Goal: Task Accomplishment & Management: Use online tool/utility

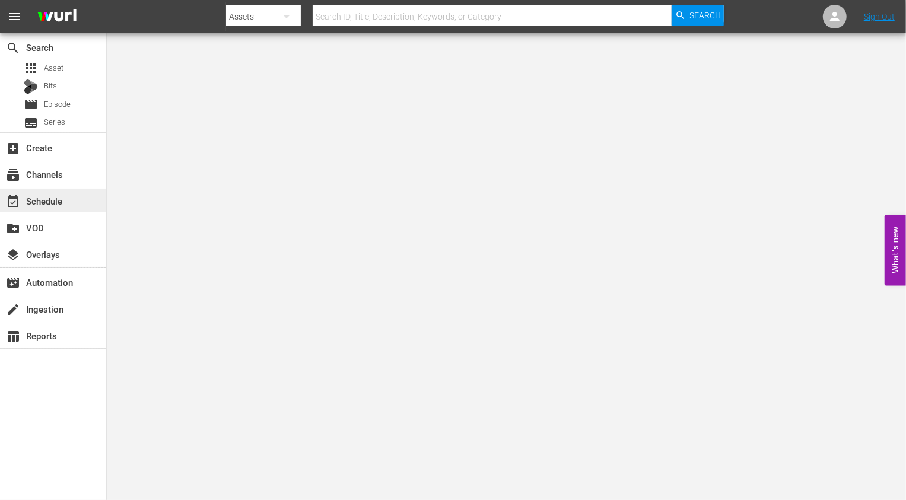
click at [62, 195] on div "event_available Schedule" at bounding box center [33, 199] width 66 height 11
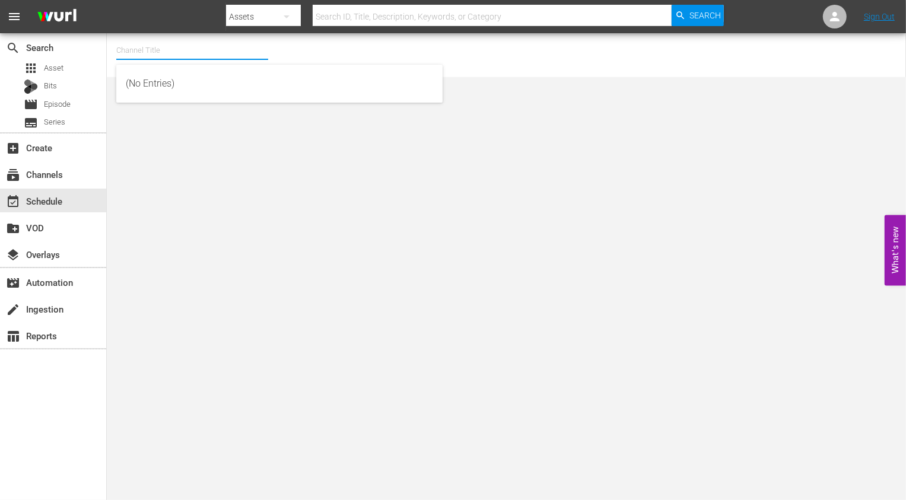
click at [157, 43] on input "text" at bounding box center [192, 50] width 152 height 28
type input "ㄱ마ㅕㅅ"
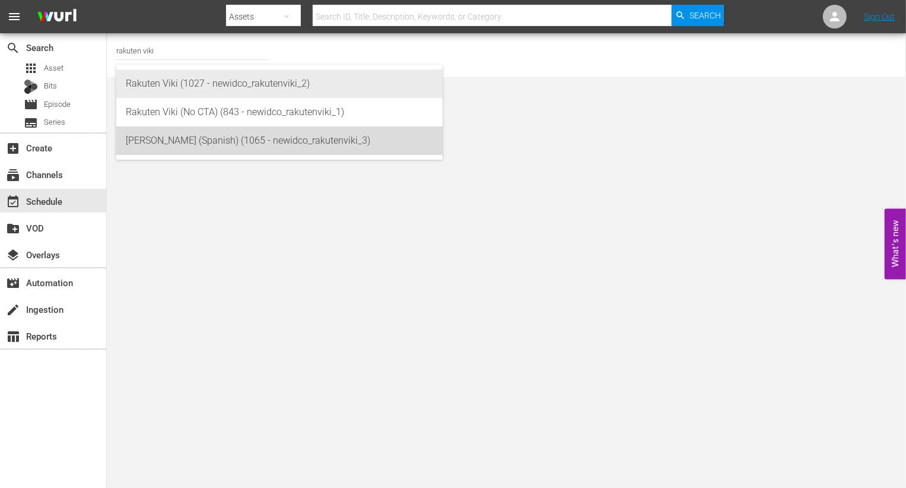
click at [334, 146] on div "Rakuten Viki (Spanish) (1065 - newidco_rakutenviki_3)" at bounding box center [279, 140] width 307 height 28
type input "Rakuten Viki (Spanish) (1065 - newidco_rakutenviki_3)"
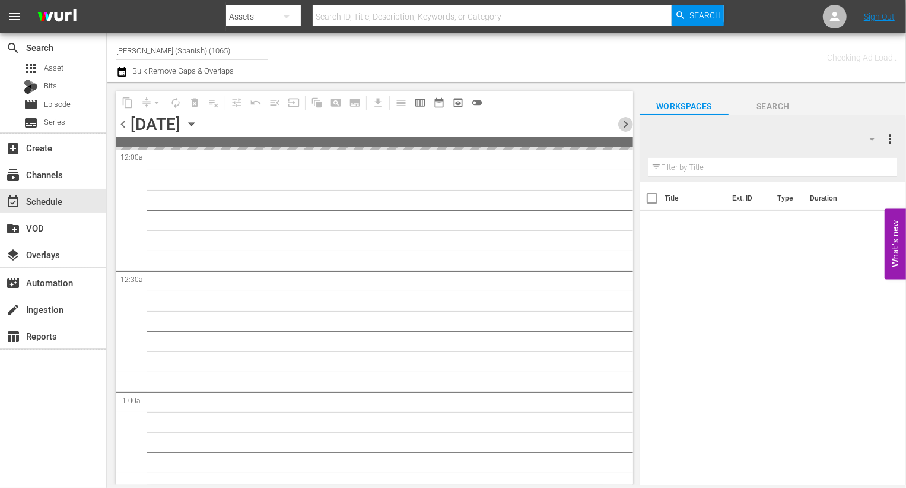
click at [620, 119] on span "chevron_right" at bounding box center [625, 124] width 15 height 15
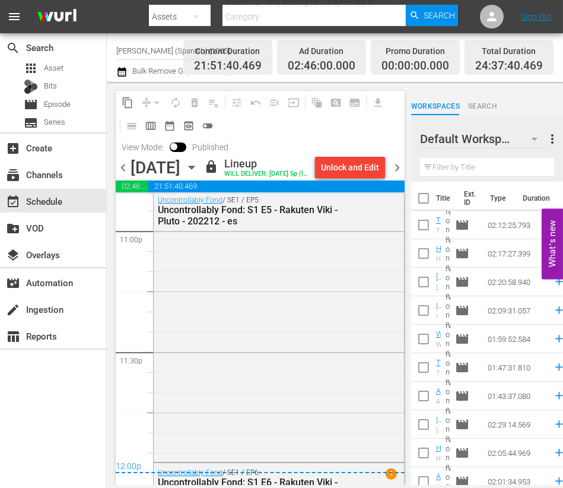
scroll to position [5802, 0]
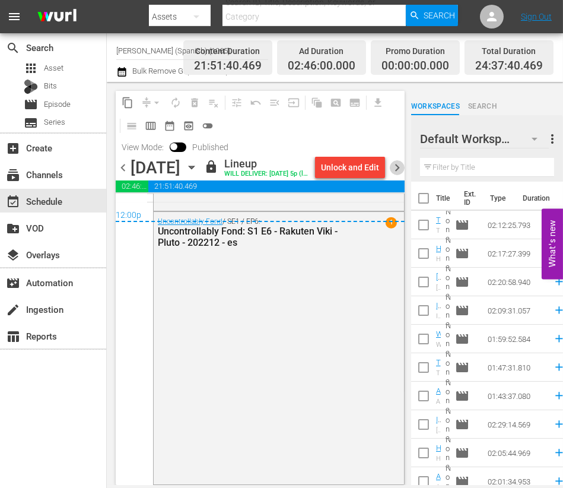
click at [398, 175] on span "chevron_right" at bounding box center [397, 167] width 15 height 15
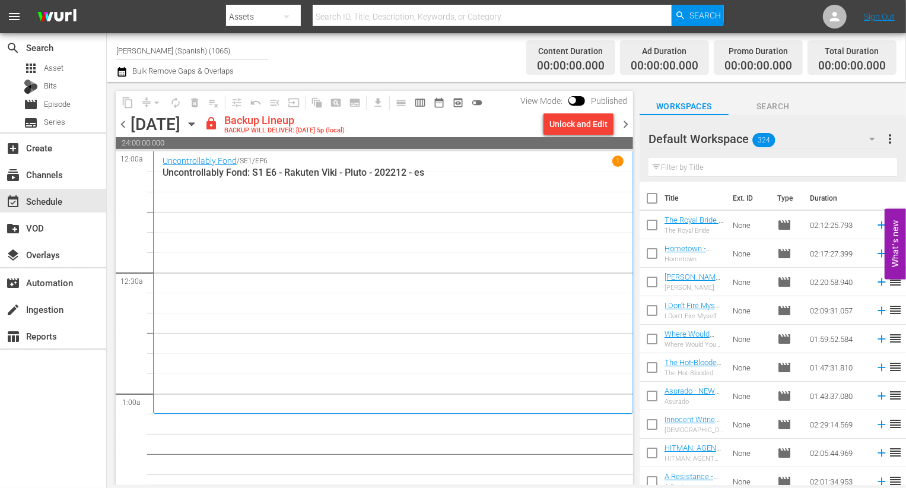
scroll to position [6, 0]
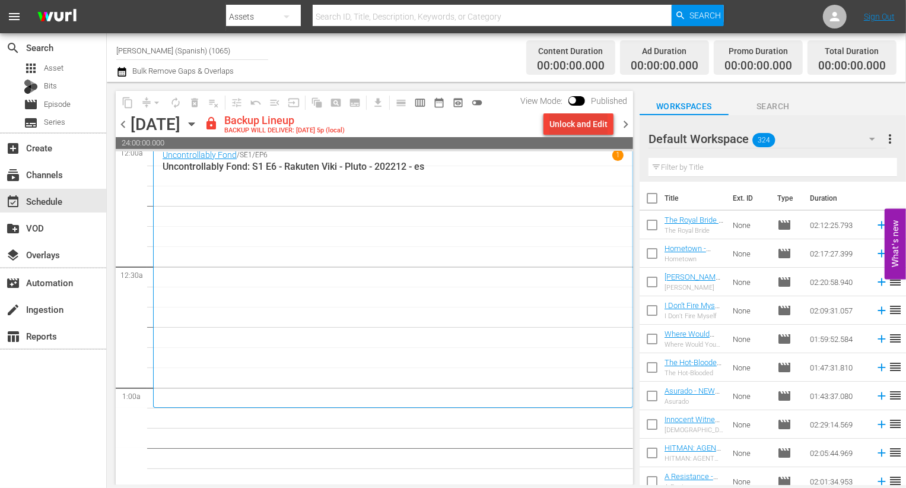
click at [598, 127] on div "Unlock and Edit" at bounding box center [579, 123] width 58 height 21
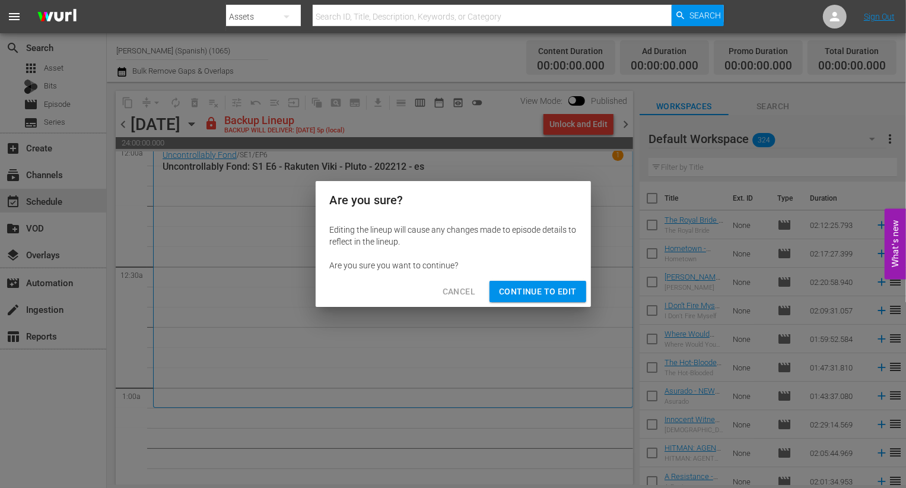
click at [544, 291] on span "Continue to Edit" at bounding box center [537, 291] width 77 height 15
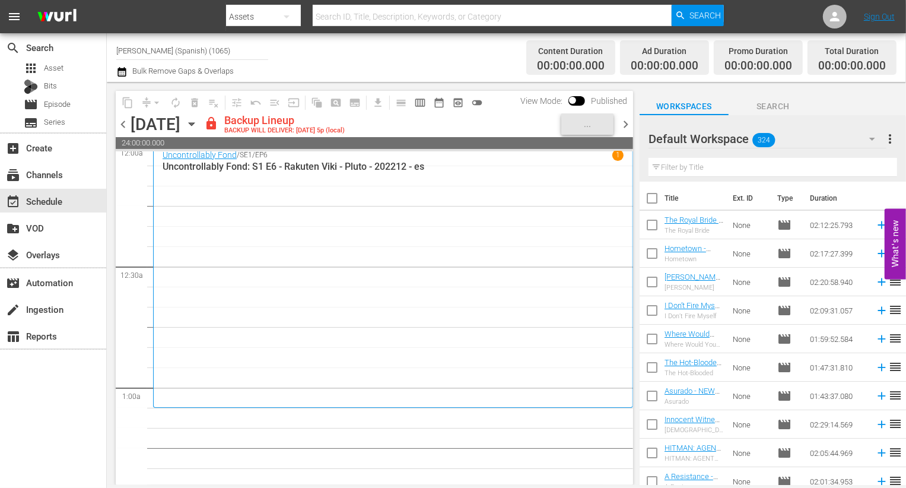
click at [823, 135] on div "Default Workspace 324" at bounding box center [768, 138] width 238 height 33
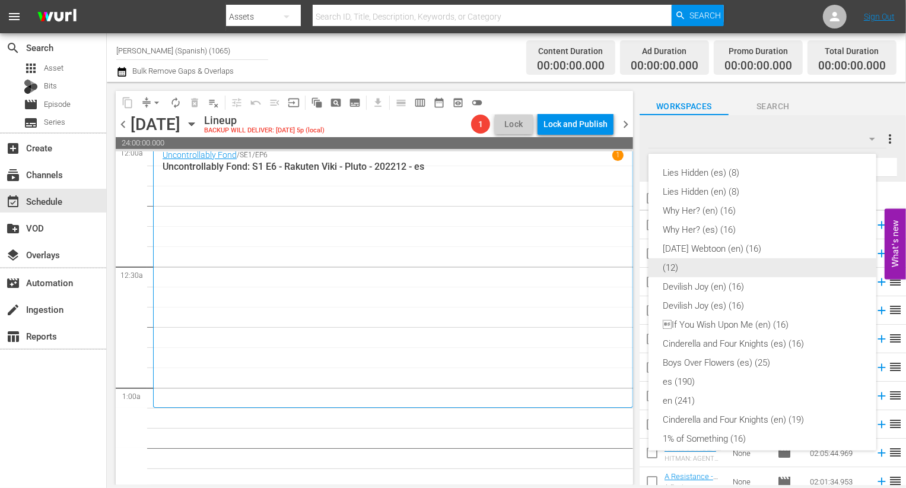
scroll to position [292, 0]
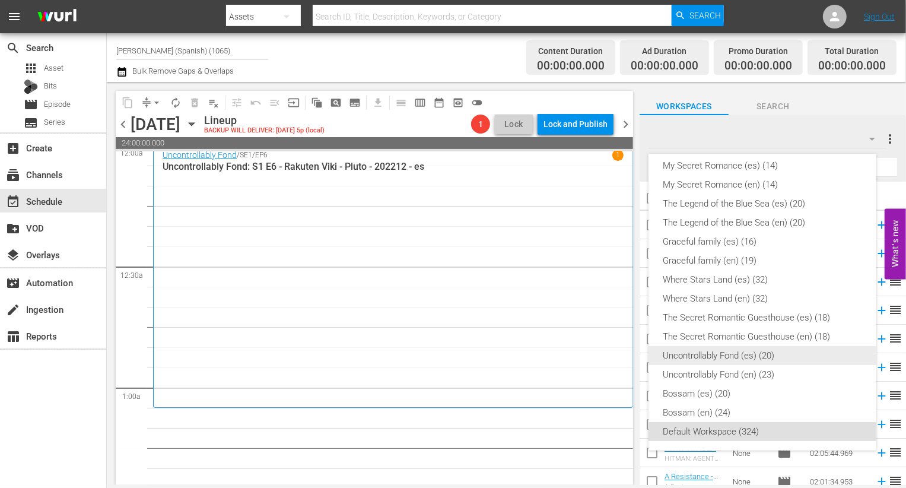
click at [807, 354] on div "Uncontrollably Fond (es) (20)" at bounding box center [762, 355] width 199 height 19
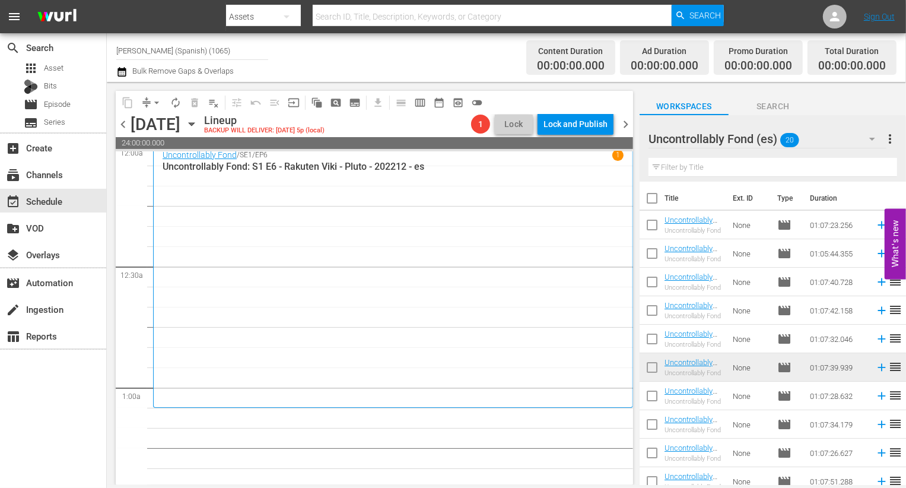
click at [649, 197] on input "checkbox" at bounding box center [652, 200] width 25 height 25
checkbox input "true"
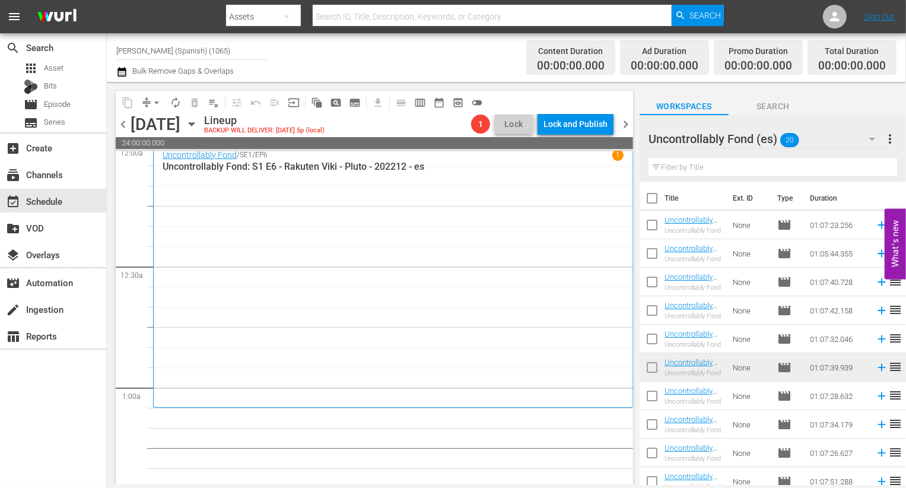
checkbox input "true"
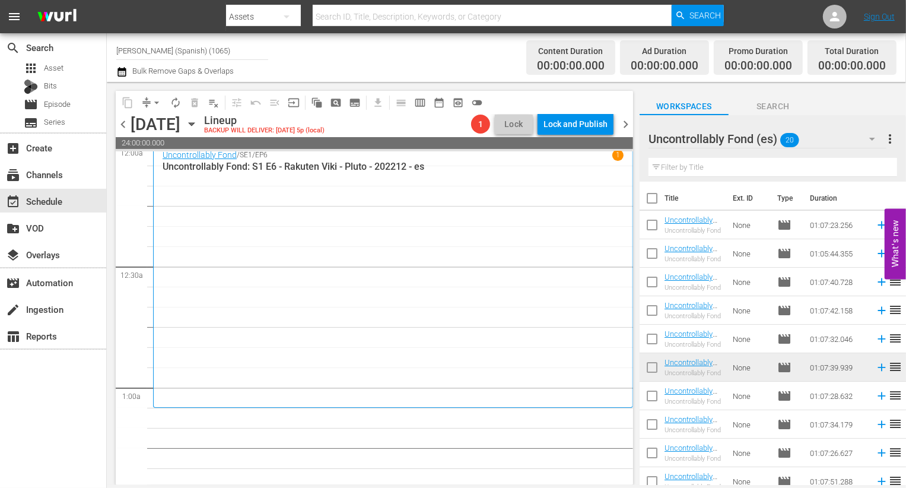
checkbox input "true"
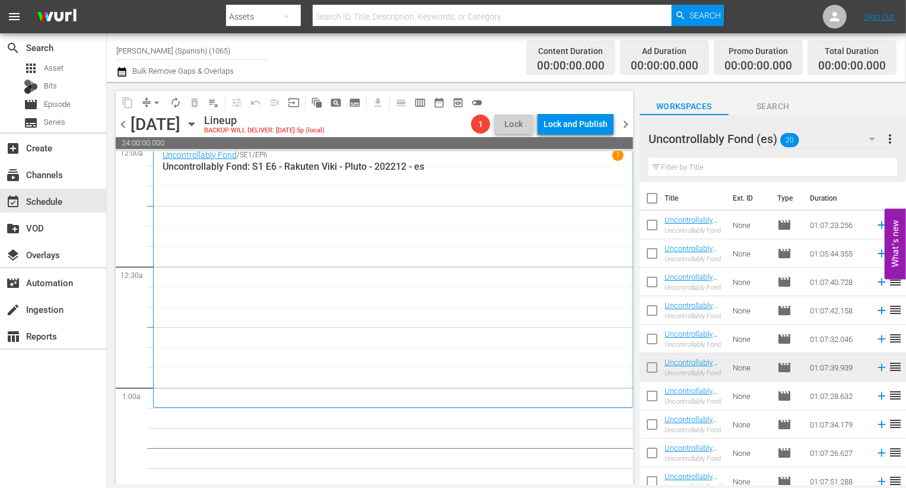
checkbox input "true"
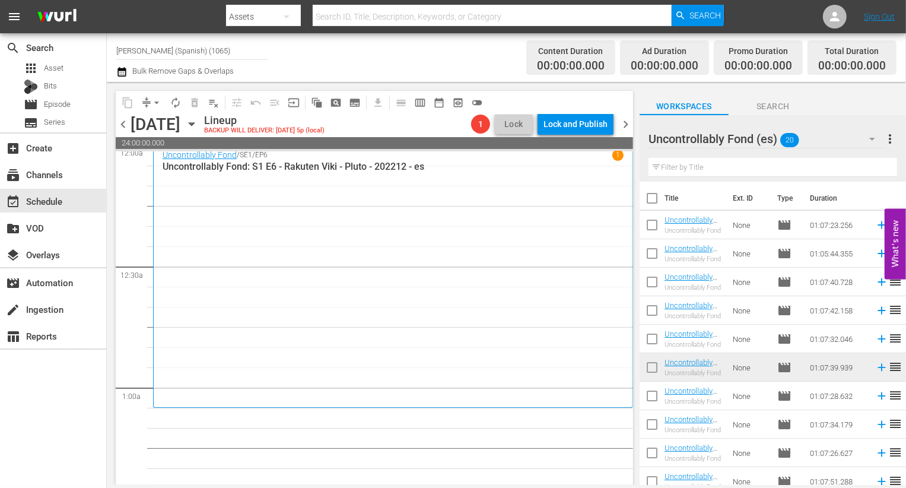
checkbox input "true"
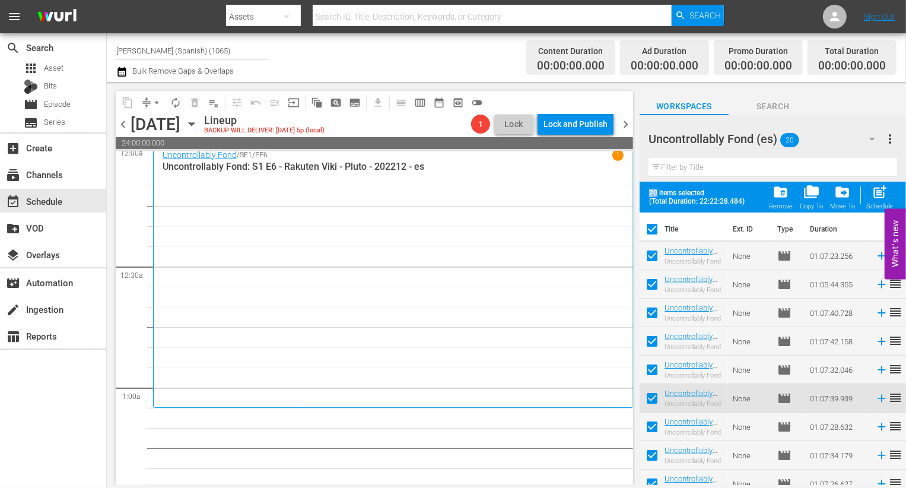
click at [662, 264] on input "checkbox" at bounding box center [652, 258] width 25 height 25
checkbox input "false"
click at [661, 286] on input "checkbox" at bounding box center [652, 286] width 25 height 25
checkbox input "false"
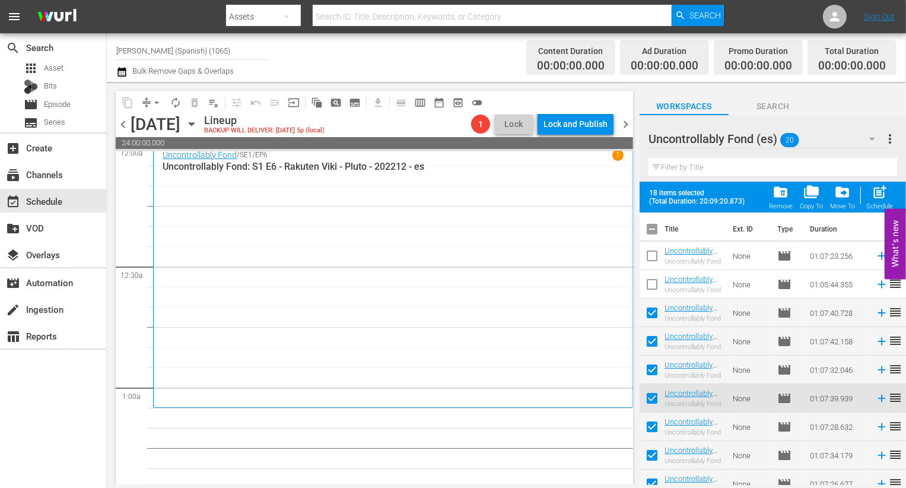
click at [661, 321] on input "checkbox" at bounding box center [652, 315] width 25 height 25
checkbox input "false"
click at [660, 348] on input "checkbox" at bounding box center [652, 343] width 25 height 25
checkbox input "false"
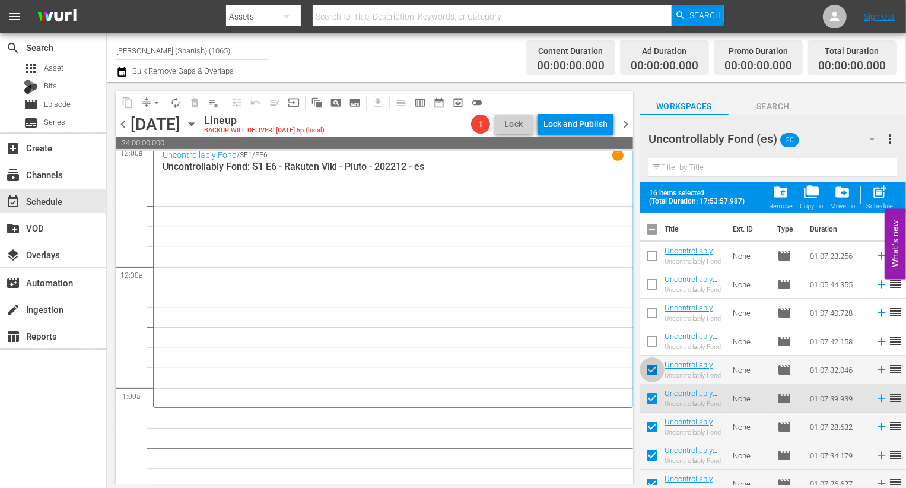
click at [659, 384] on input "checkbox" at bounding box center [652, 372] width 25 height 25
checkbox input "false"
click at [659, 398] on input "checkbox" at bounding box center [652, 400] width 25 height 25
checkbox input "false"
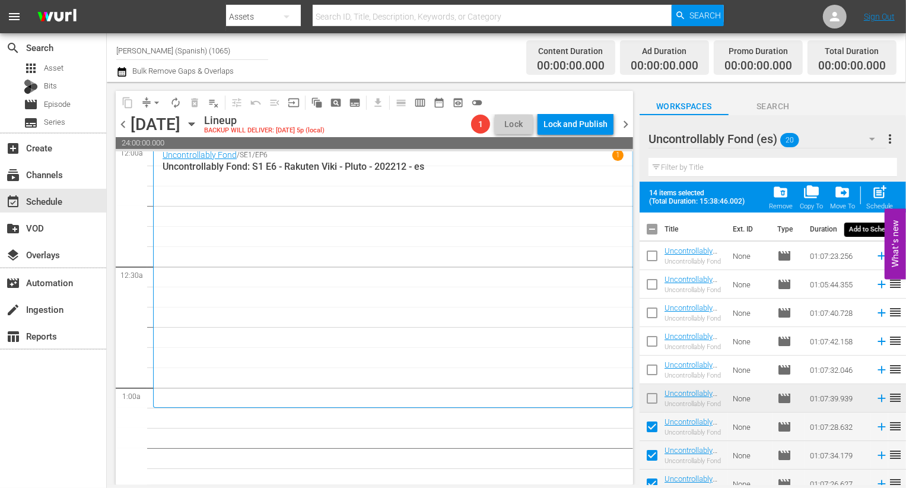
click at [880, 201] on div "post_add Schedule" at bounding box center [880, 197] width 27 height 26
checkbox input "false"
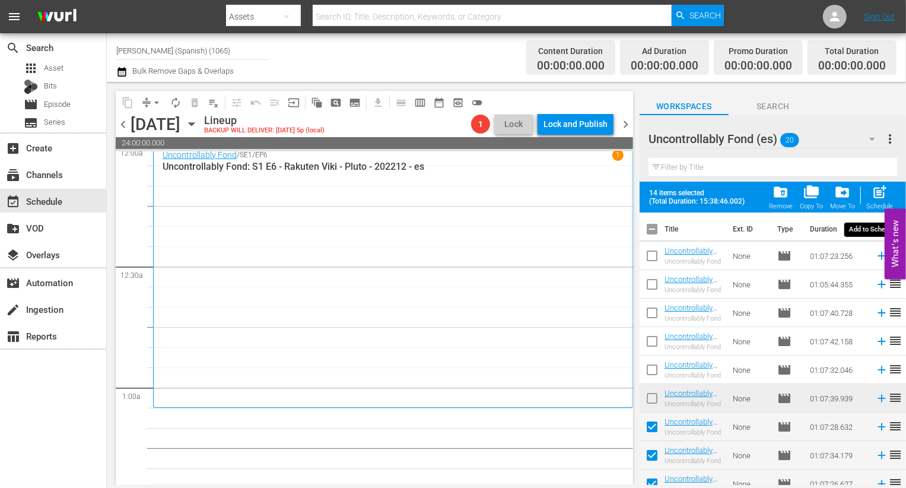
checkbox input "false"
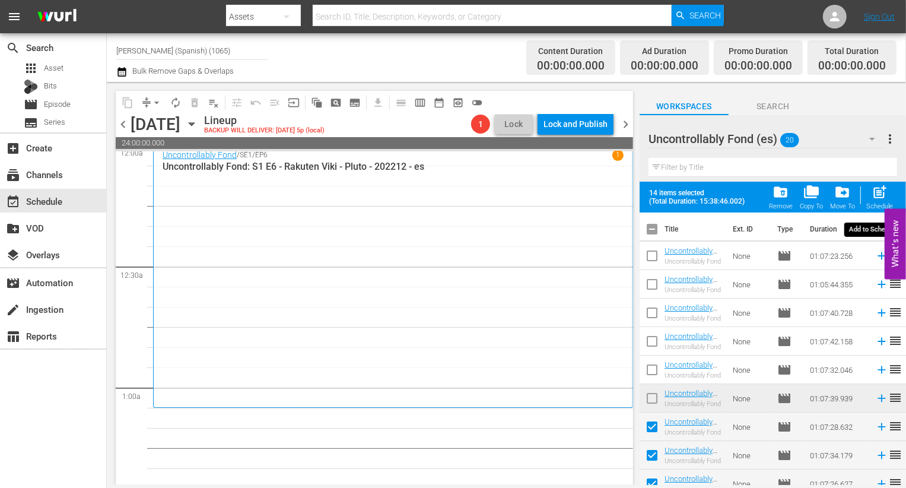
checkbox input "false"
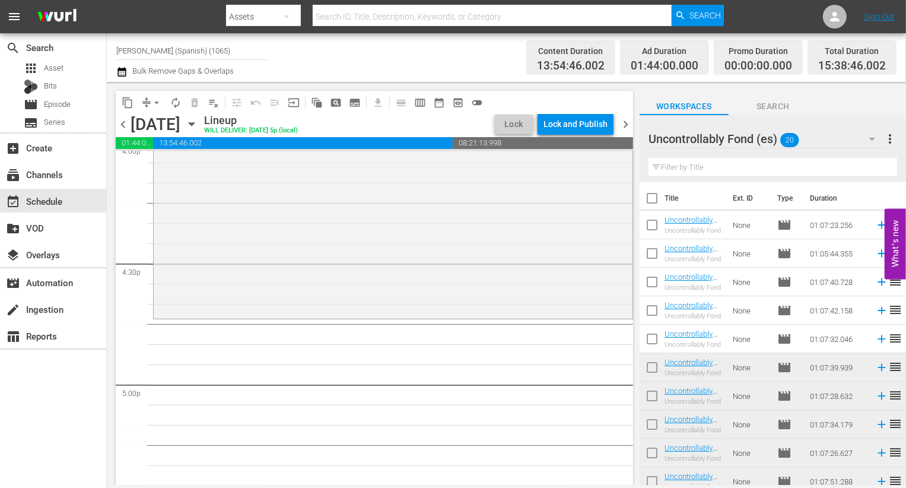
scroll to position [3885, 0]
click at [832, 136] on div "Uncontrollably Fond (es) 20" at bounding box center [768, 138] width 238 height 33
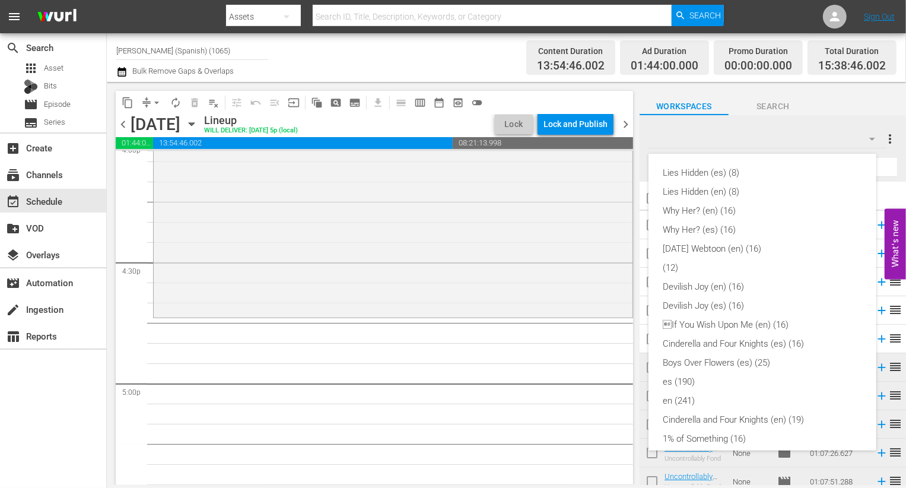
scroll to position [292, 0]
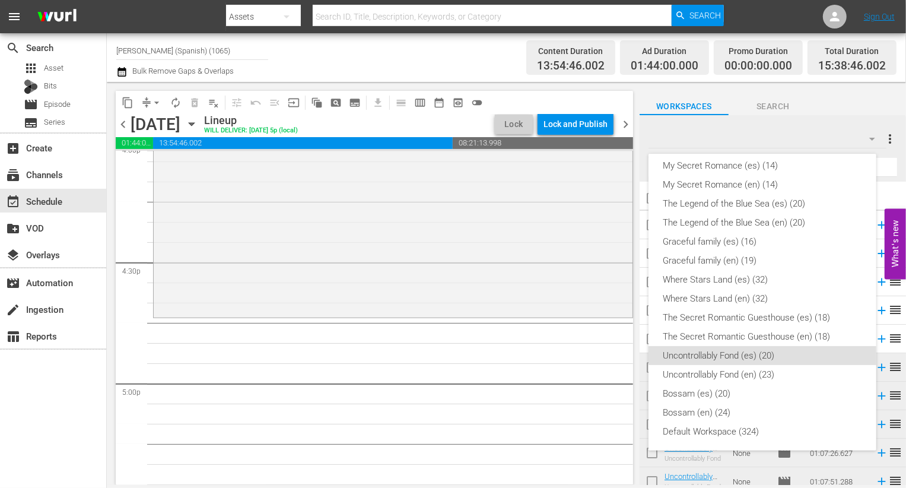
click at [807, 132] on div "Lies Hidden (es) (8) Lies Hidden (en) (8) Why Her? (en) (16) Why Her? (es) (16)…" at bounding box center [453, 244] width 906 height 488
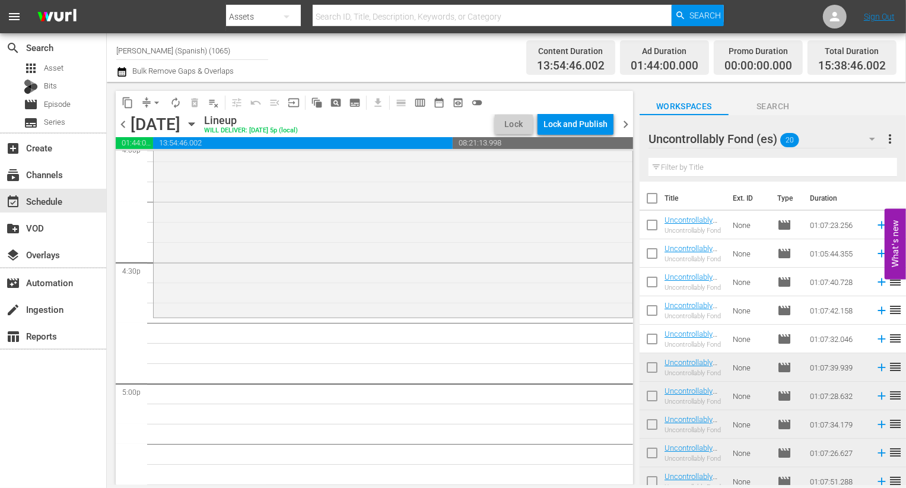
click at [837, 139] on div "Uncontrollably Fond (es) 20" at bounding box center [768, 138] width 238 height 33
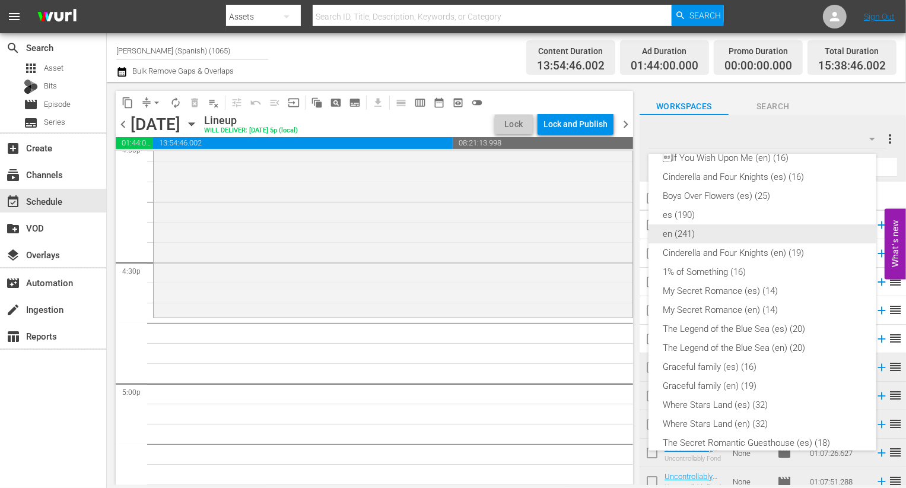
click at [710, 215] on div "es (190)" at bounding box center [762, 214] width 199 height 19
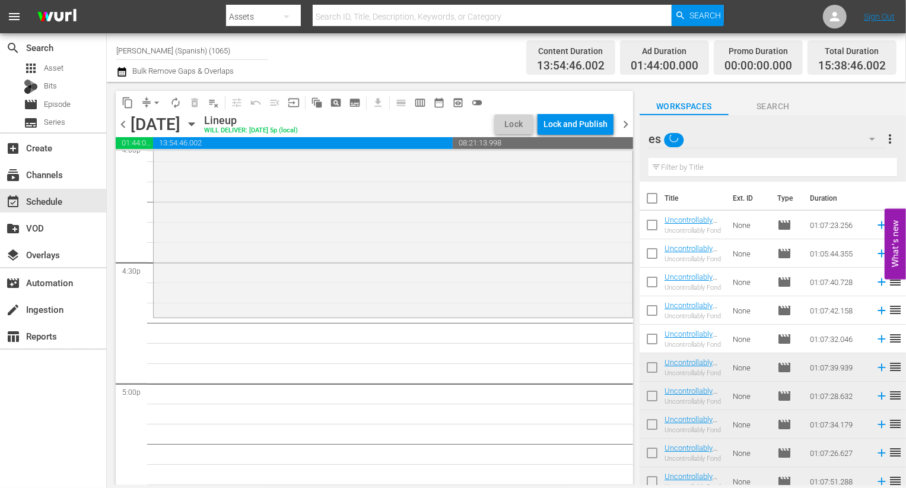
scroll to position [80, 0]
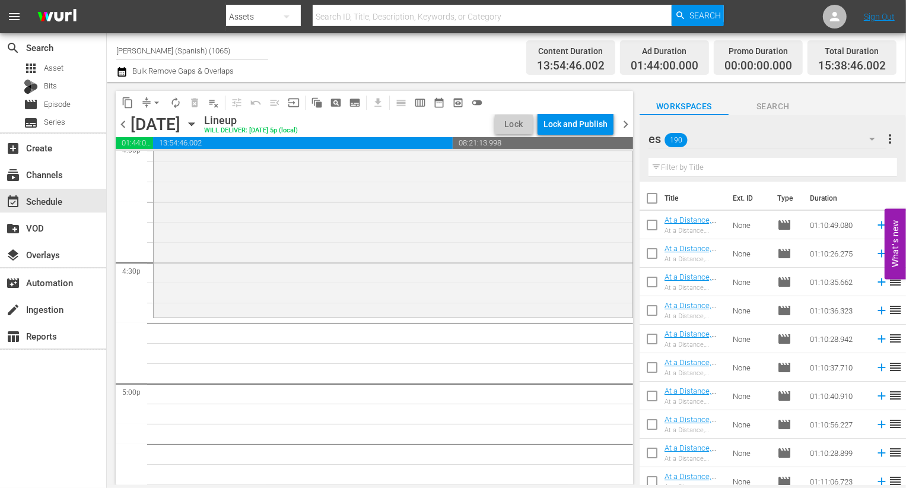
click at [717, 172] on input "text" at bounding box center [773, 167] width 249 height 19
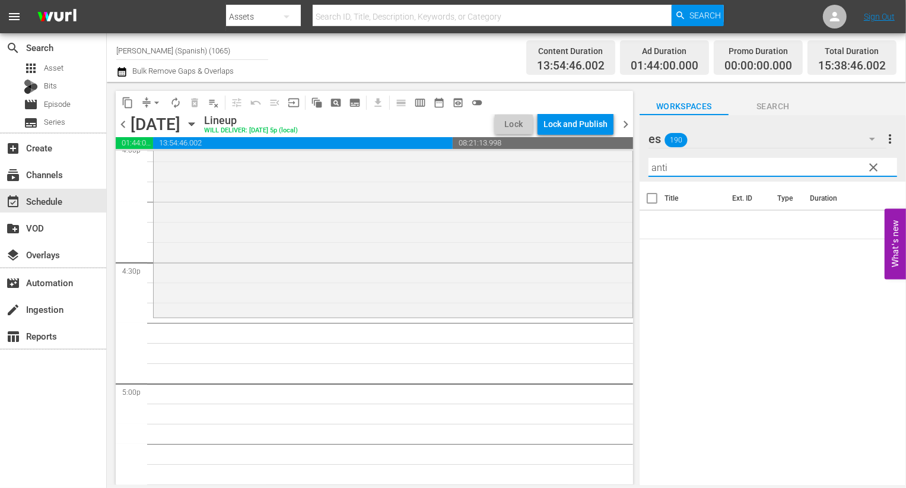
type input "anti"
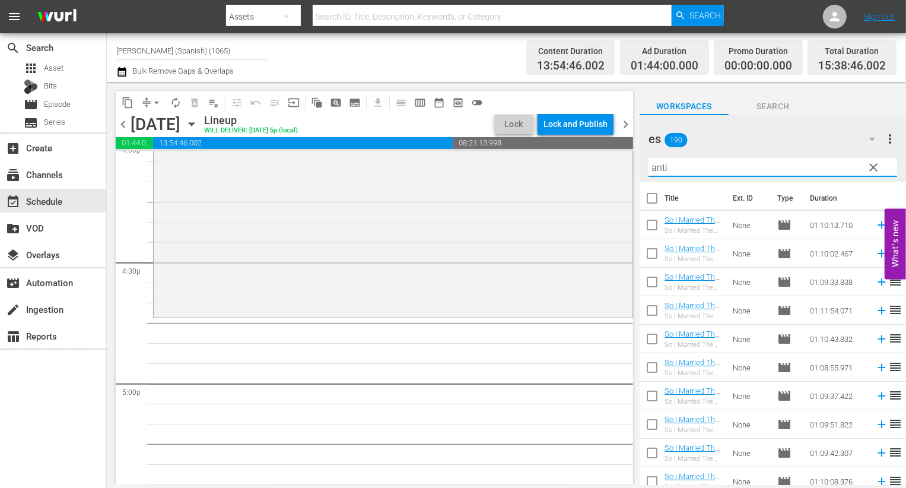
click at [656, 198] on input "checkbox" at bounding box center [652, 200] width 25 height 25
checkbox input "true"
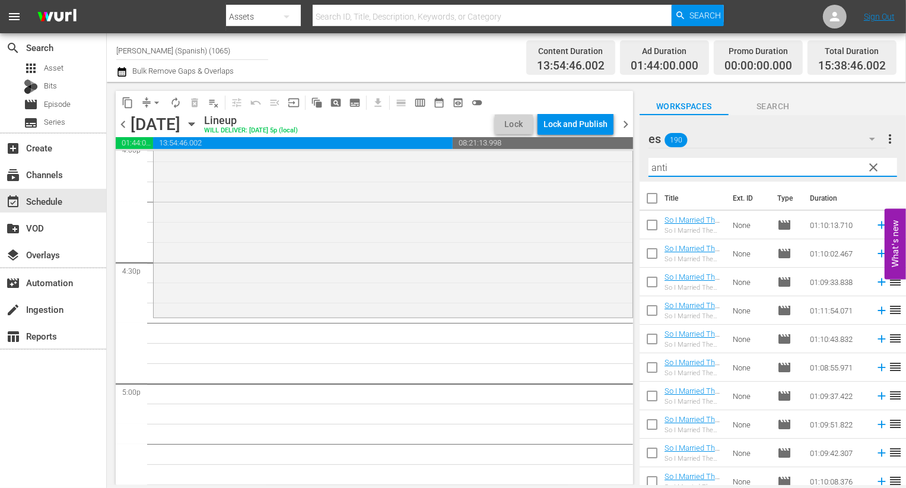
checkbox input "true"
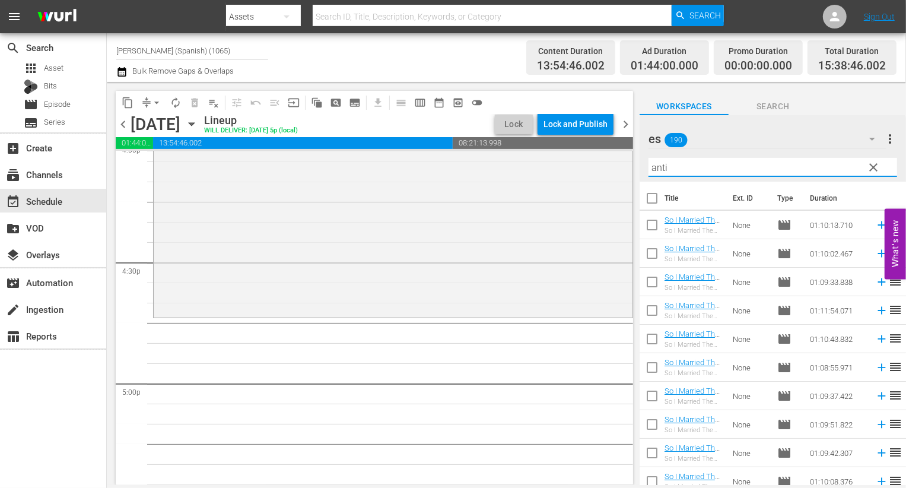
checkbox input "true"
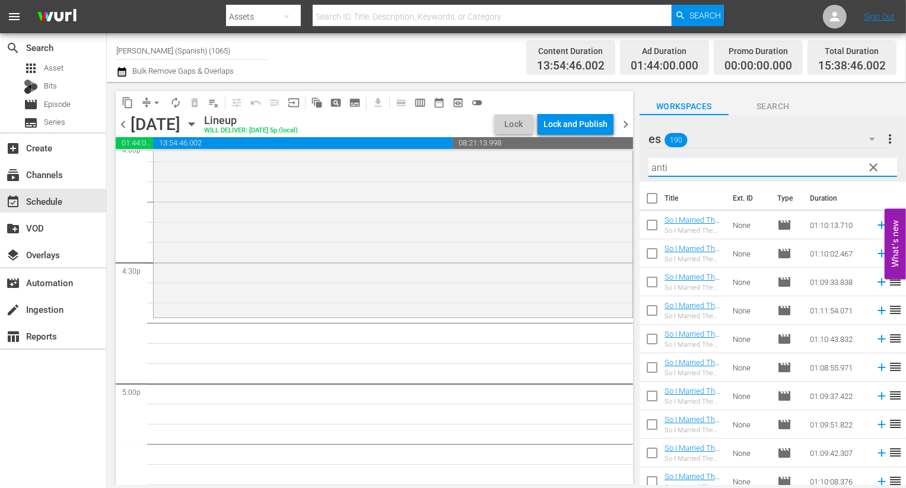
checkbox input "true"
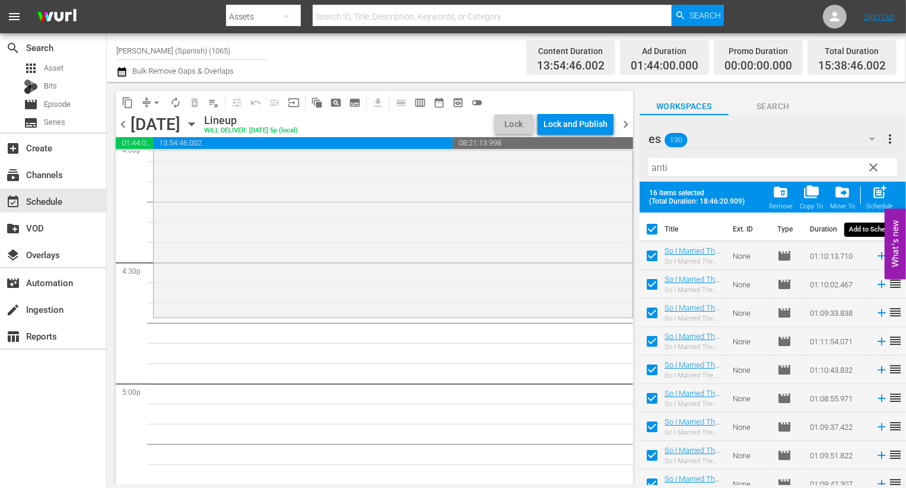
click at [873, 198] on span "post_add" at bounding box center [880, 192] width 16 height 16
checkbox input "false"
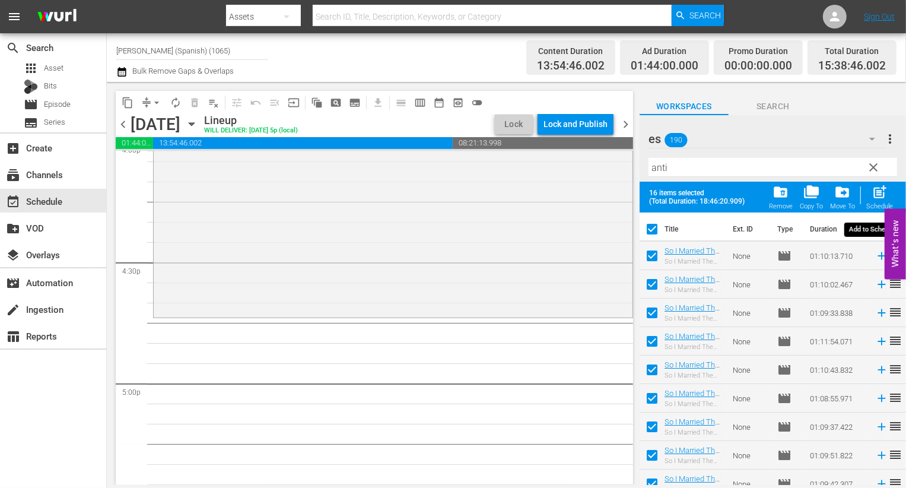
checkbox input "false"
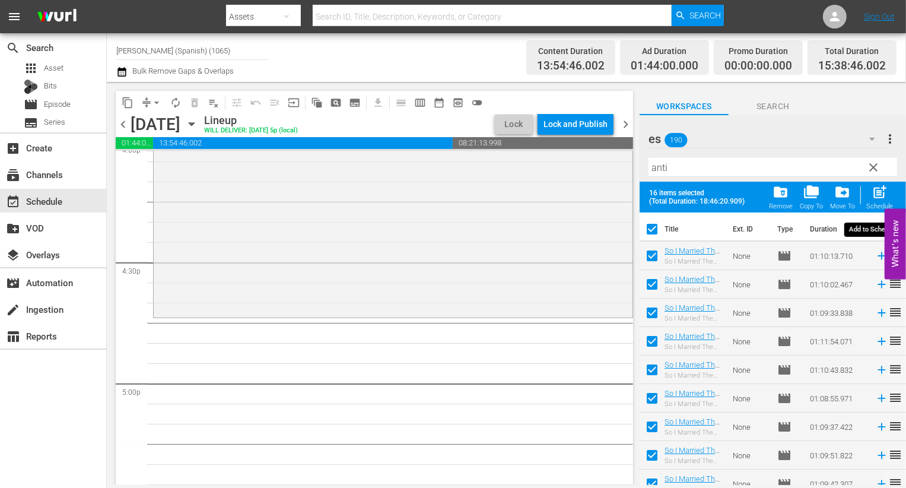
checkbox input "false"
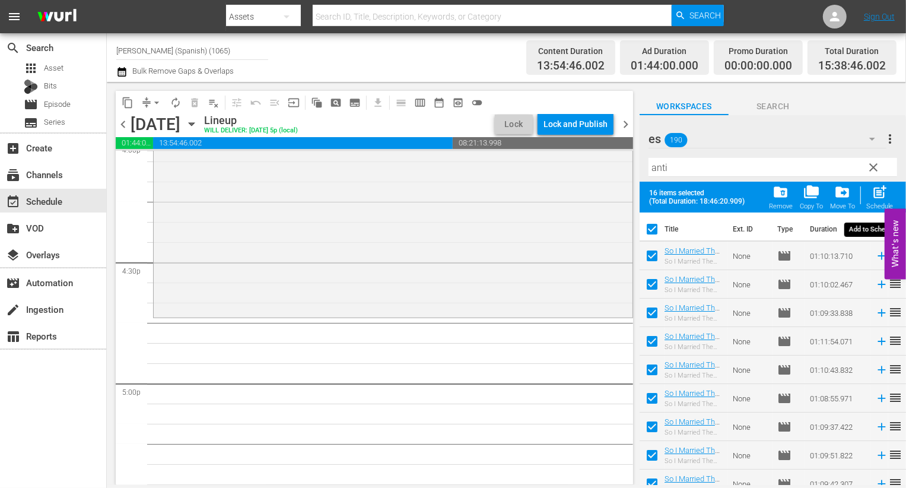
checkbox input "false"
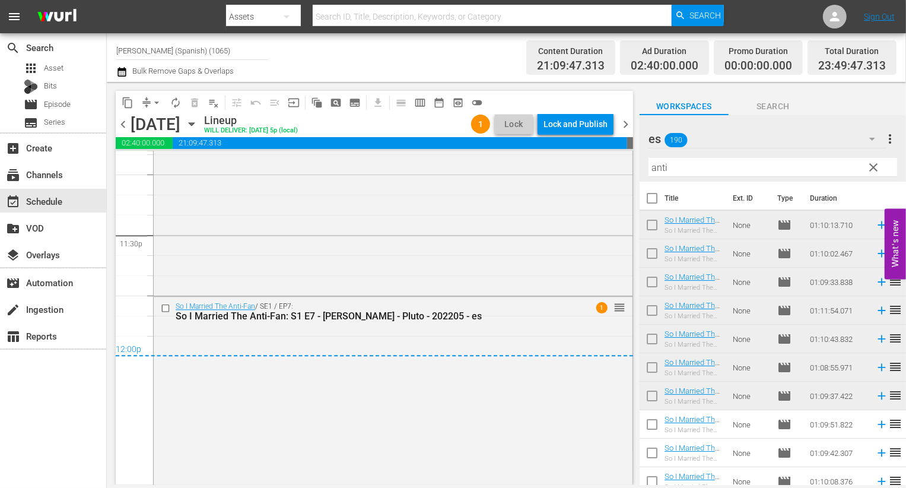
scroll to position [5699, 0]
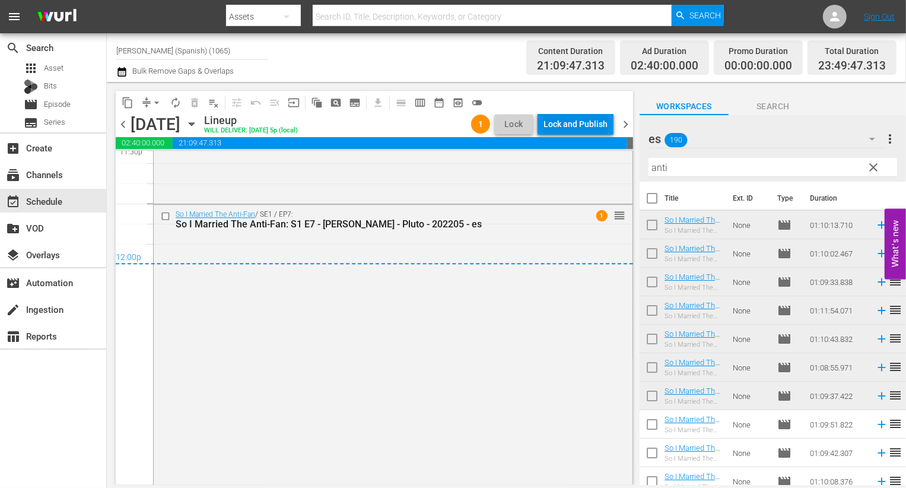
click at [582, 132] on div "Lock and Publish" at bounding box center [576, 123] width 64 height 21
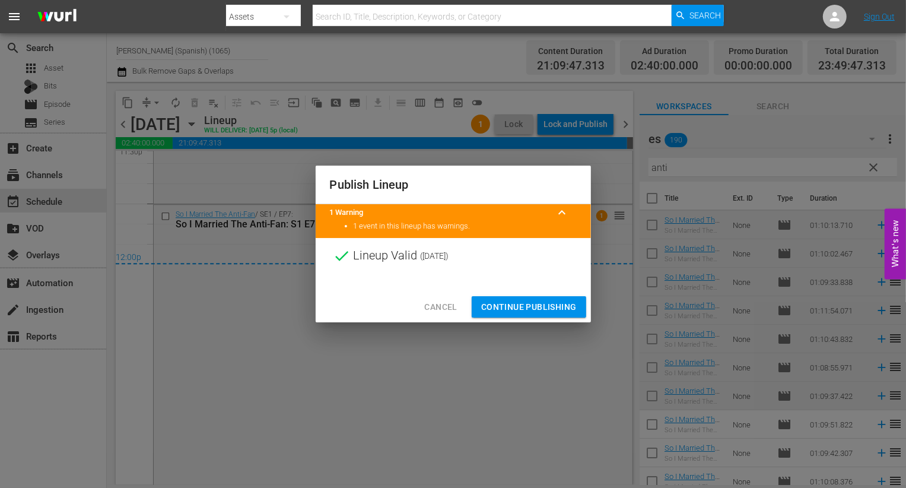
click at [507, 321] on div "Cancel Continue Publishing" at bounding box center [453, 306] width 275 height 31
click at [507, 318] on div "Cancel Continue Publishing" at bounding box center [453, 306] width 275 height 31
click at [507, 286] on div at bounding box center [453, 283] width 275 height 18
click at [505, 307] on span "Continue Publishing" at bounding box center [529, 307] width 96 height 15
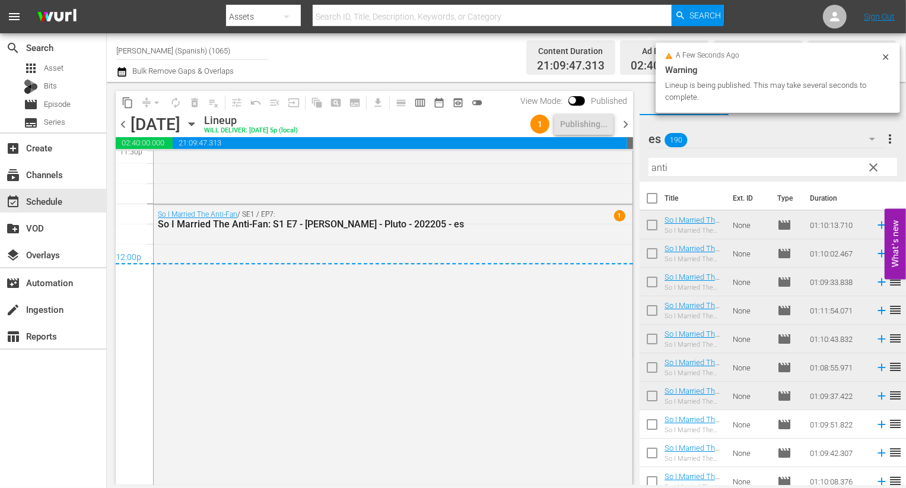
click at [626, 125] on span "chevron_right" at bounding box center [625, 124] width 15 height 15
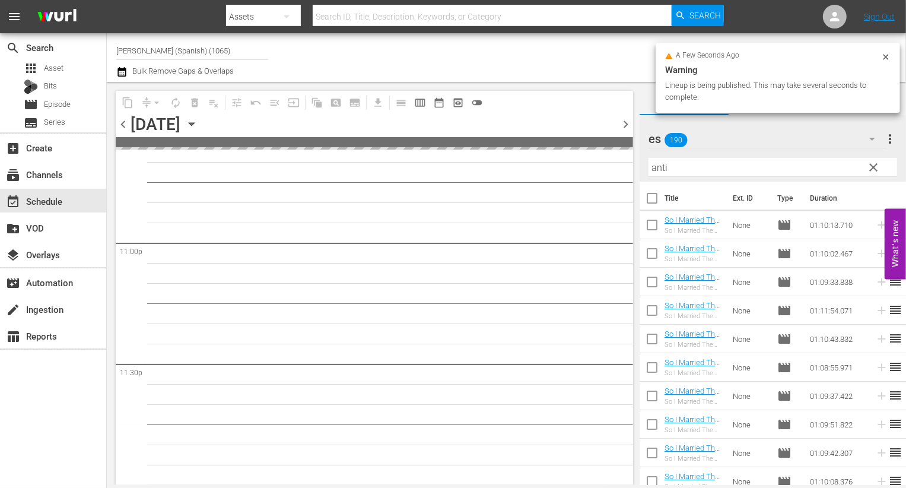
scroll to position [5476, 0]
click at [655, 198] on input "checkbox" at bounding box center [652, 200] width 25 height 25
checkbox input "true"
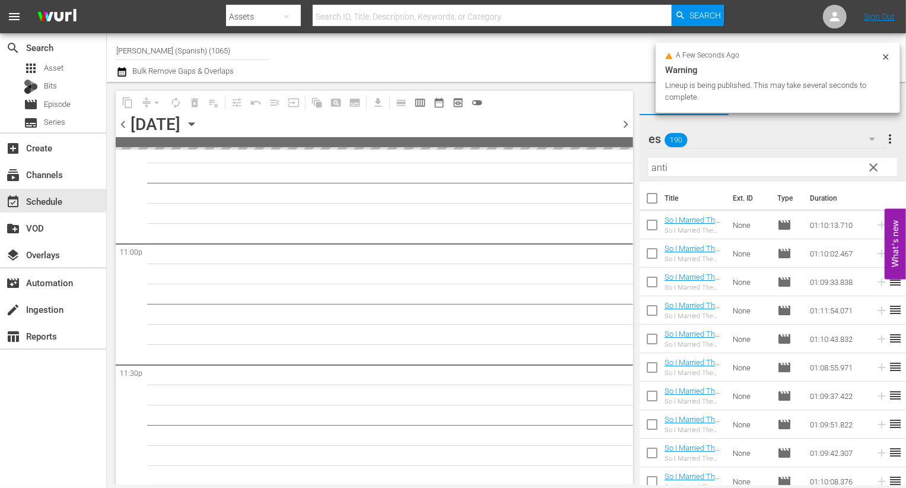
checkbox input "true"
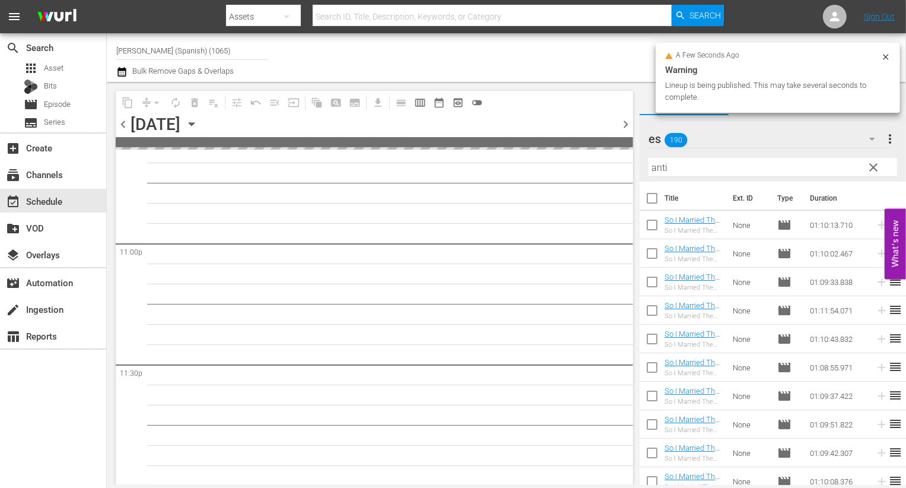
checkbox input "true"
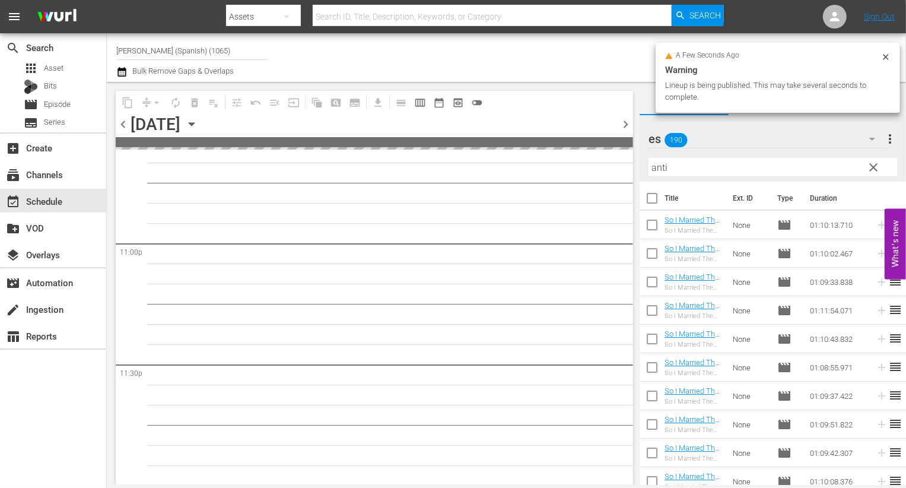
checkbox input "true"
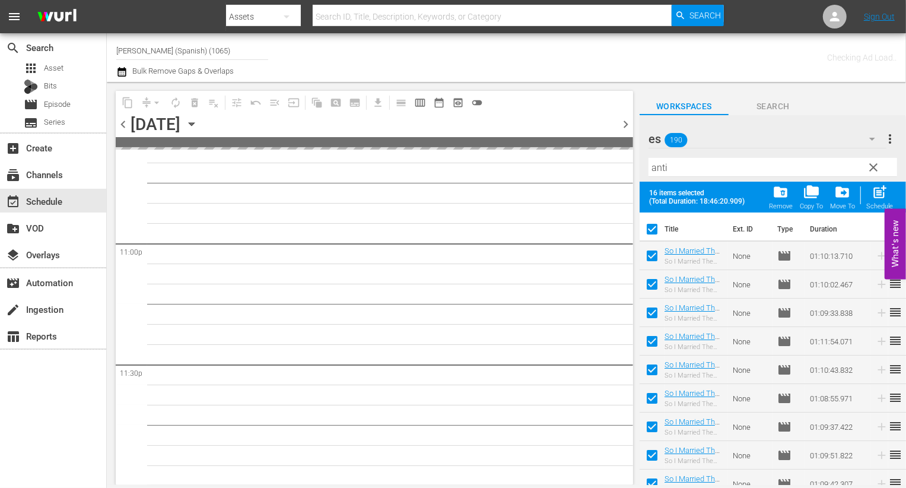
click at [660, 258] on input "checkbox" at bounding box center [652, 258] width 25 height 25
checkbox input "false"
click at [660, 288] on input "checkbox" at bounding box center [652, 286] width 25 height 25
checkbox input "false"
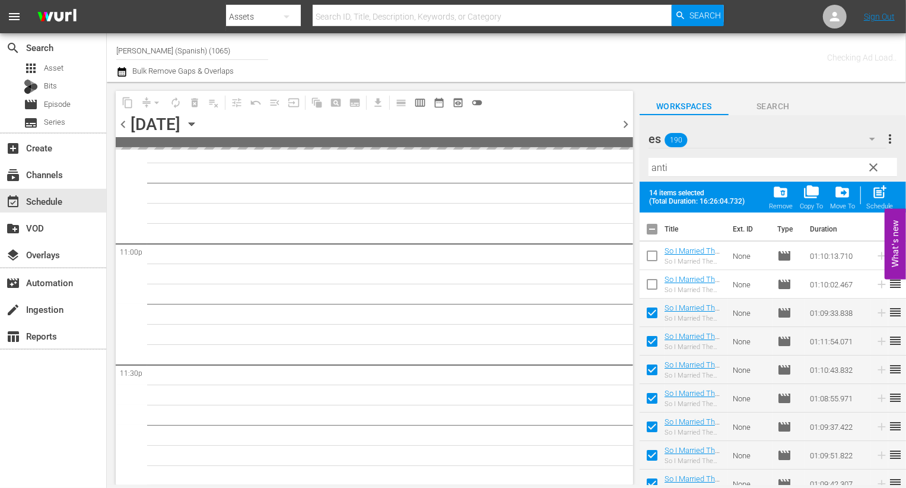
click at [659, 318] on input "checkbox" at bounding box center [652, 315] width 25 height 25
checkbox input "false"
click at [659, 334] on input "checkbox" at bounding box center [652, 343] width 25 height 25
checkbox input "false"
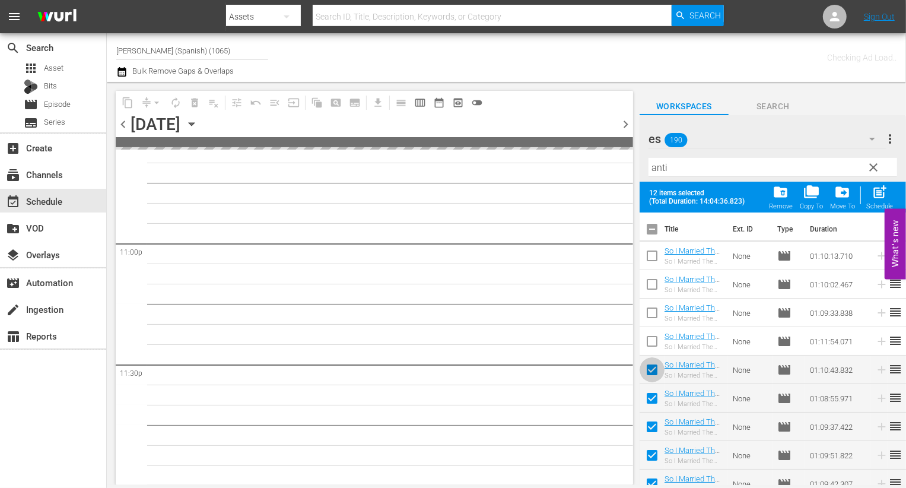
click at [659, 362] on input "checkbox" at bounding box center [652, 372] width 25 height 25
checkbox input "false"
click at [659, 391] on input "checkbox" at bounding box center [652, 400] width 25 height 25
checkbox input "false"
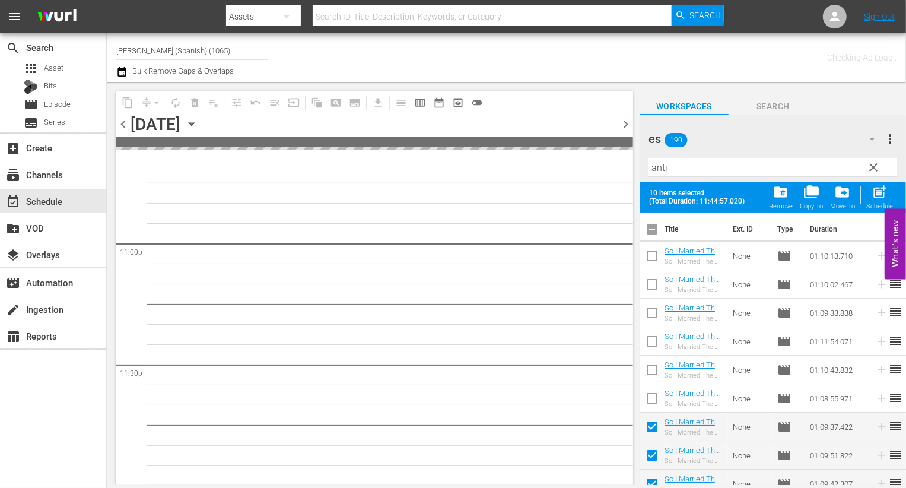
click at [656, 415] on td at bounding box center [652, 427] width 25 height 28
click at [652, 423] on input "checkbox" at bounding box center [652, 429] width 25 height 25
checkbox input "false"
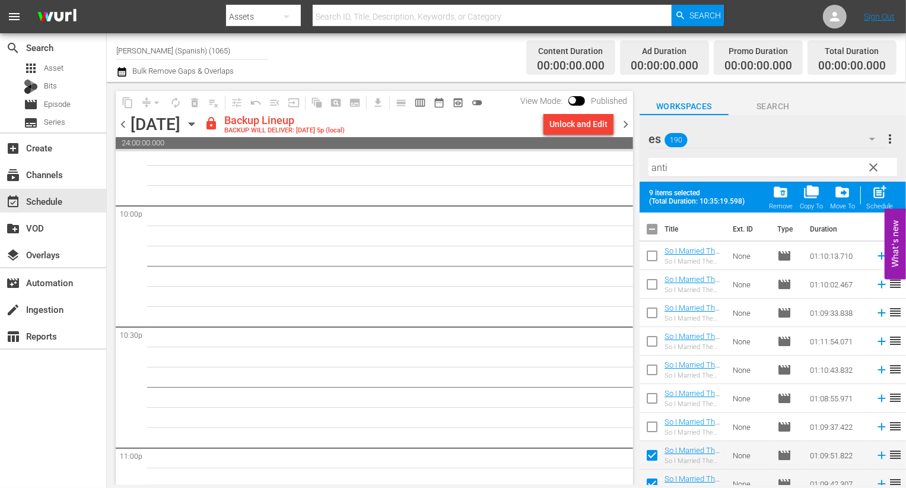
scroll to position [4911, 0]
click at [577, 124] on div "Unlock and Edit" at bounding box center [579, 123] width 58 height 21
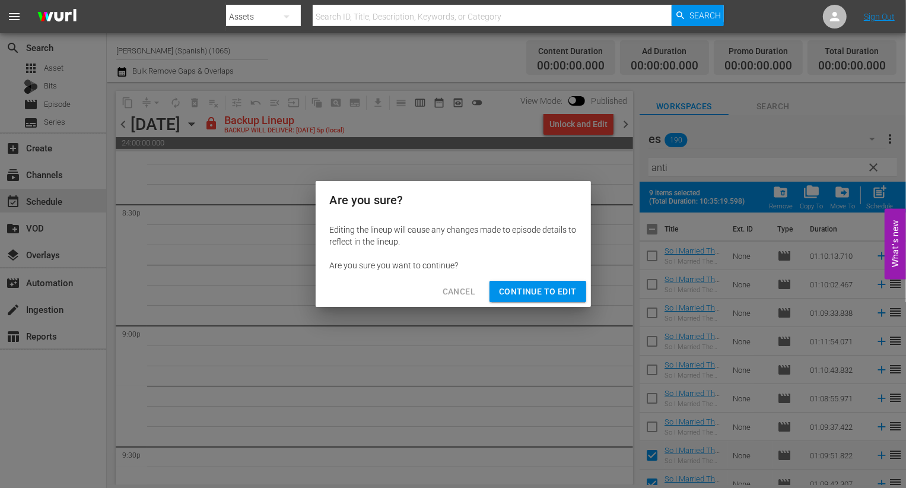
click at [513, 279] on div "Cancel Continue to Edit" at bounding box center [453, 291] width 275 height 31
click at [508, 298] on span "Continue to Edit" at bounding box center [537, 291] width 77 height 15
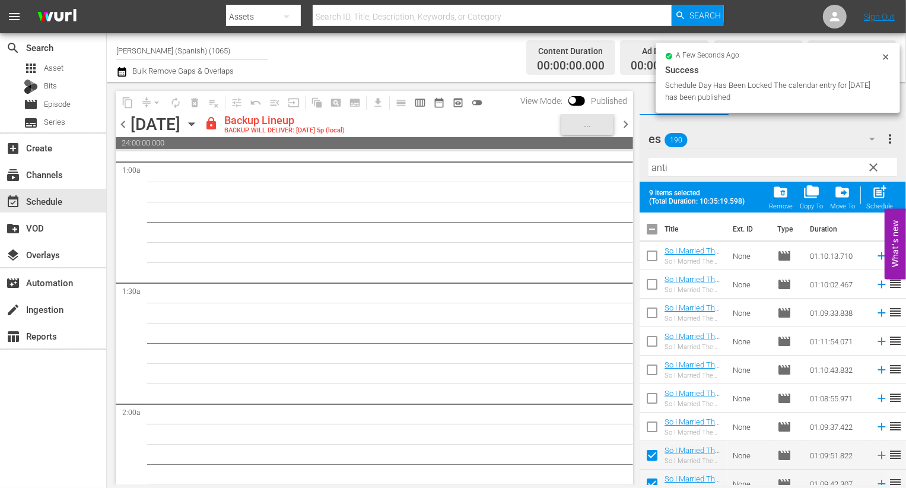
scroll to position [0, 0]
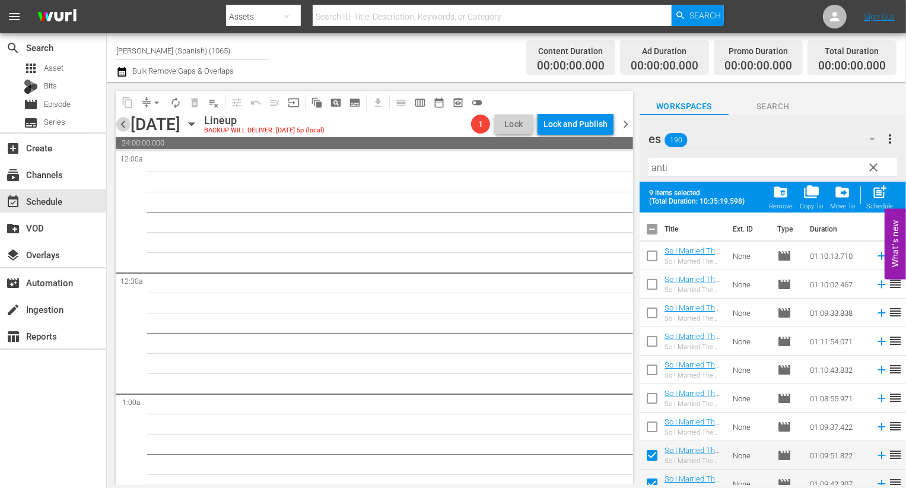
click at [122, 125] on span "chevron_left" at bounding box center [123, 124] width 15 height 15
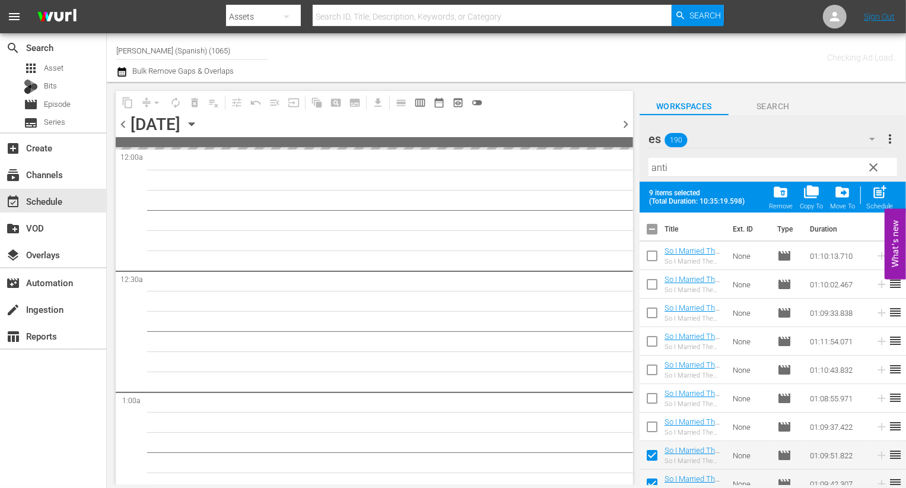
click at [630, 122] on span "chevron_right" at bounding box center [625, 124] width 15 height 15
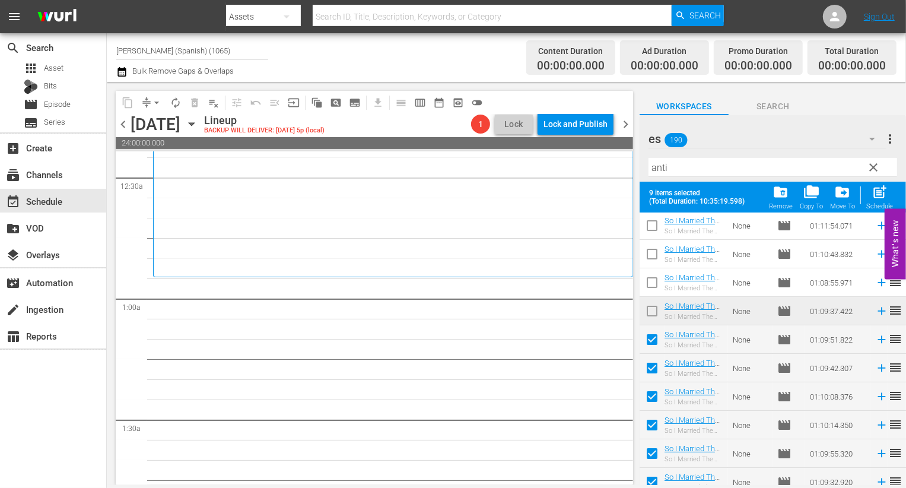
scroll to position [211, 0]
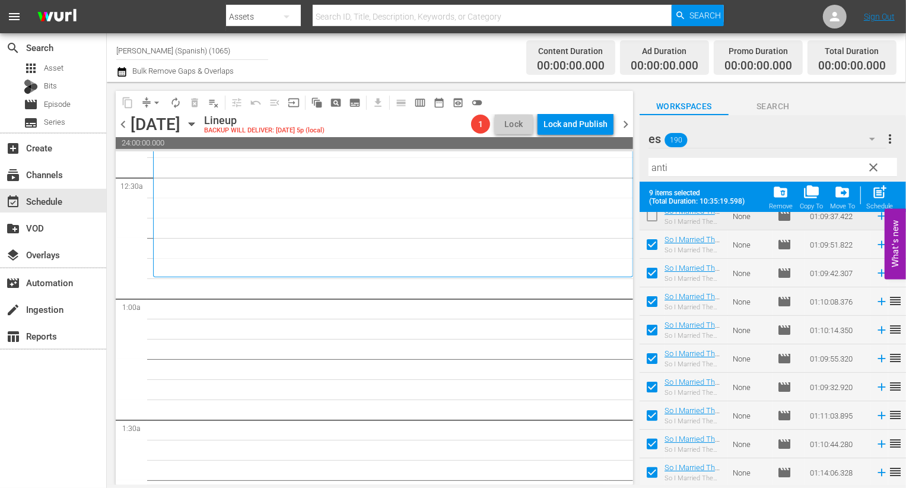
click at [867, 202] on button "post_add Schedule" at bounding box center [880, 196] width 34 height 33
checkbox input "false"
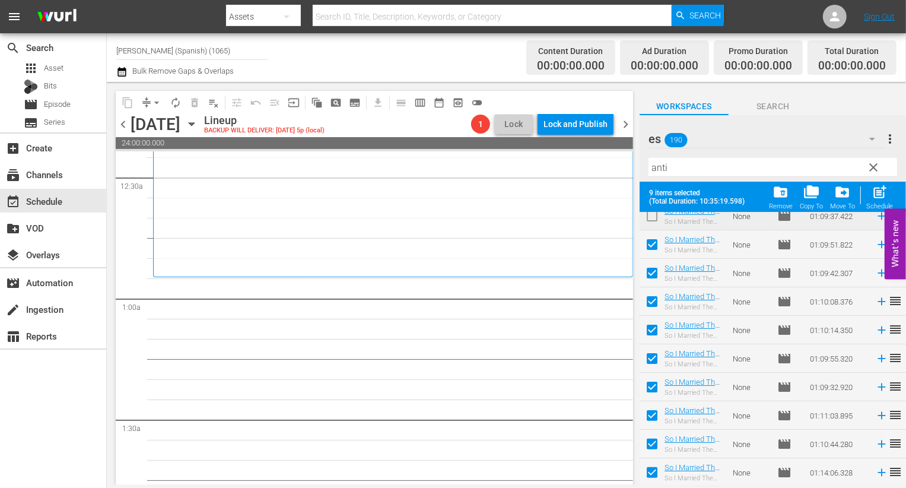
checkbox input "false"
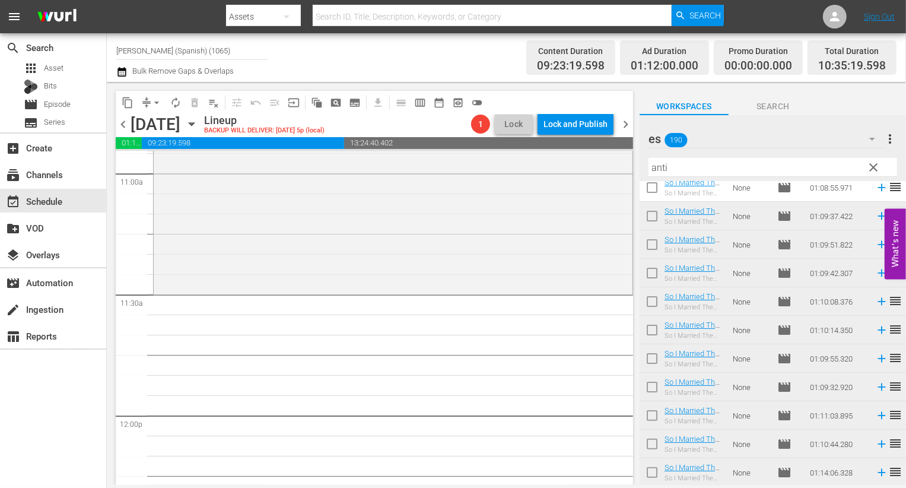
scroll to position [2644, 0]
click at [871, 164] on span "clear" at bounding box center [874, 167] width 14 height 14
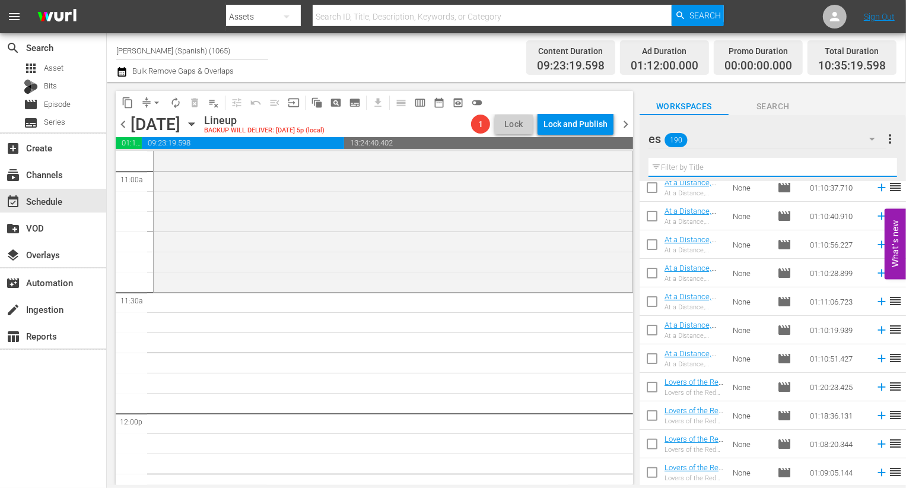
click at [821, 169] on input "text" at bounding box center [773, 167] width 249 height 19
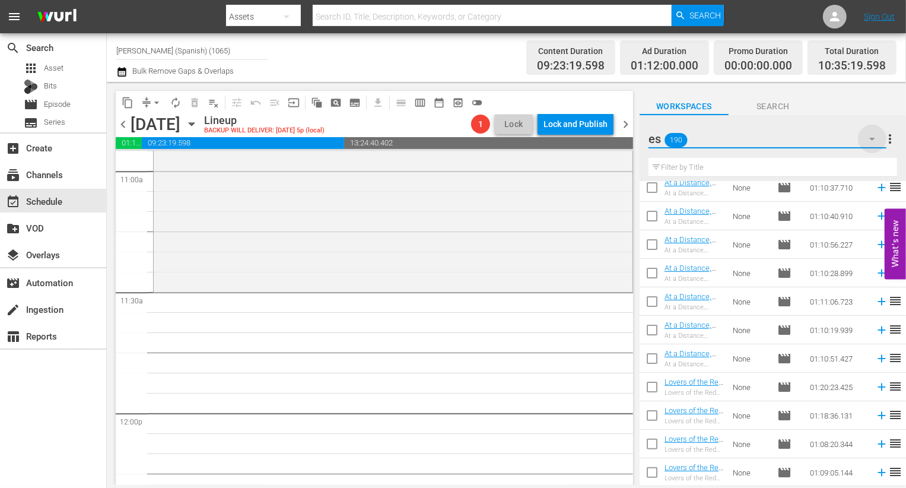
click at [870, 145] on icon "button" at bounding box center [872, 139] width 14 height 14
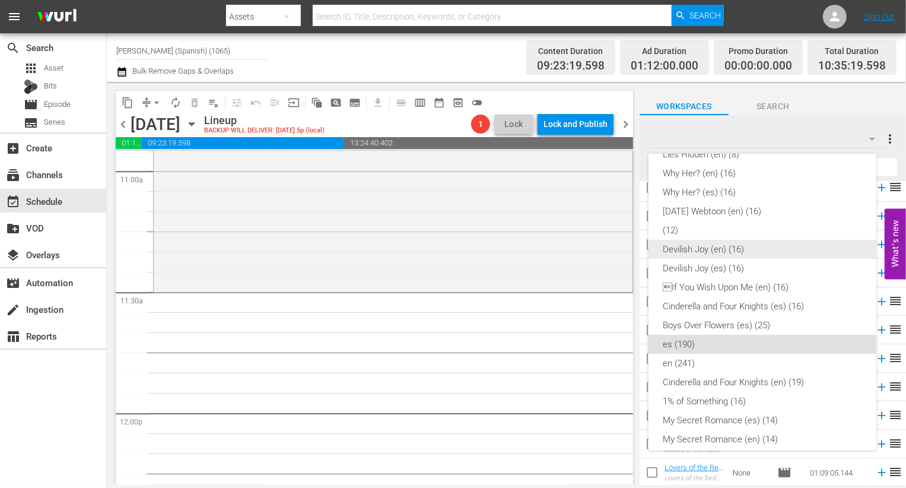
scroll to position [0, 0]
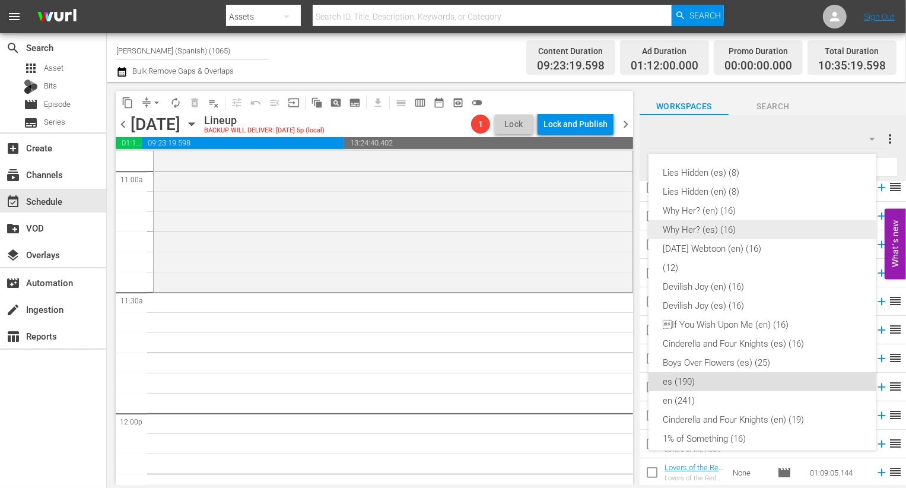
click at [735, 233] on div "Why Her? (es) (16)" at bounding box center [762, 229] width 199 height 19
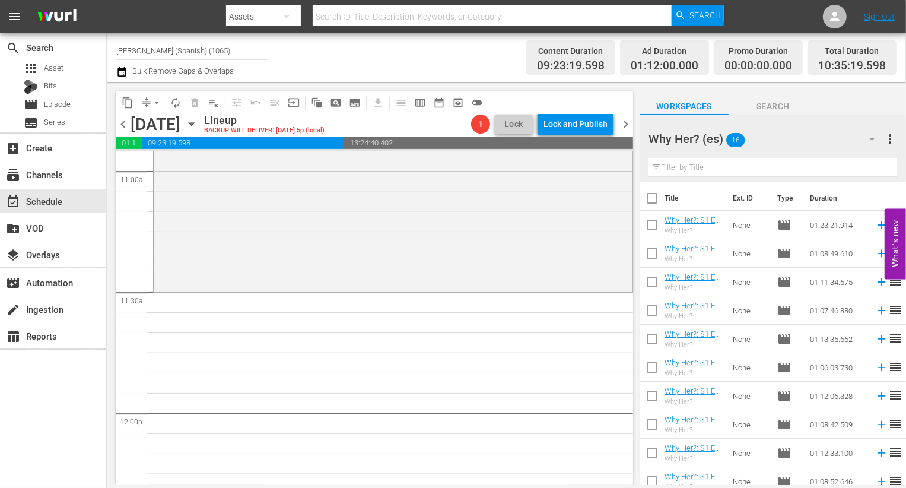
click at [647, 200] on input "checkbox" at bounding box center [652, 200] width 25 height 25
checkbox input "true"
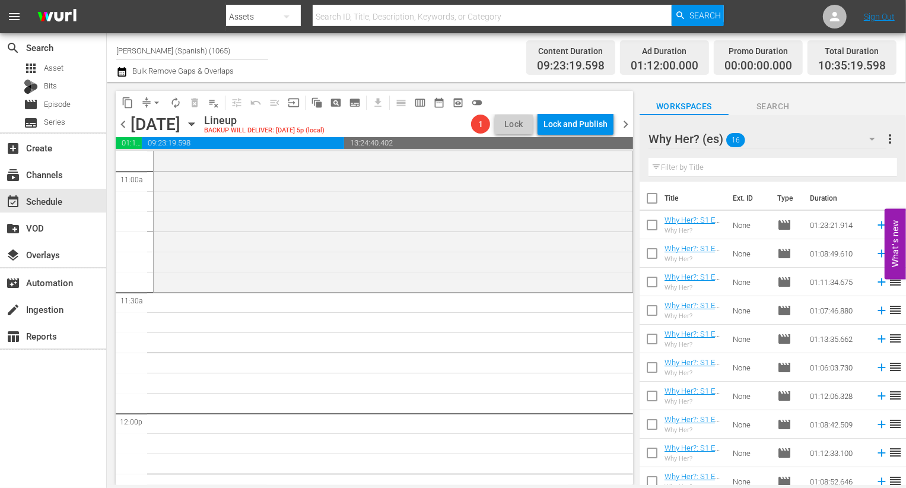
checkbox input "true"
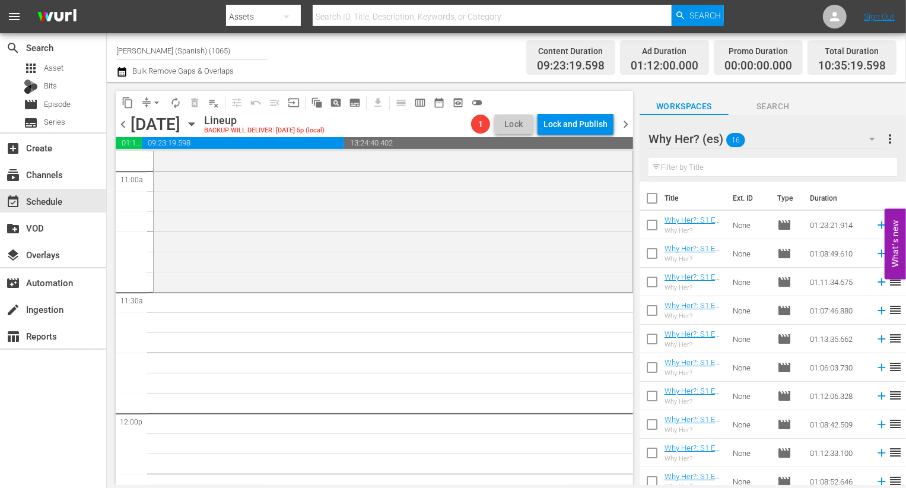
checkbox input "true"
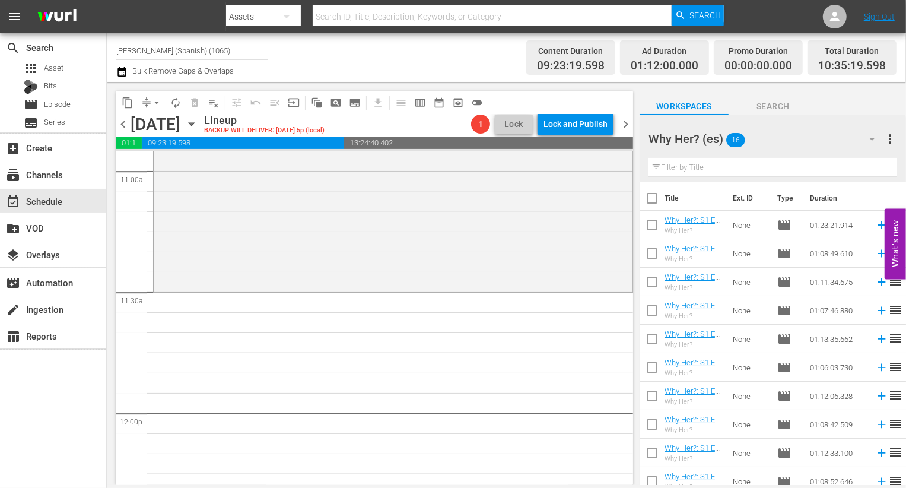
checkbox input "true"
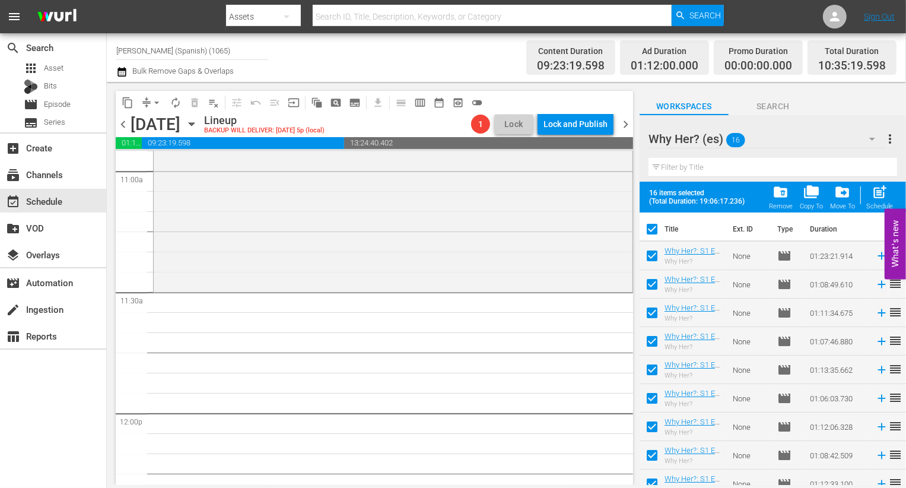
click at [887, 195] on span "post_add" at bounding box center [880, 192] width 16 height 16
checkbox input "false"
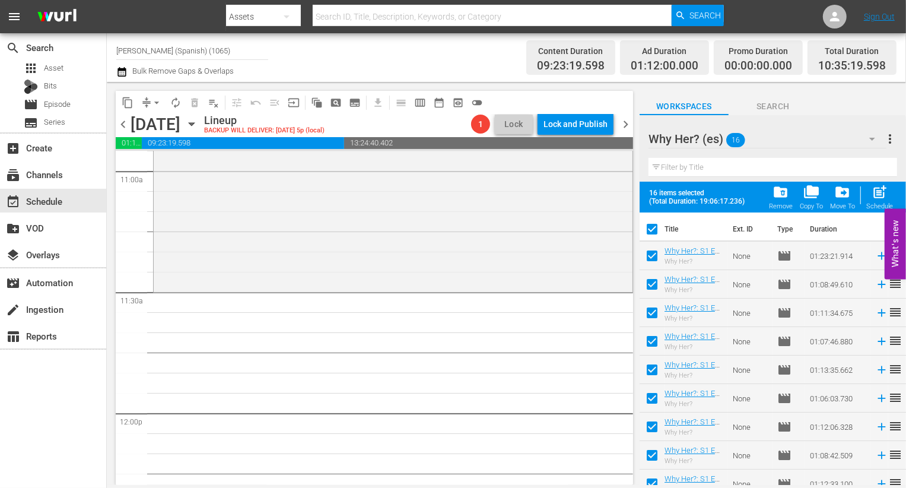
checkbox input "false"
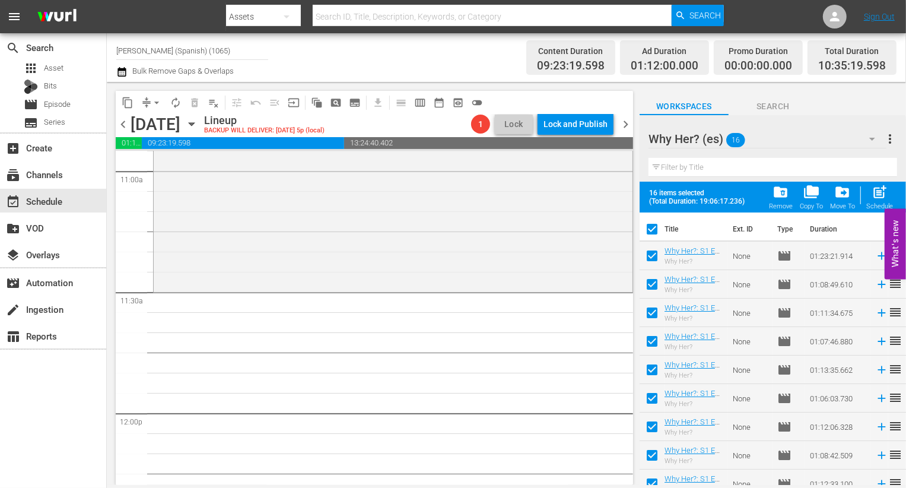
checkbox input "false"
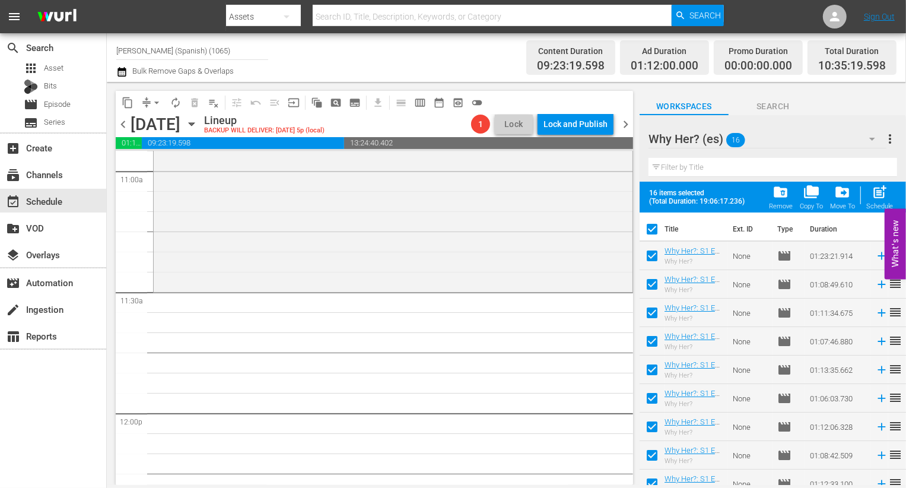
checkbox input "false"
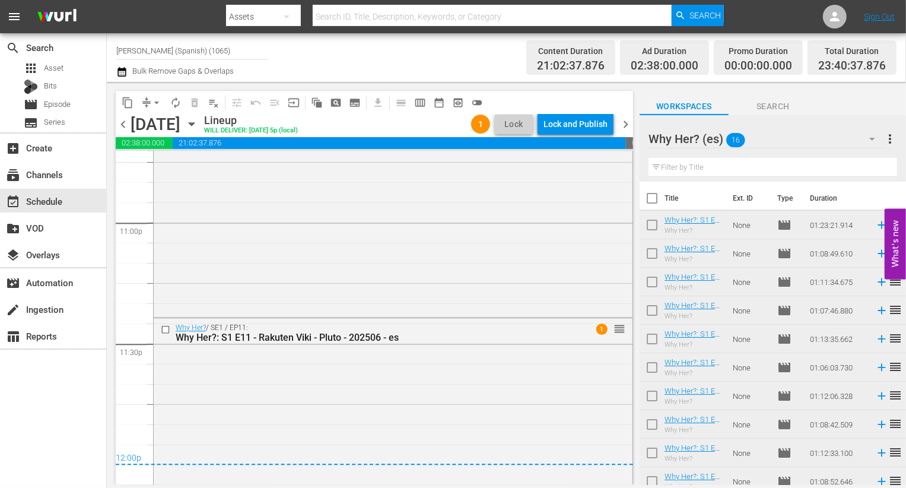
scroll to position [5621, 0]
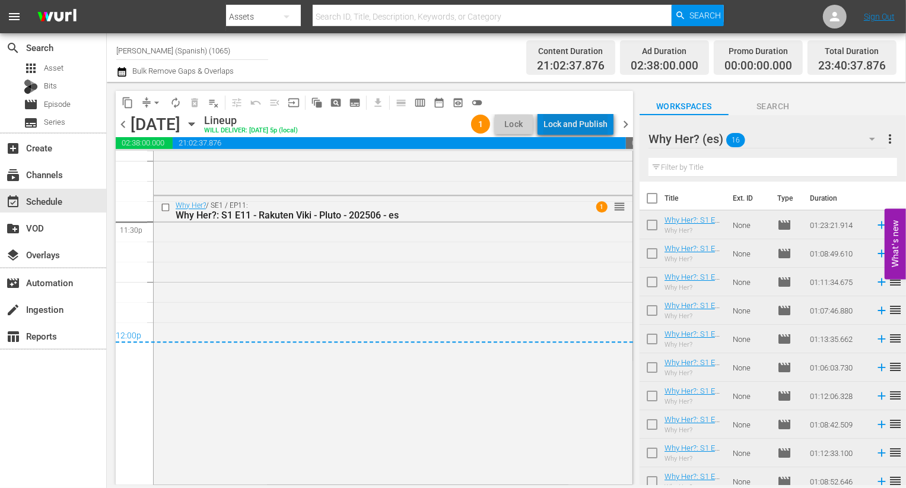
click at [584, 122] on div "Lock and Publish" at bounding box center [576, 123] width 64 height 21
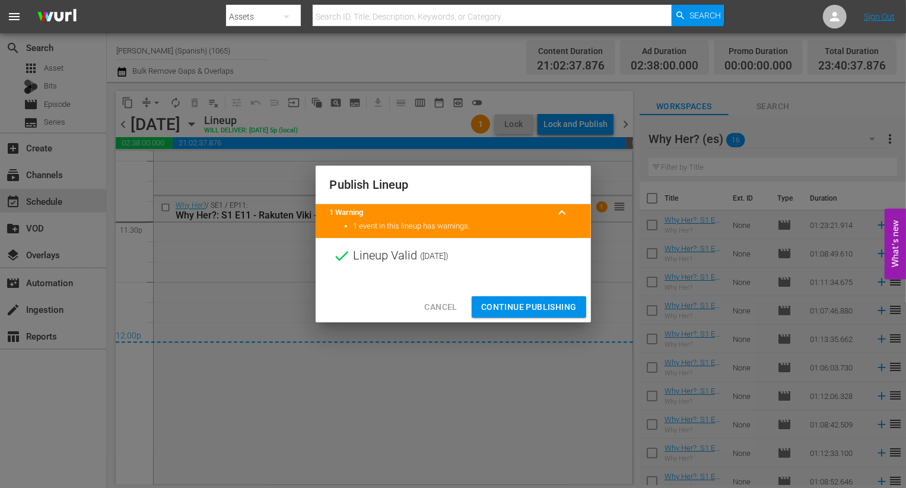
click at [546, 298] on button "Continue Publishing" at bounding box center [529, 307] width 115 height 22
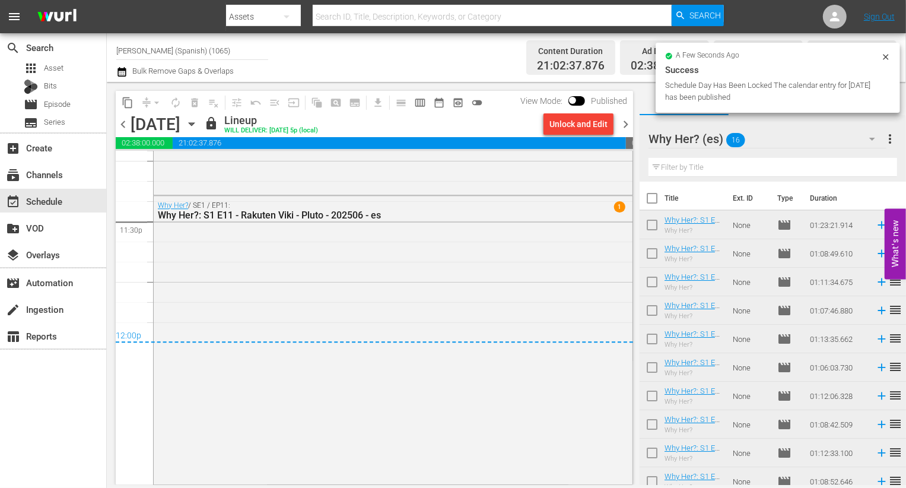
click at [625, 124] on span "chevron_right" at bounding box center [625, 124] width 15 height 15
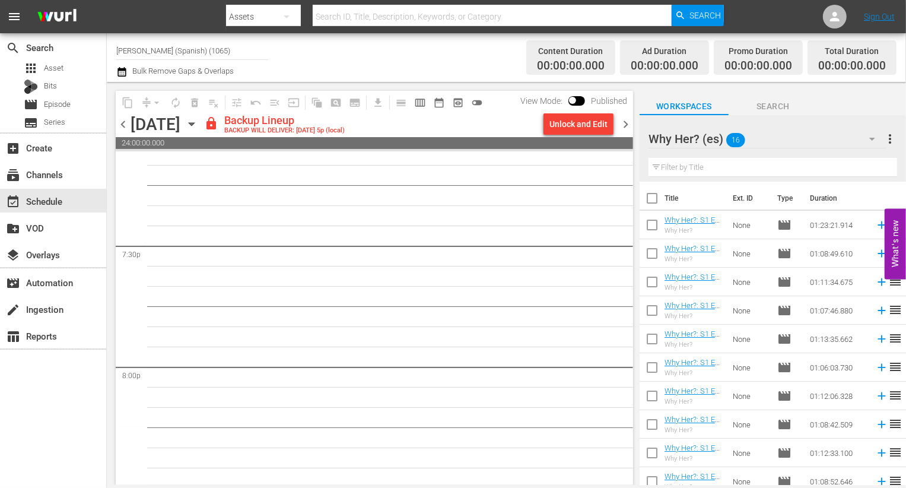
scroll to position [4309, 0]
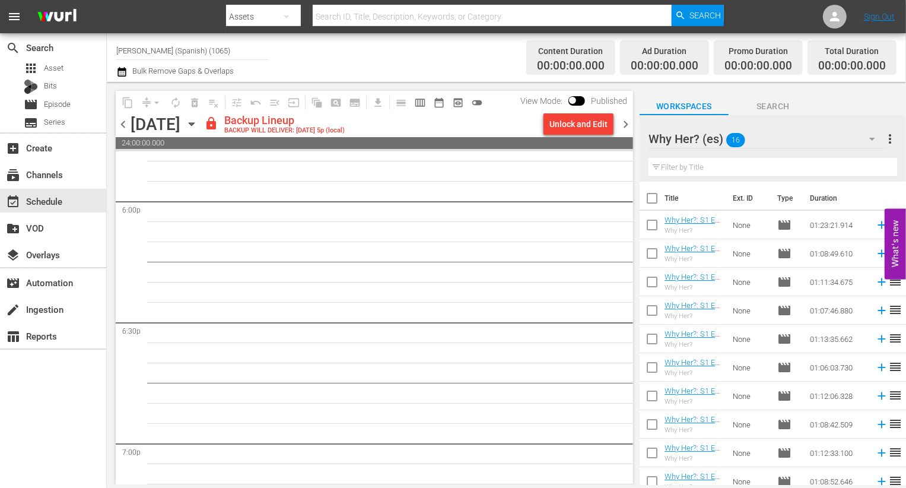
click at [556, 137] on div "chevron_left Wednesday, September 10th September 10th lock Backup Lineup BACKUP…" at bounding box center [375, 125] width 518 height 23
click at [556, 116] on div "Unlock and Edit" at bounding box center [579, 123] width 58 height 21
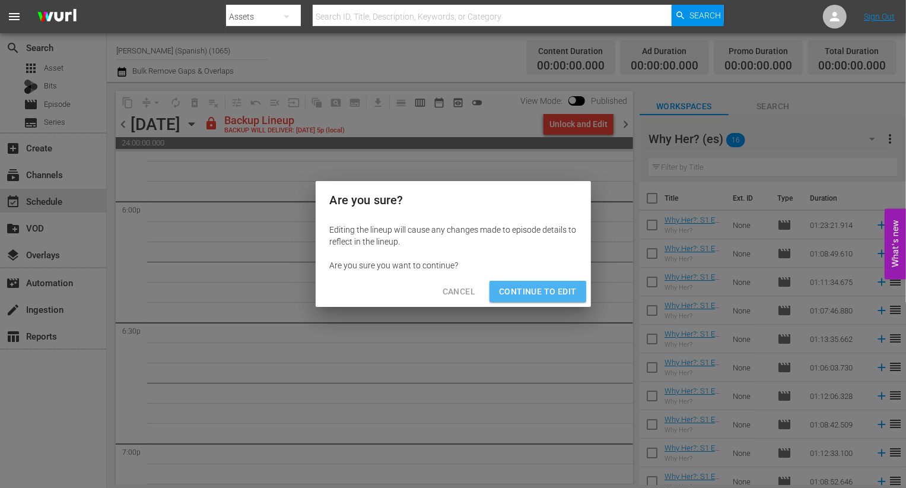
click at [561, 291] on span "Continue to Edit" at bounding box center [537, 291] width 77 height 15
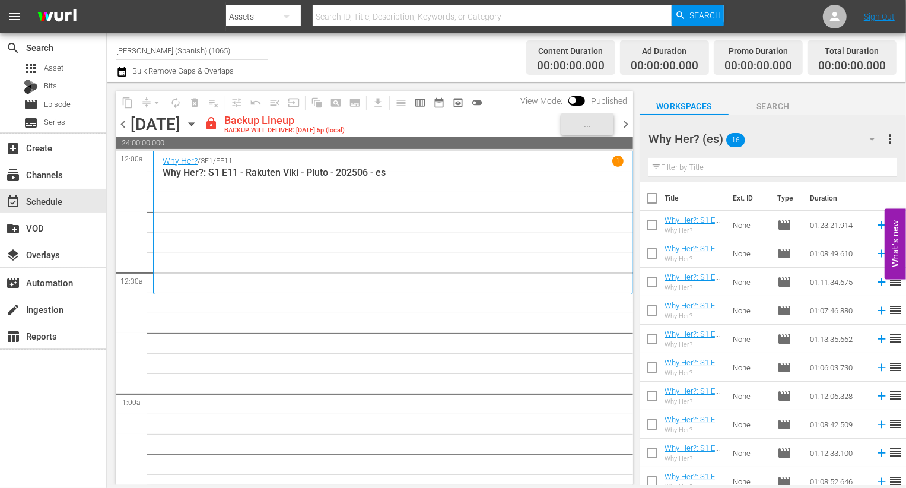
scroll to position [180, 0]
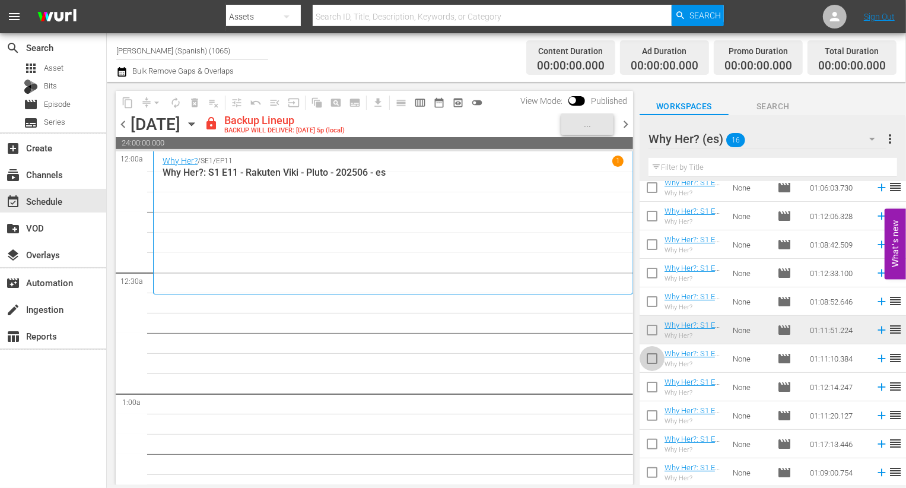
click at [645, 361] on input "checkbox" at bounding box center [652, 360] width 25 height 25
checkbox input "true"
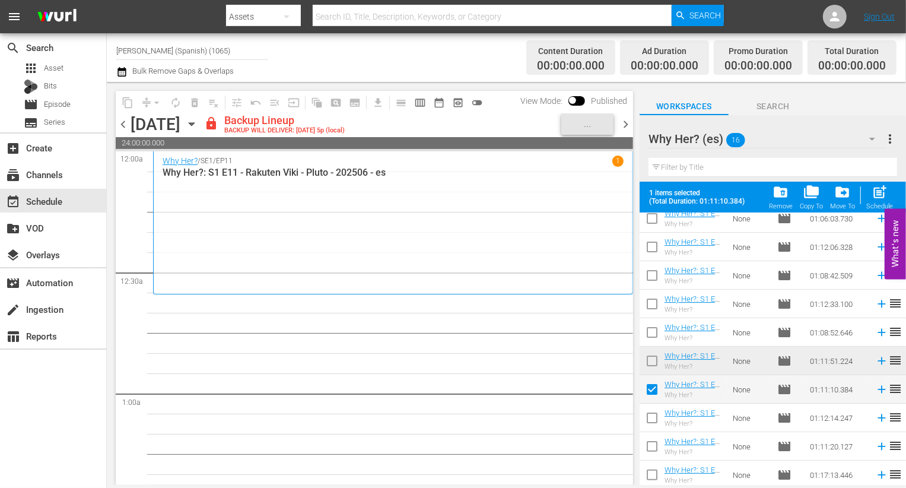
click at [646, 405] on td at bounding box center [652, 418] width 25 height 28
click at [647, 414] on input "checkbox" at bounding box center [652, 420] width 25 height 25
checkbox input "true"
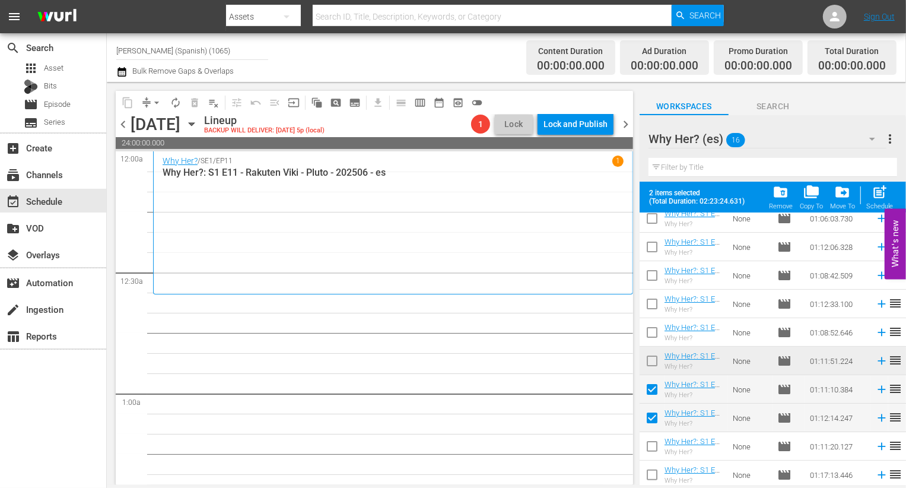
scroll to position [211, 0]
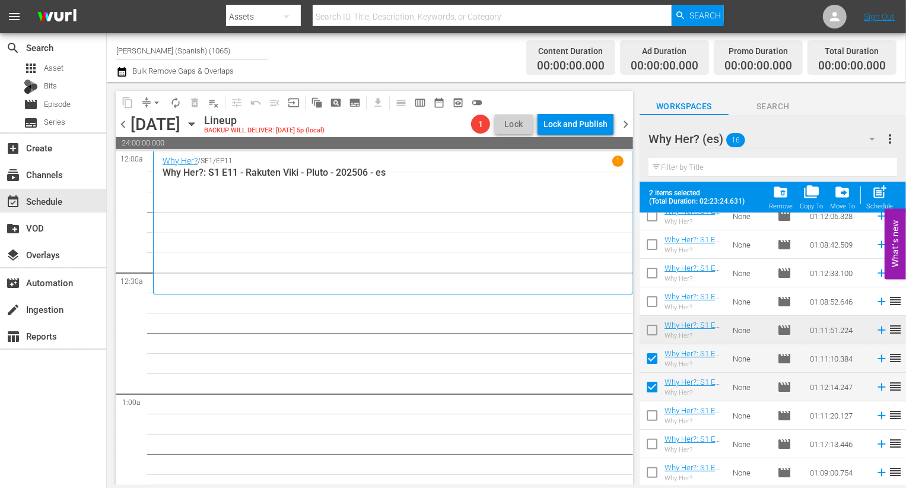
click at [649, 411] on input "checkbox" at bounding box center [652, 417] width 25 height 25
checkbox input "true"
click at [651, 453] on input "checkbox" at bounding box center [652, 446] width 25 height 25
checkbox input "true"
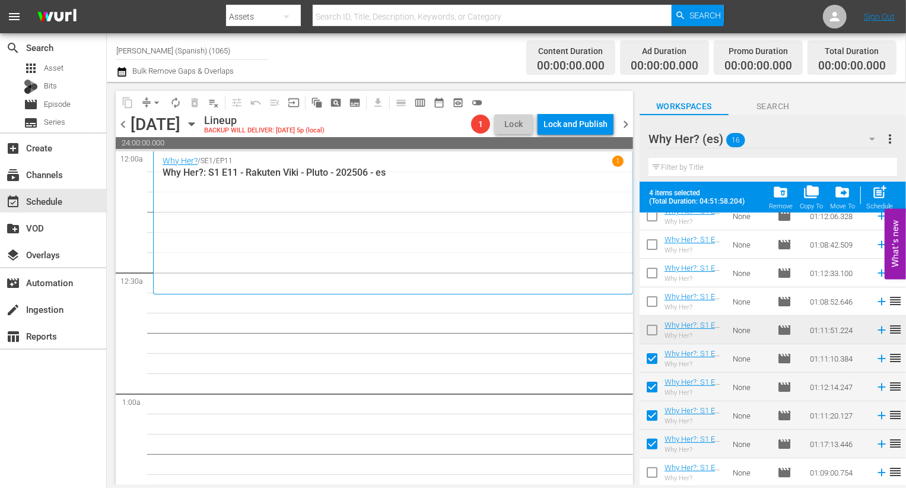
click at [651, 475] on input "checkbox" at bounding box center [652, 474] width 25 height 25
checkbox input "true"
click at [884, 191] on span "post_add" at bounding box center [880, 192] width 16 height 16
checkbox input "false"
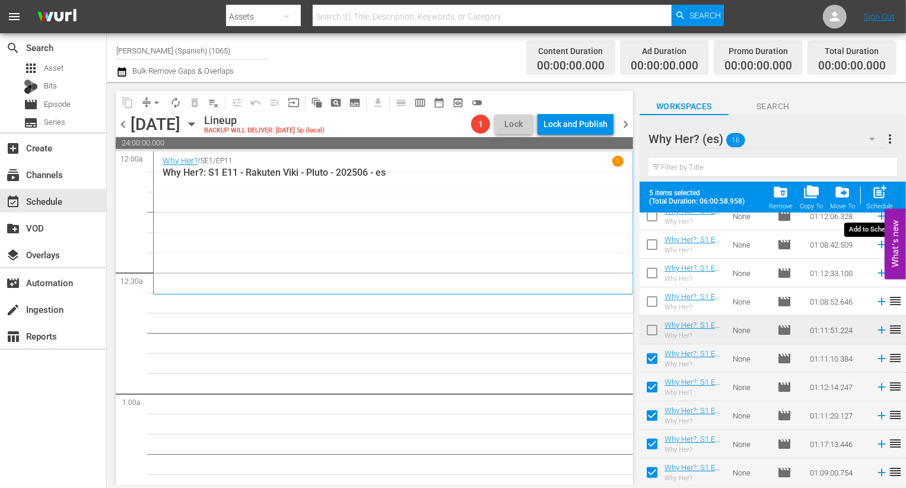
checkbox input "false"
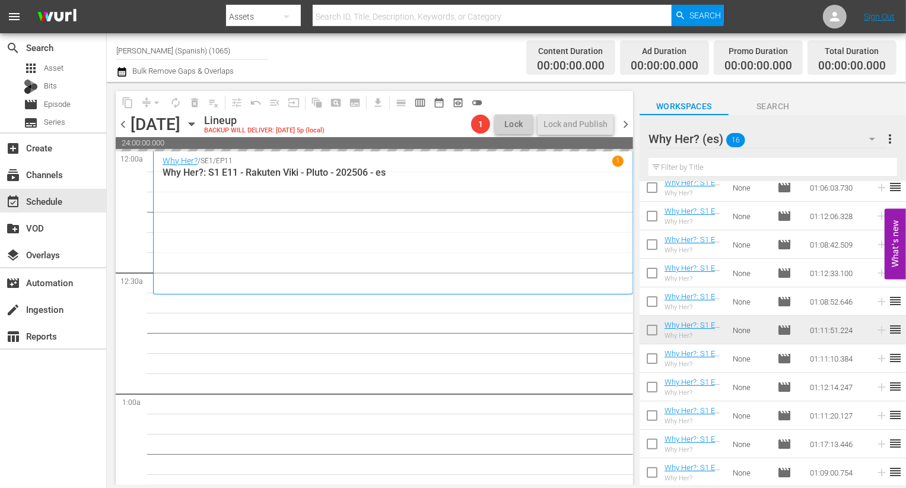
scroll to position [180, 0]
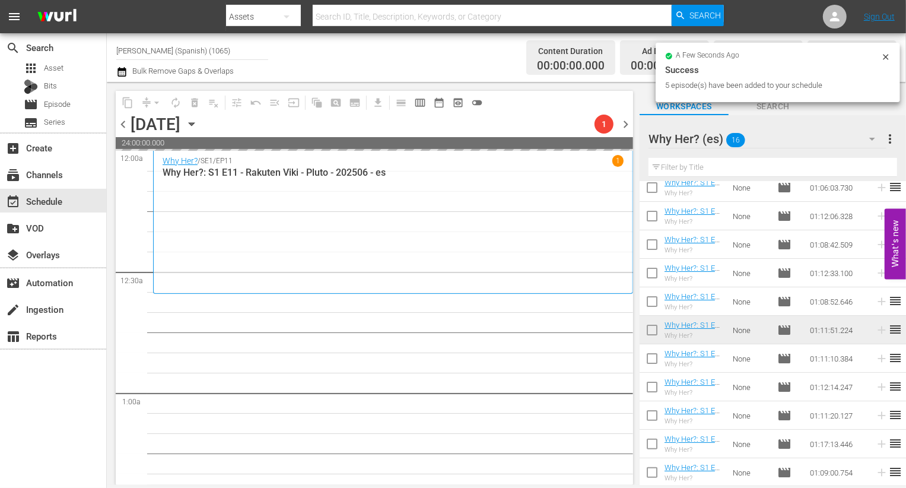
click at [848, 136] on div "Why Her? (es) 16" at bounding box center [768, 138] width 238 height 33
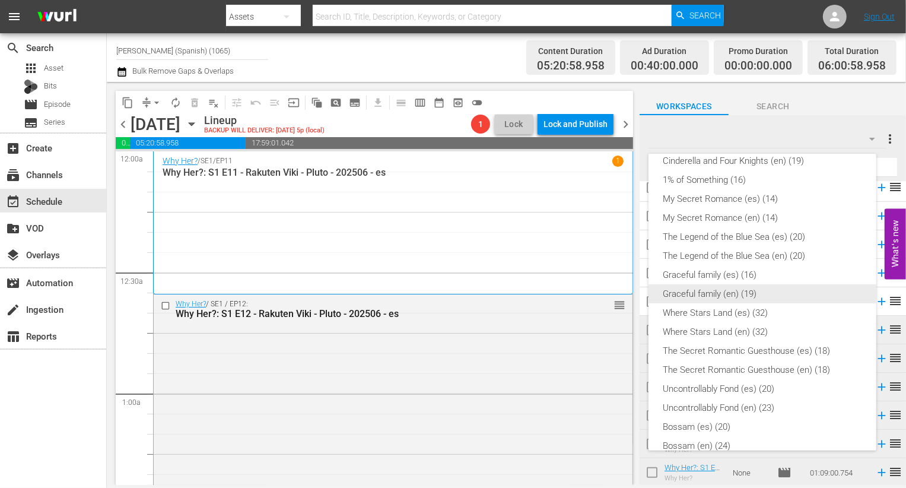
scroll to position [259, 0]
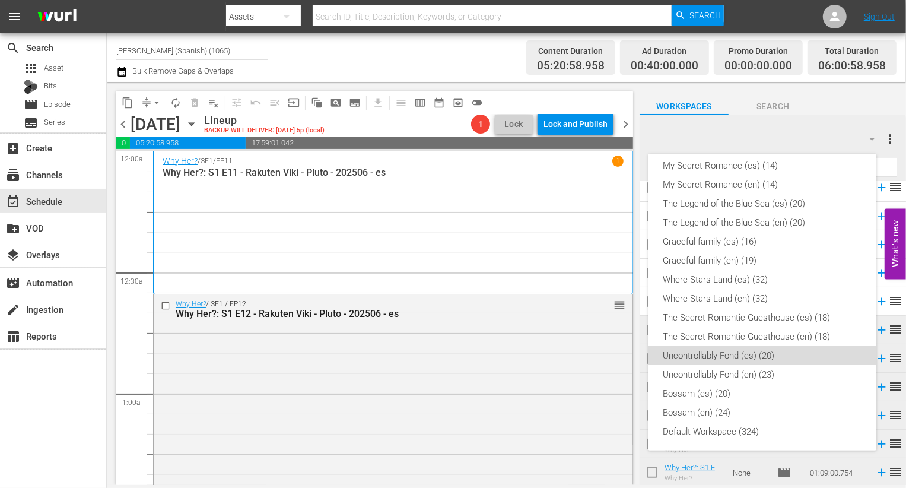
click at [792, 352] on div "Uncontrollably Fond (es) (20)" at bounding box center [762, 355] width 199 height 19
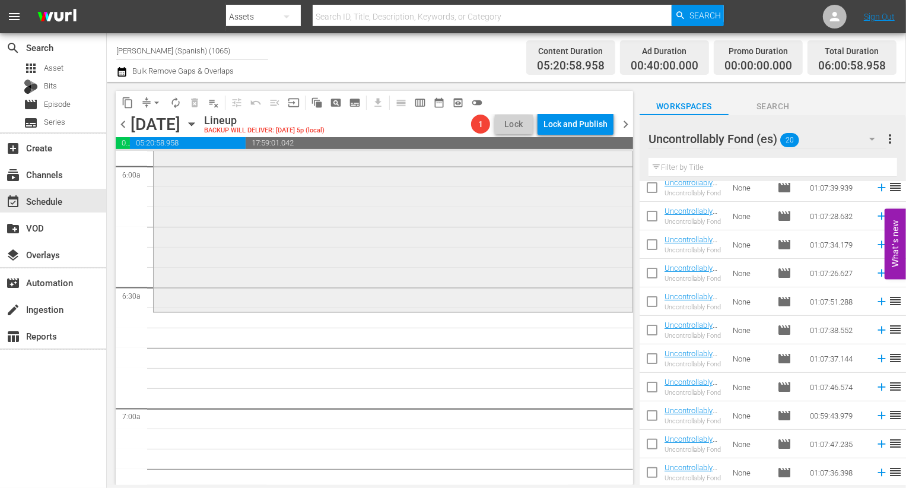
scroll to position [0, 0]
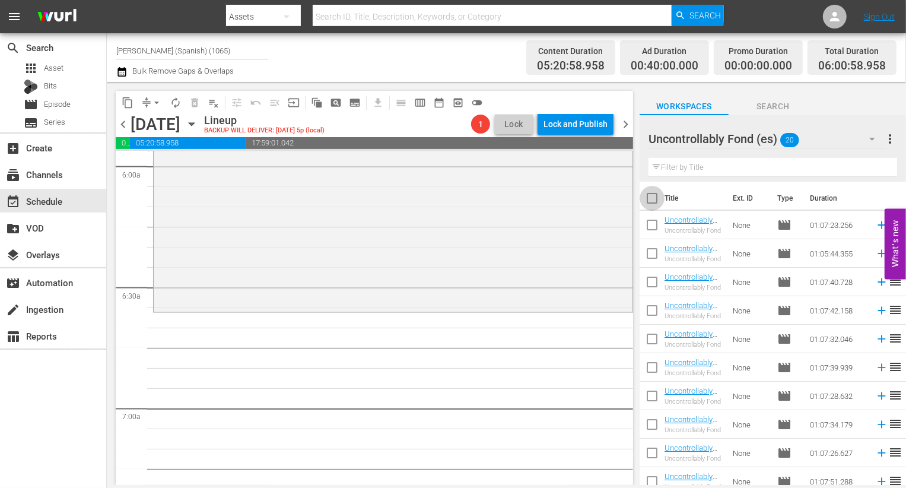
click at [660, 198] on input "checkbox" at bounding box center [652, 200] width 25 height 25
checkbox input "true"
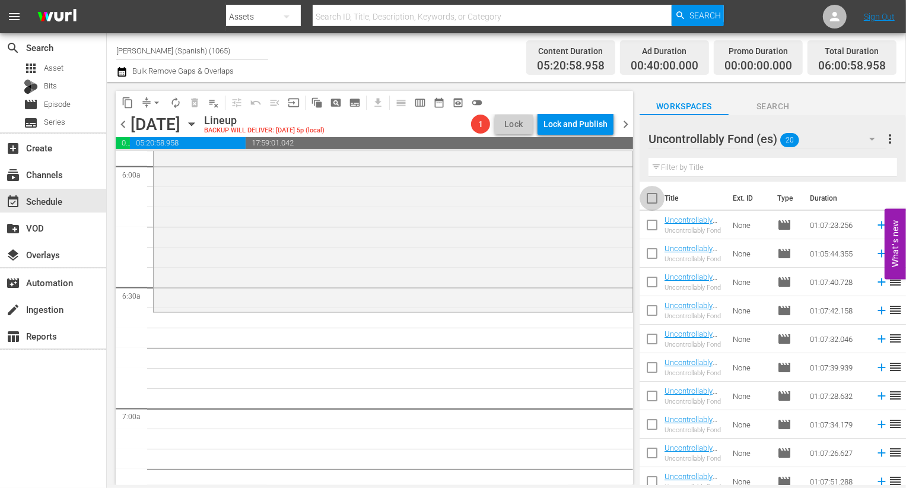
checkbox input "true"
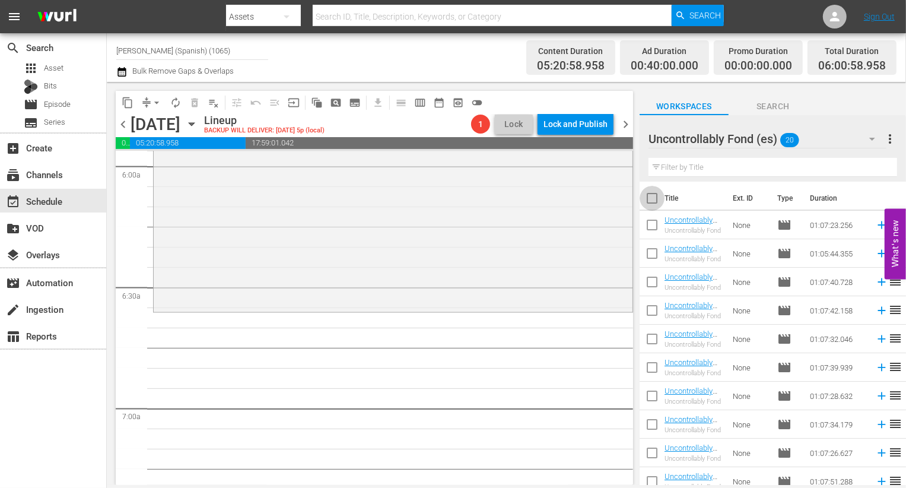
checkbox input "true"
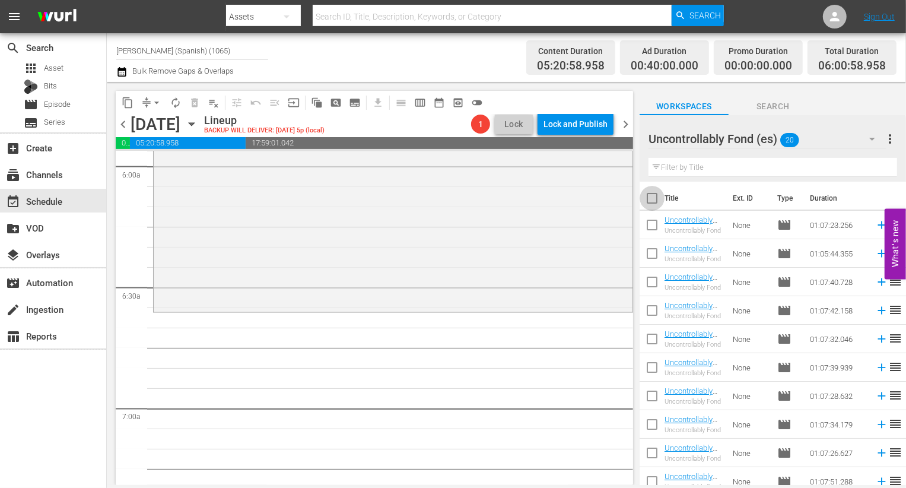
checkbox input "true"
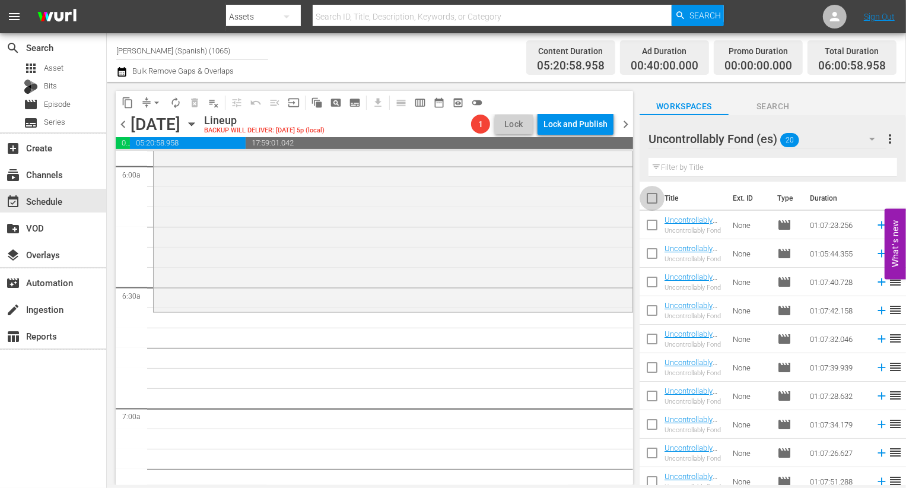
checkbox input "true"
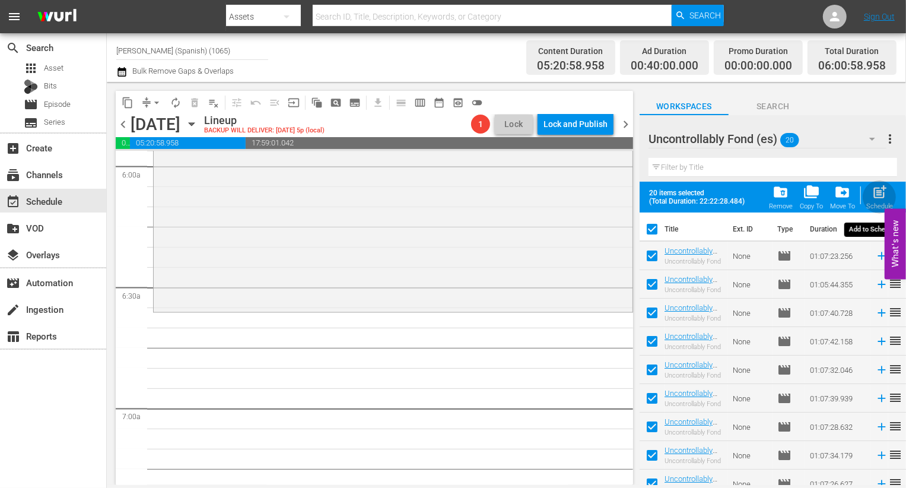
click at [883, 191] on span "post_add" at bounding box center [880, 192] width 16 height 16
checkbox input "false"
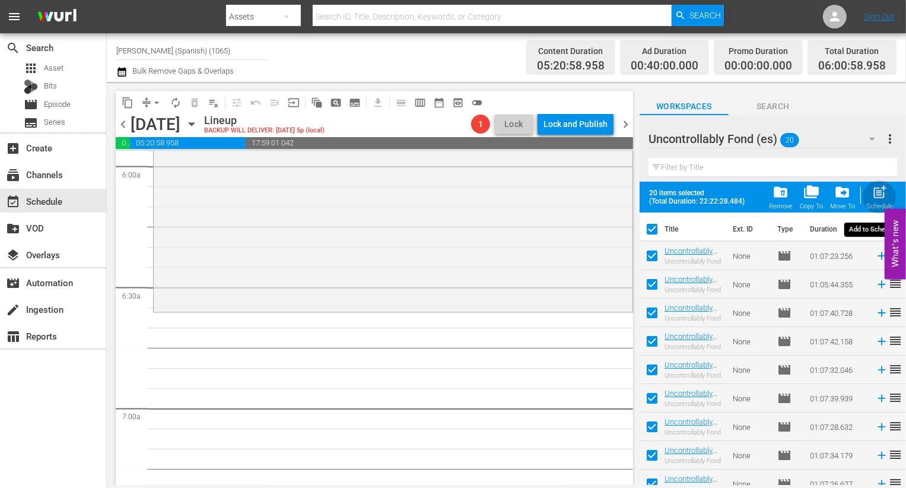
checkbox input "false"
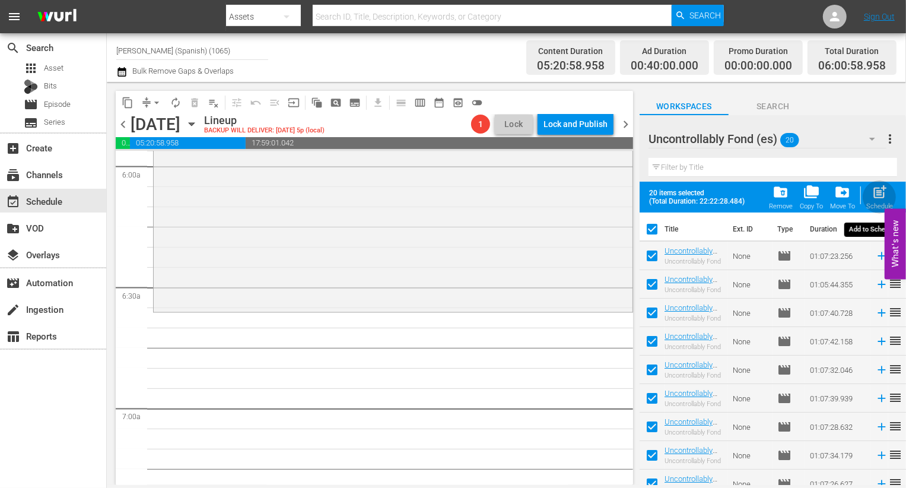
checkbox input "false"
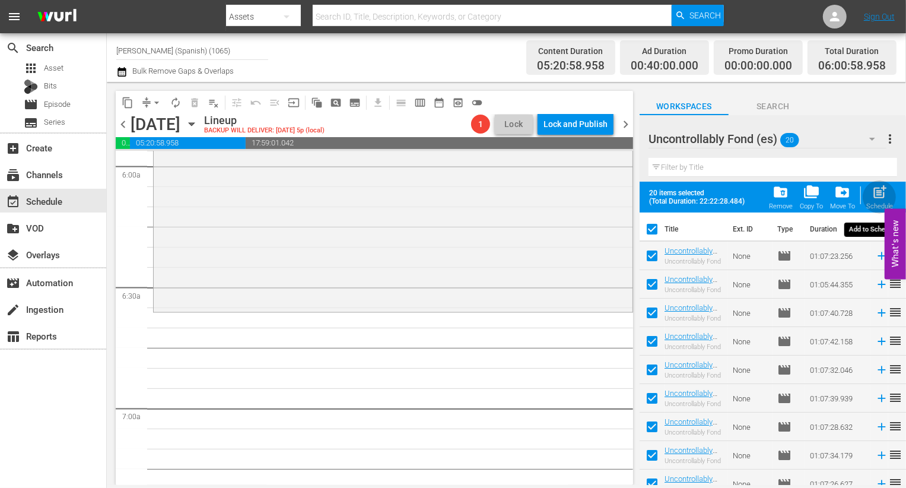
checkbox input "false"
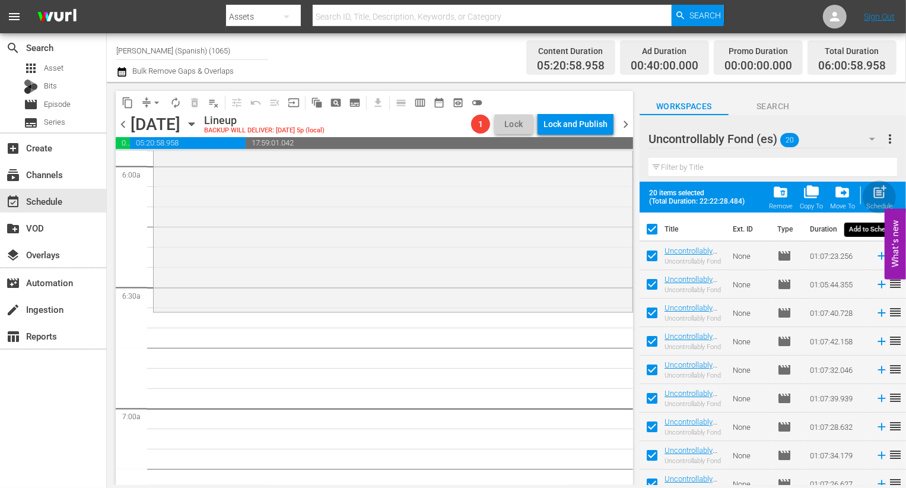
checkbox input "false"
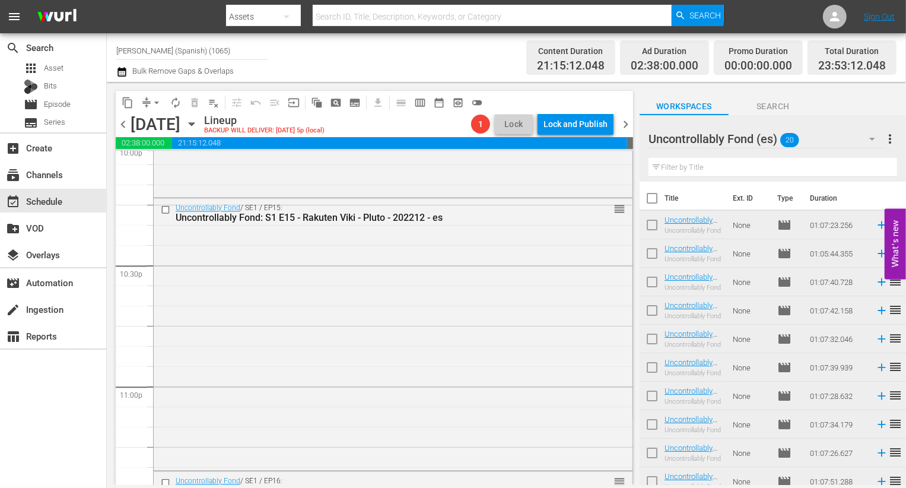
scroll to position [5593, 0]
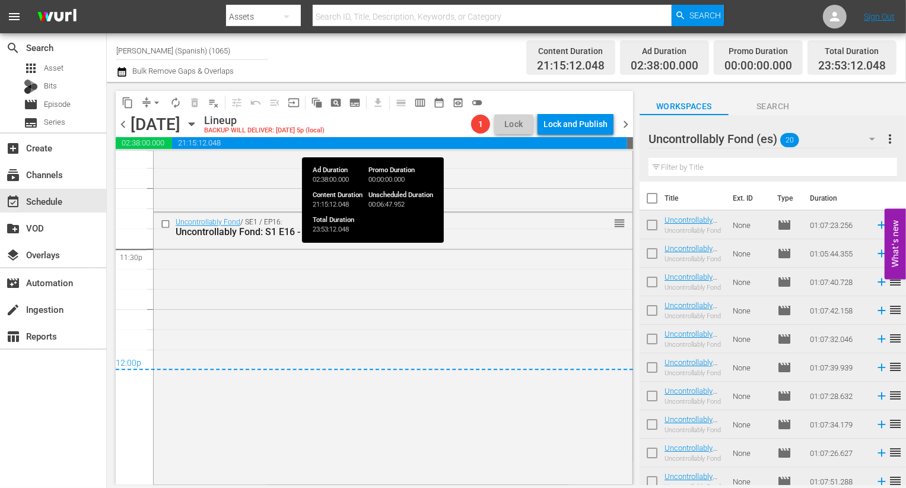
click at [565, 142] on span "21:15:12.048" at bounding box center [399, 143] width 455 height 12
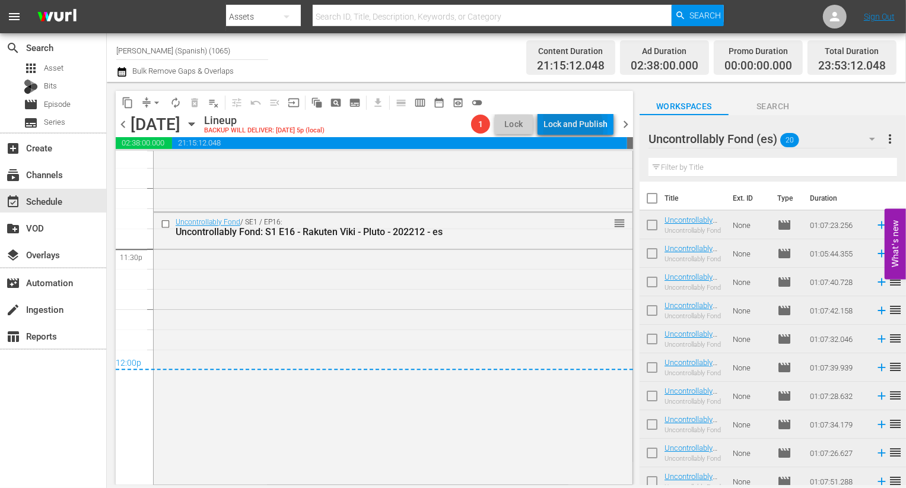
click at [565, 128] on div "Lock and Publish" at bounding box center [576, 123] width 64 height 21
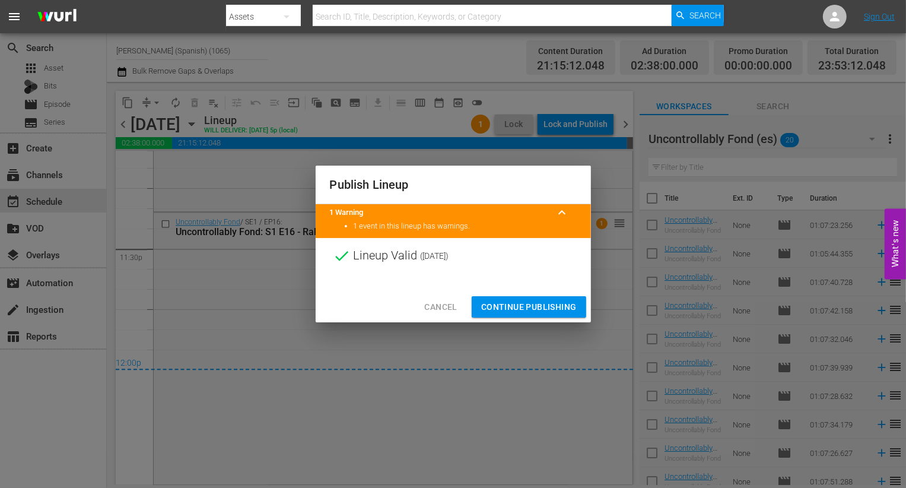
click at [503, 300] on span "Continue Publishing" at bounding box center [529, 307] width 96 height 15
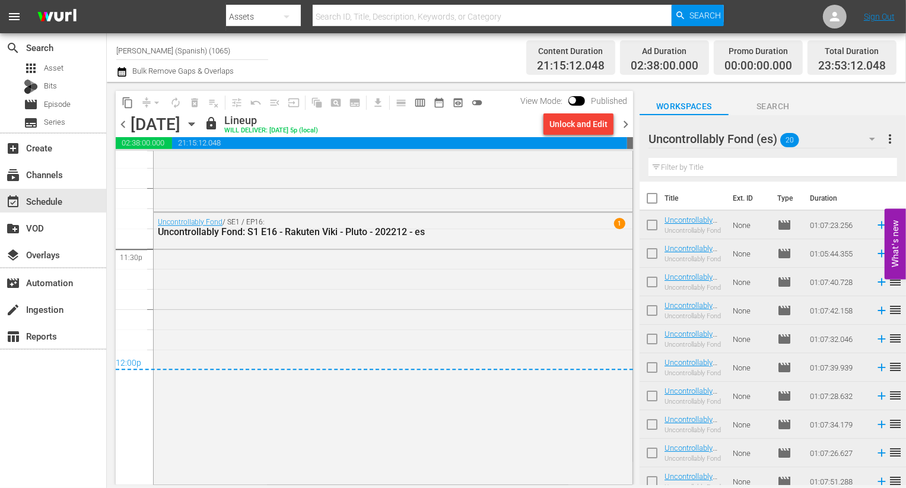
click at [627, 116] on div "chevron_left Wednesday, September 10th September 10th lock Lineup WILL DELIVER:…" at bounding box center [375, 125] width 518 height 23
click at [625, 122] on span "chevron_right" at bounding box center [625, 124] width 15 height 15
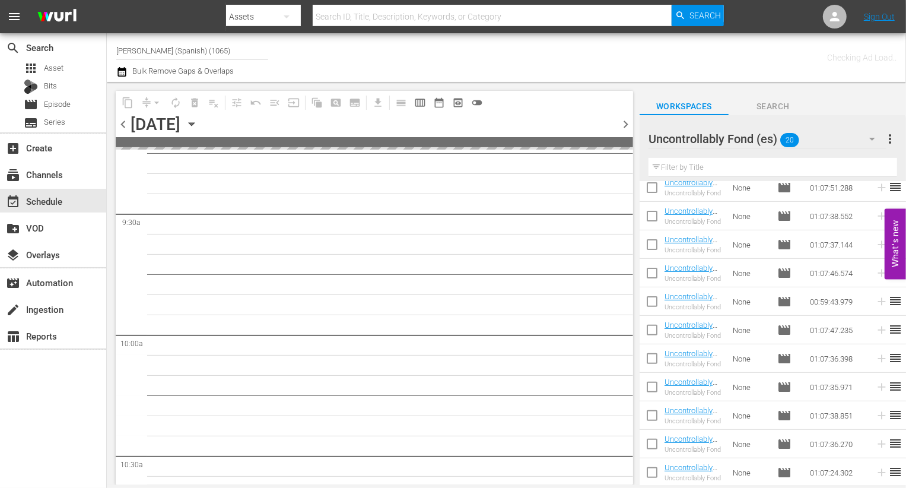
scroll to position [2172, 0]
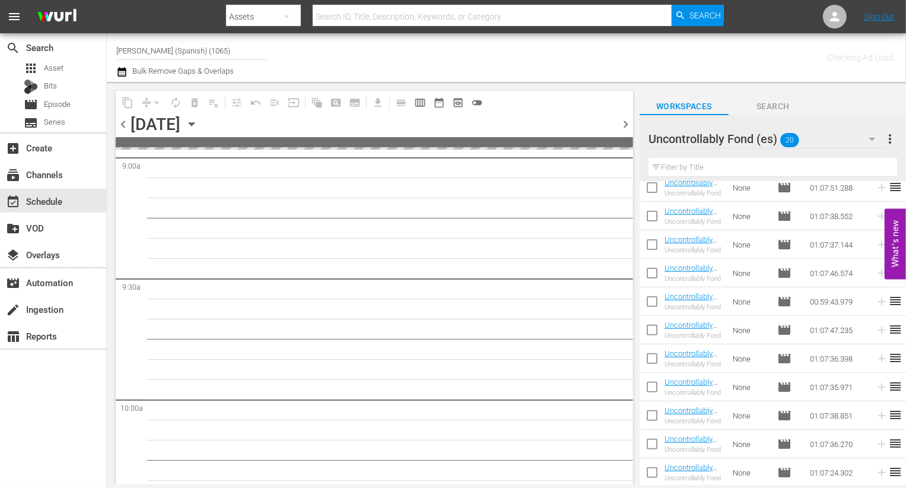
click at [120, 69] on icon "button" at bounding box center [122, 71] width 8 height 9
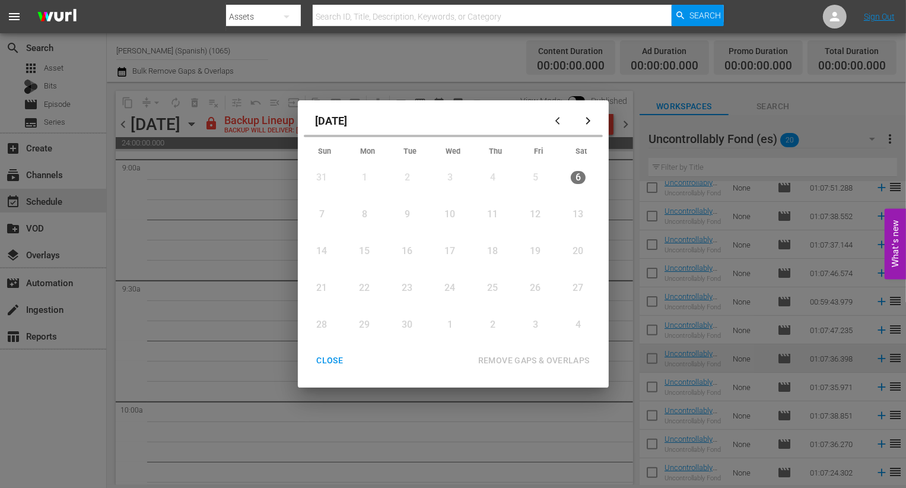
scroll to position [2152, 0]
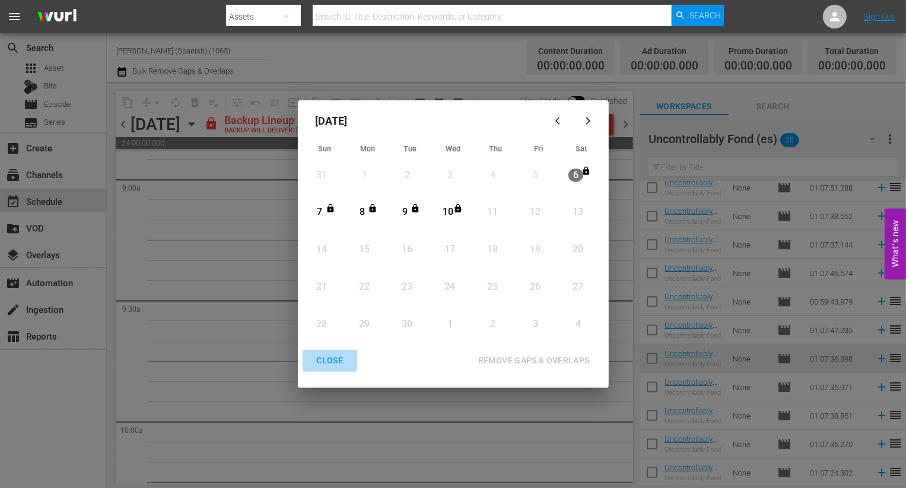
click at [334, 354] on div "CLOSE" at bounding box center [330, 360] width 46 height 15
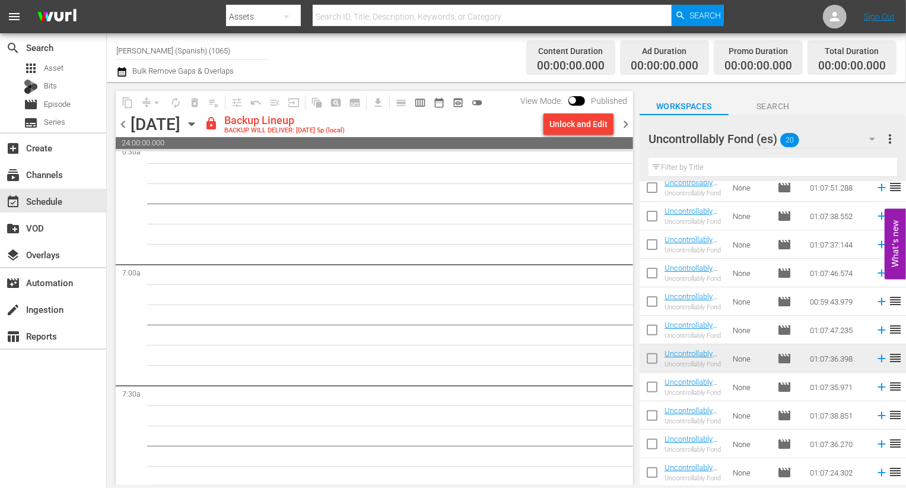
scroll to position [1220, 0]
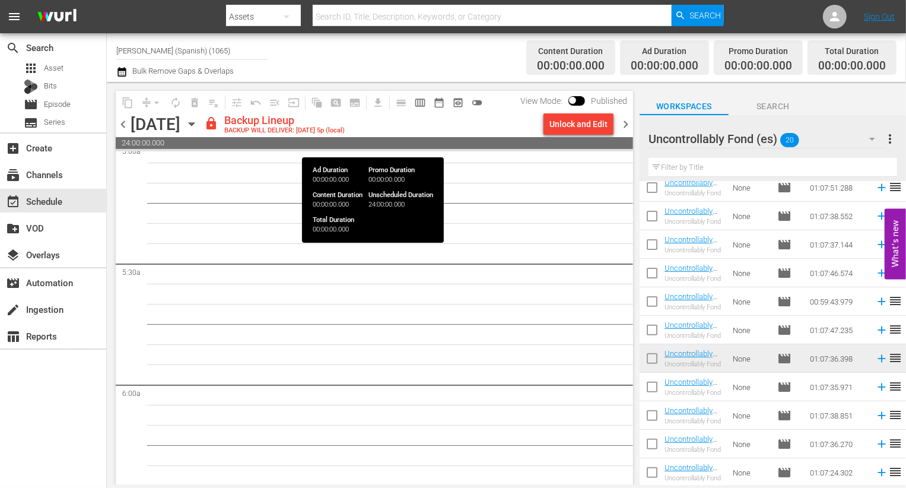
click at [597, 138] on span "24:00:00.000" at bounding box center [375, 143] width 518 height 12
click at [590, 123] on div "Unlock and Edit" at bounding box center [579, 123] width 58 height 21
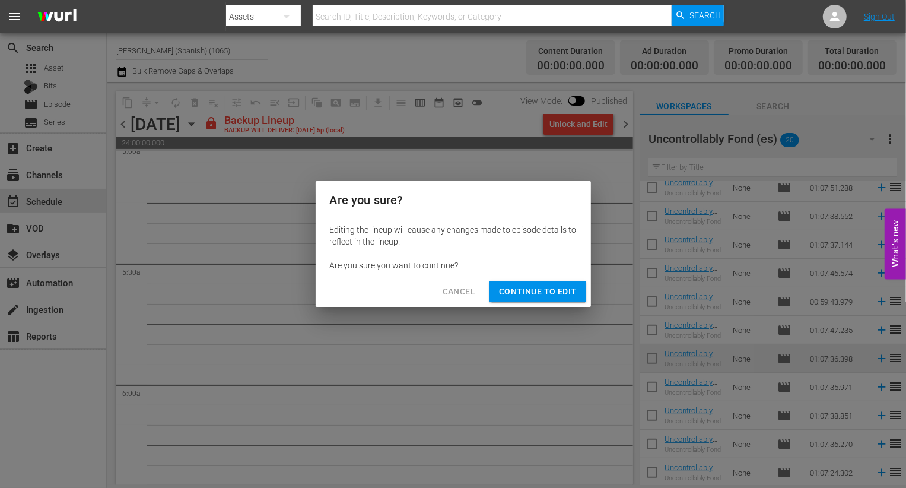
click at [550, 303] on div "Cancel Continue to Edit" at bounding box center [453, 291] width 275 height 31
click at [550, 299] on button "Continue to Edit" at bounding box center [538, 292] width 96 height 22
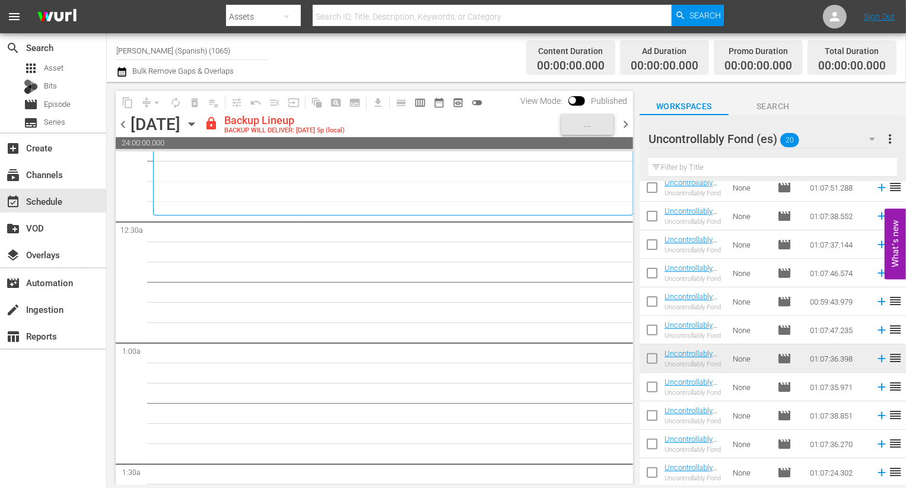
scroll to position [0, 0]
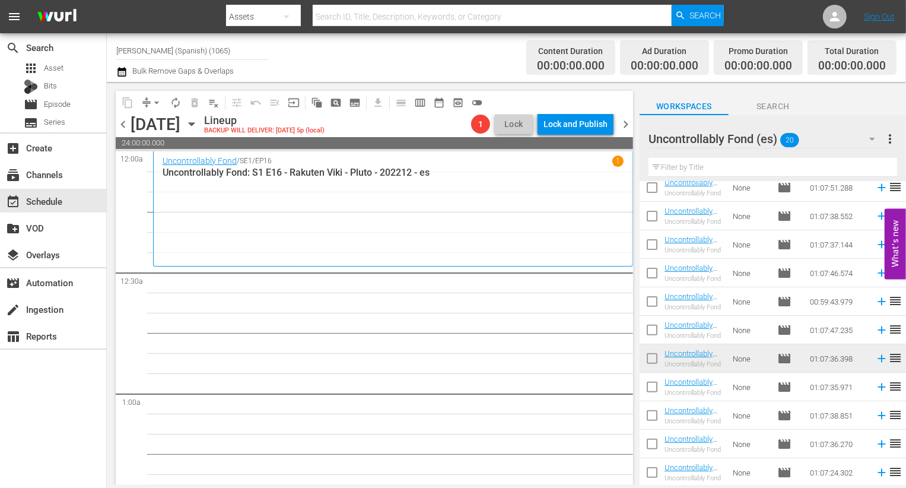
click at [657, 388] on input "checkbox" at bounding box center [652, 389] width 25 height 25
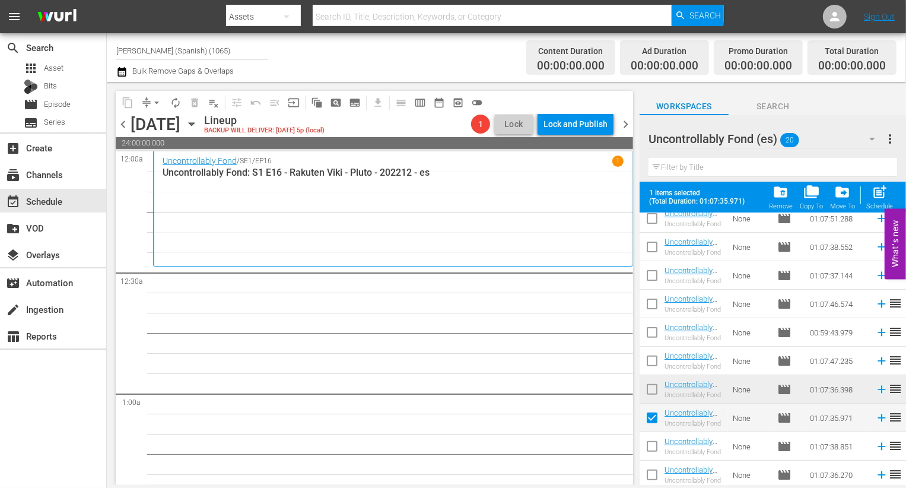
click at [653, 445] on input "checkbox" at bounding box center [652, 448] width 25 height 25
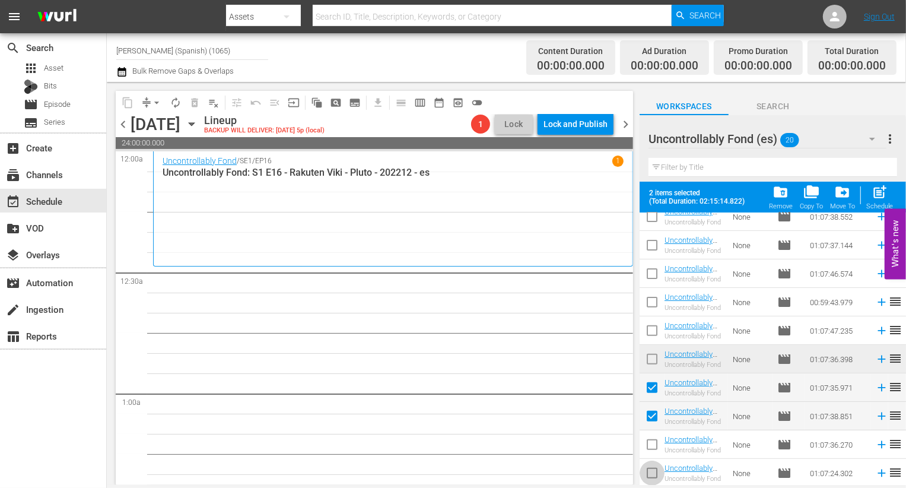
click at [651, 475] on input "checkbox" at bounding box center [652, 475] width 25 height 25
click at [651, 459] on td at bounding box center [652, 473] width 25 height 28
click at [651, 450] on input "checkbox" at bounding box center [652, 446] width 25 height 25
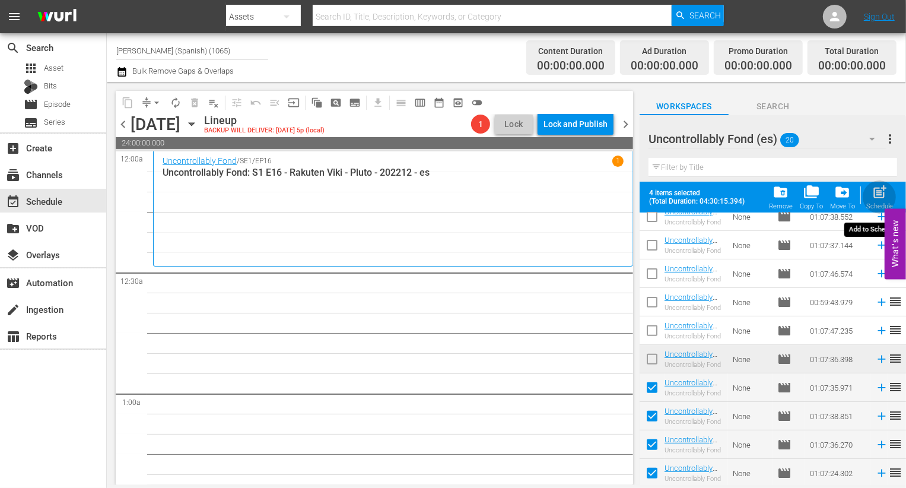
click at [876, 187] on span "post_add" at bounding box center [880, 192] width 16 height 16
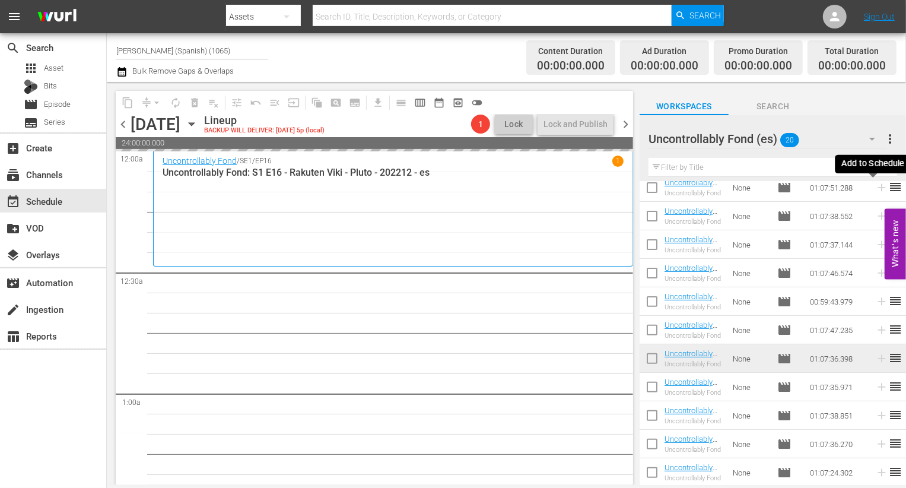
scroll to position [294, 0]
click at [840, 138] on div "Uncontrollably Fond (es) 20" at bounding box center [768, 138] width 238 height 33
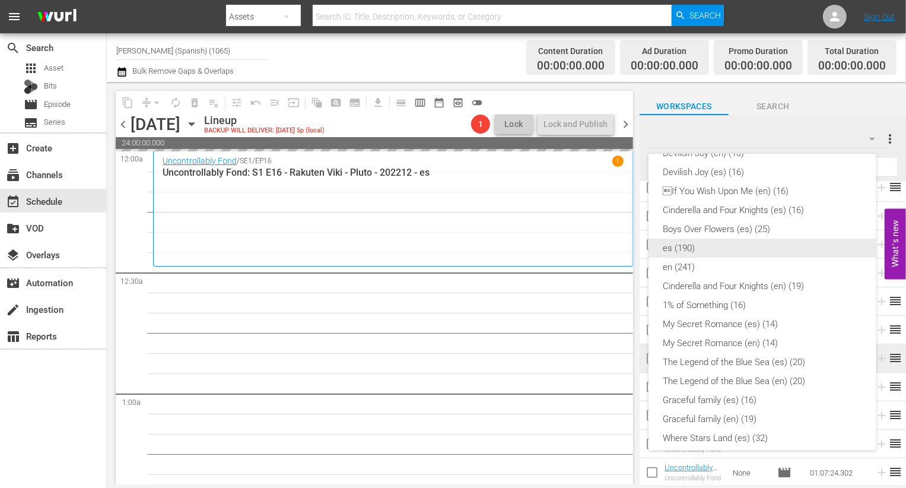
click at [726, 251] on div "es (190)" at bounding box center [762, 248] width 199 height 19
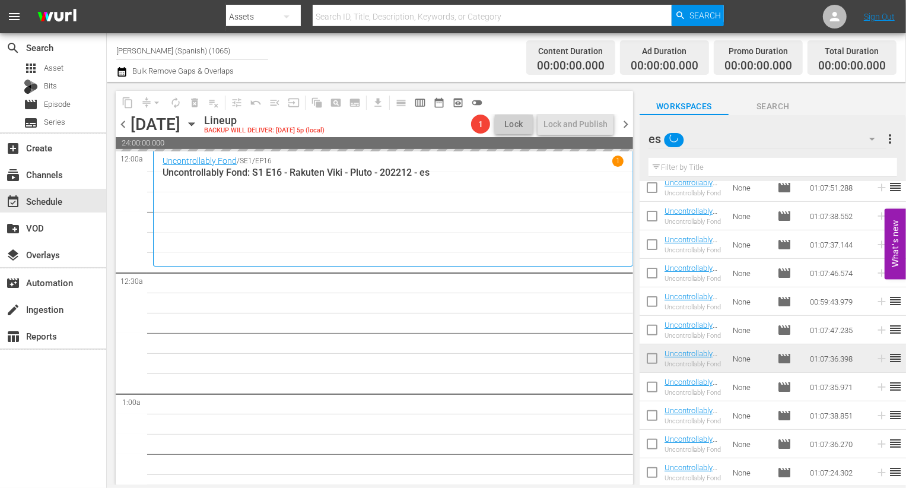
scroll to position [80, 0]
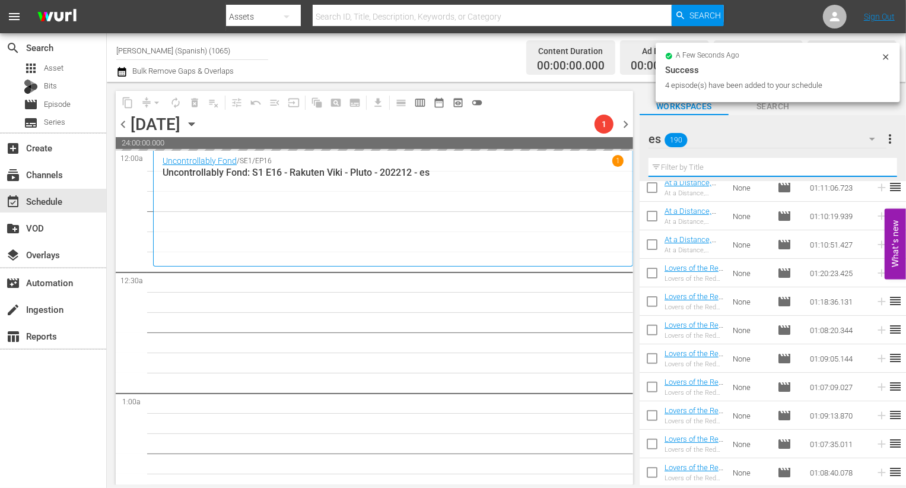
click at [709, 162] on input "text" at bounding box center [773, 167] width 249 height 19
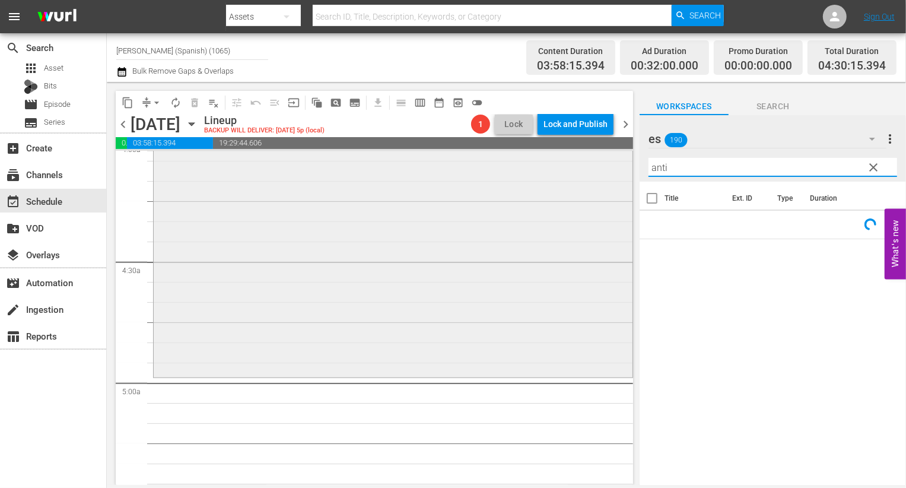
scroll to position [1013, 0]
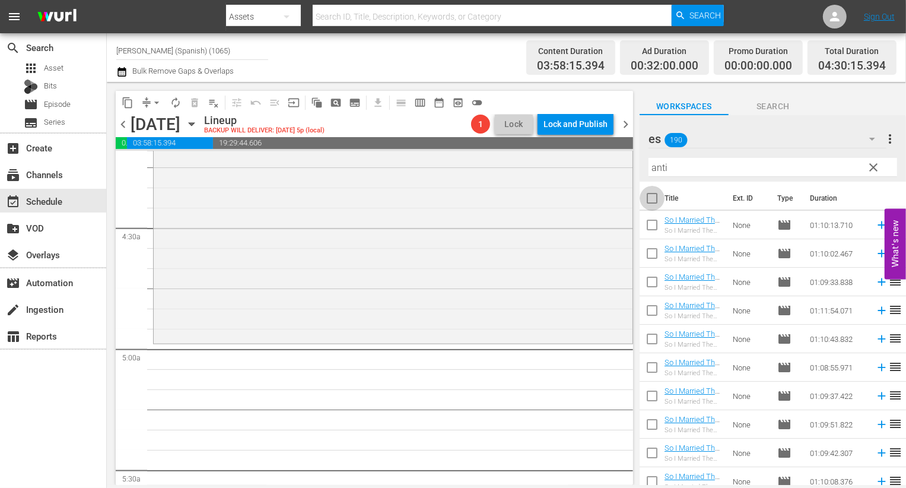
click at [658, 198] on input "checkbox" at bounding box center [652, 200] width 25 height 25
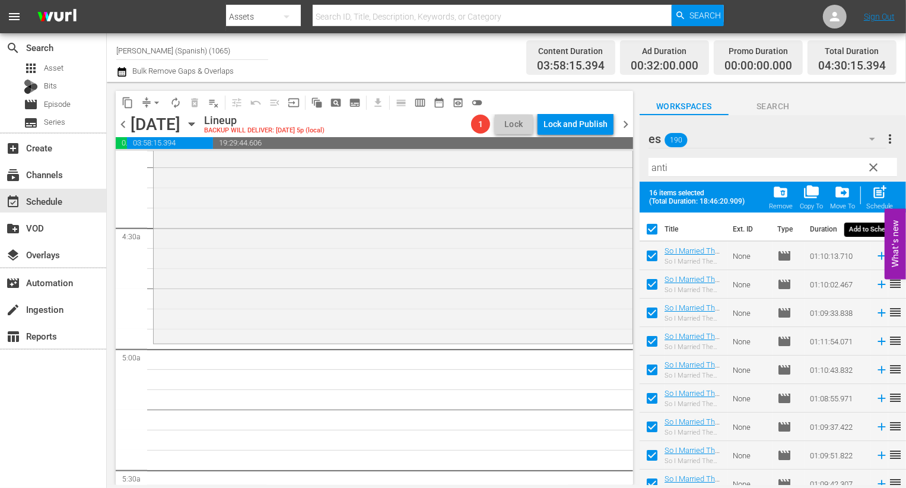
click at [890, 201] on div "post_add Schedule" at bounding box center [880, 197] width 27 height 26
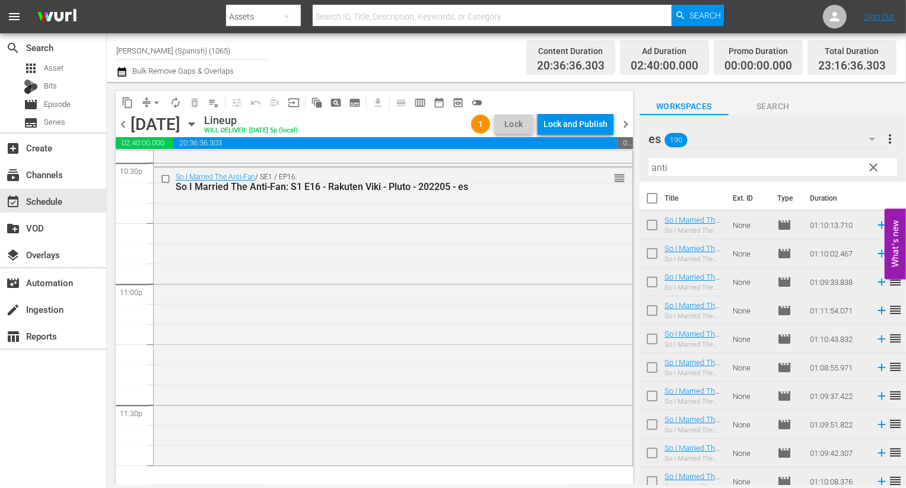
scroll to position [5478, 0]
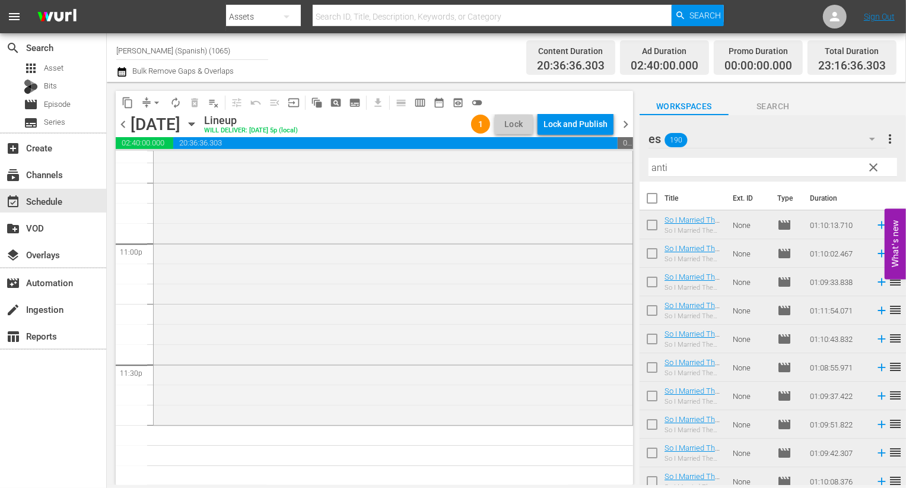
click at [875, 170] on span "clear" at bounding box center [874, 167] width 14 height 14
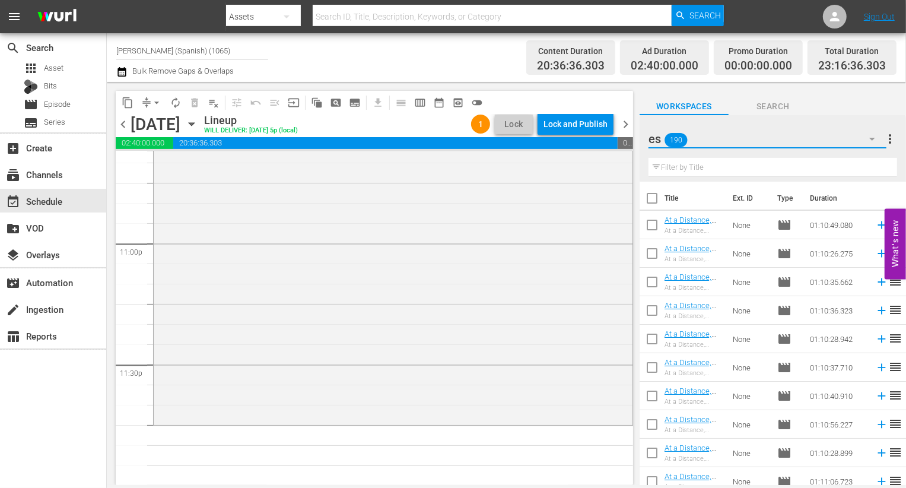
click at [866, 145] on icon "button" at bounding box center [872, 139] width 14 height 14
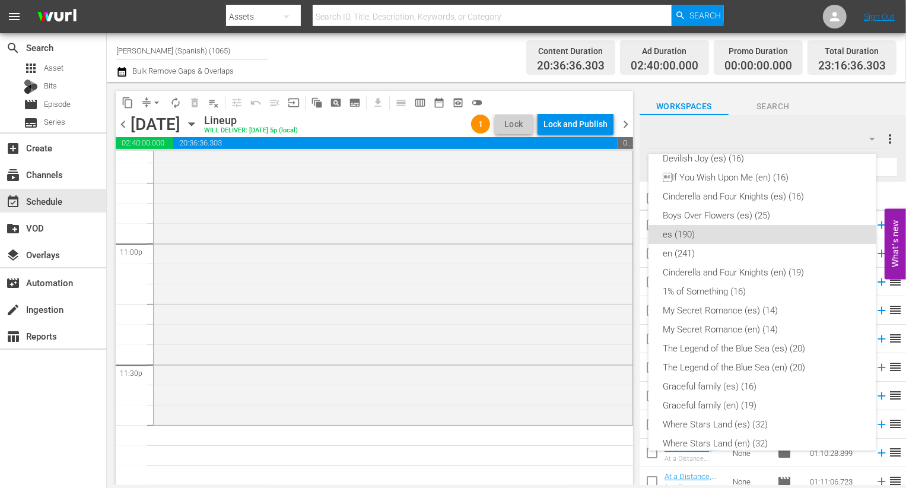
scroll to position [0, 0]
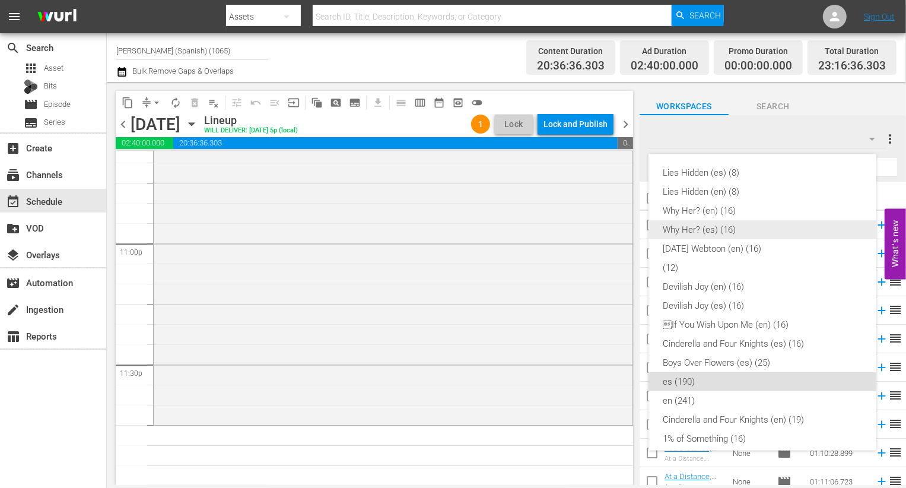
click at [772, 227] on div "Why Her? (es) (16)" at bounding box center [762, 229] width 199 height 19
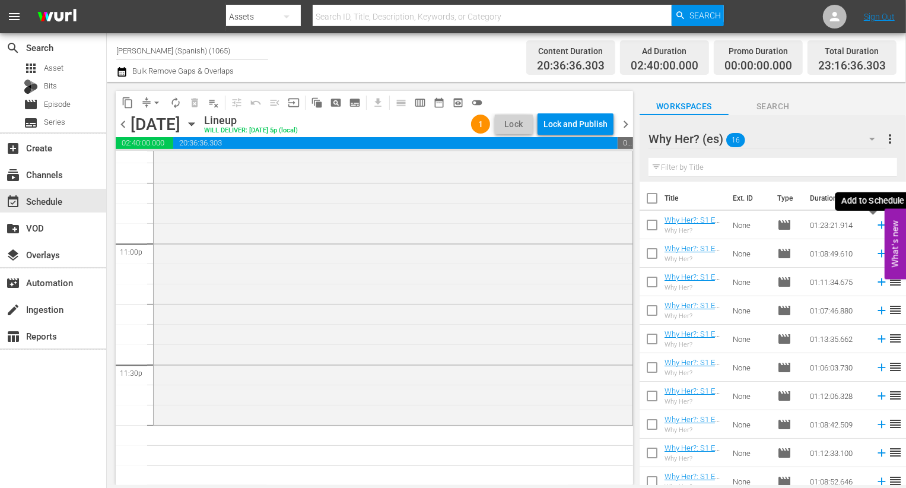
click at [875, 226] on icon at bounding box center [881, 224] width 13 height 13
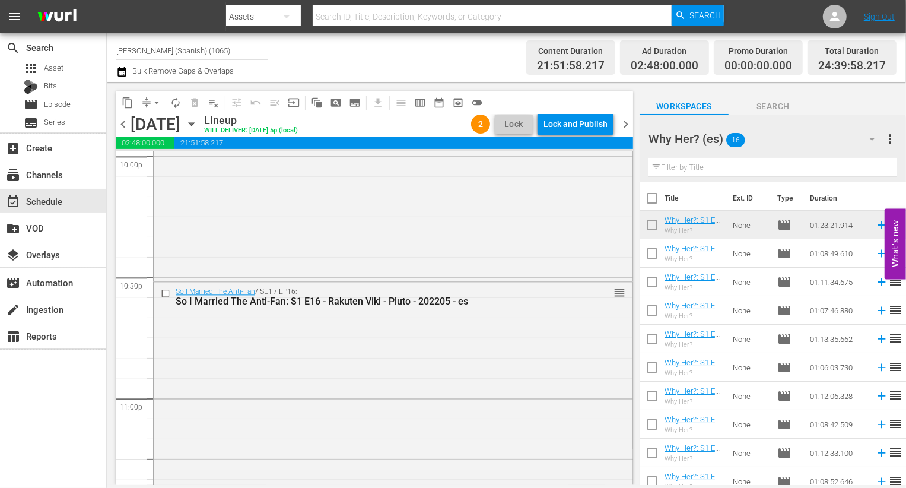
scroll to position [5754, 0]
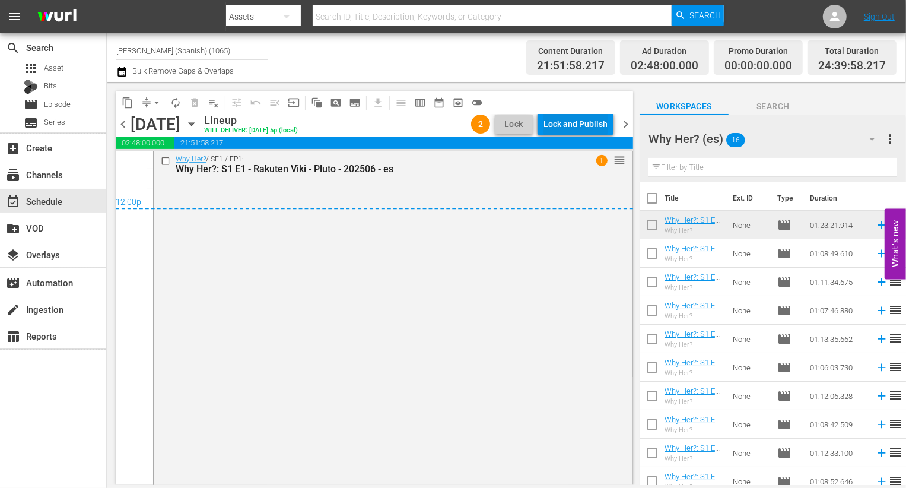
click at [602, 126] on div "Lock and Publish" at bounding box center [576, 123] width 64 height 21
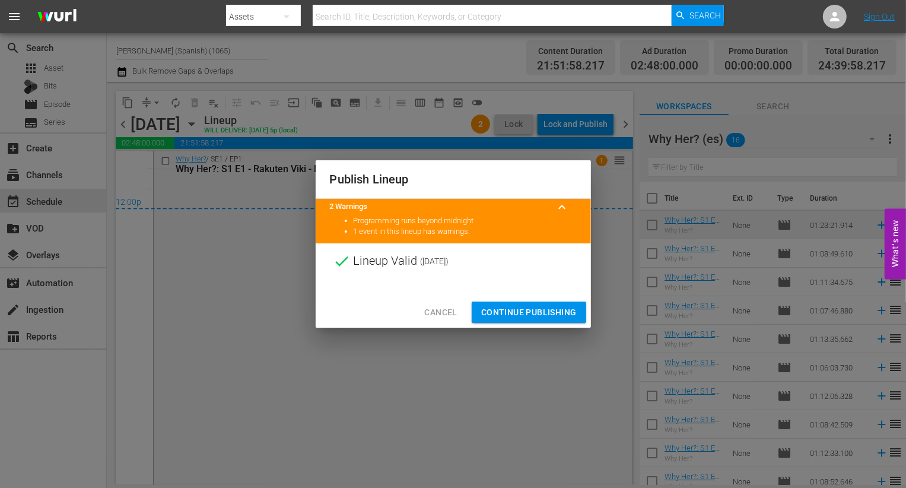
click at [555, 309] on span "Continue Publishing" at bounding box center [529, 312] width 96 height 15
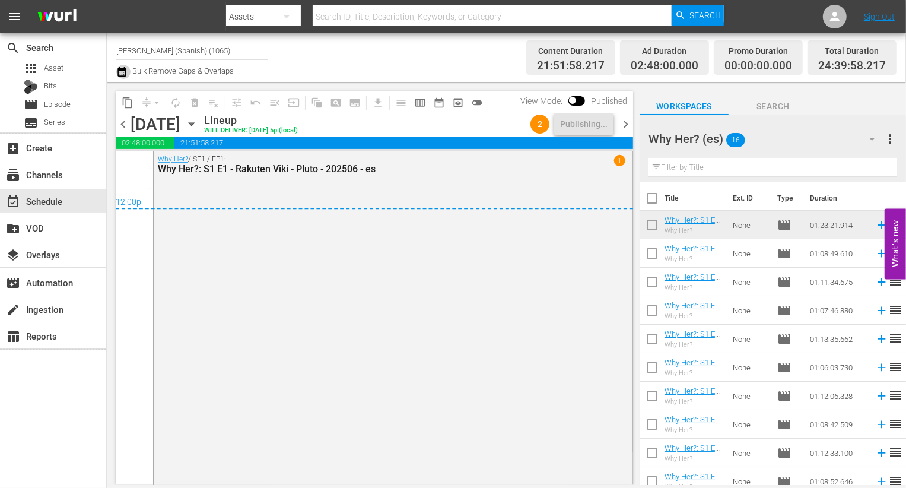
click at [125, 73] on icon "button" at bounding box center [122, 71] width 8 height 9
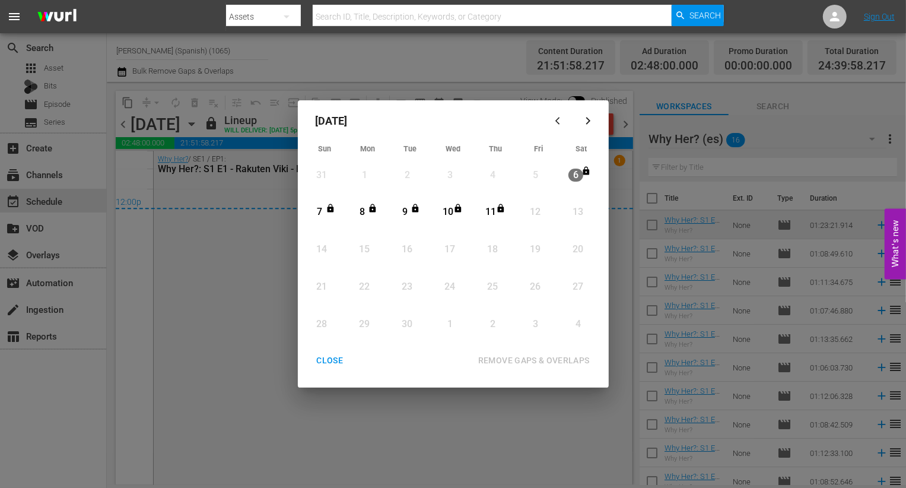
click at [335, 361] on div "CLOSE" at bounding box center [330, 360] width 46 height 15
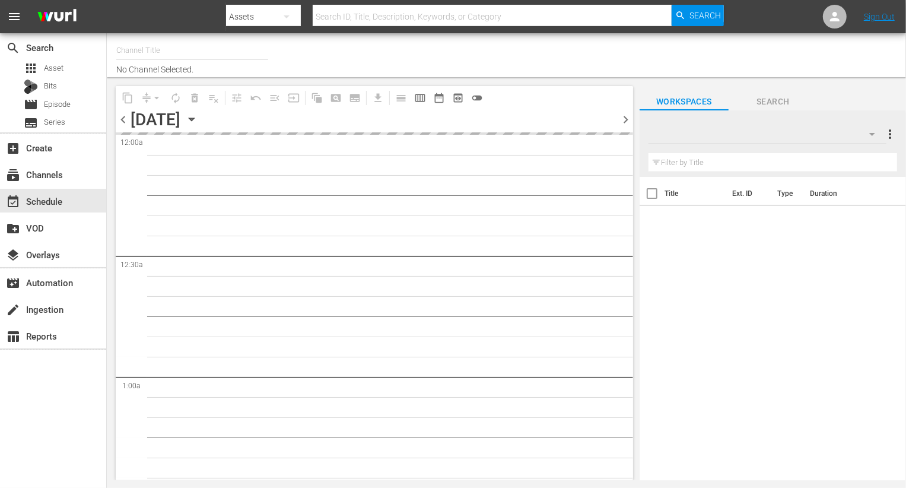
type input "[PERSON_NAME] (1027)"
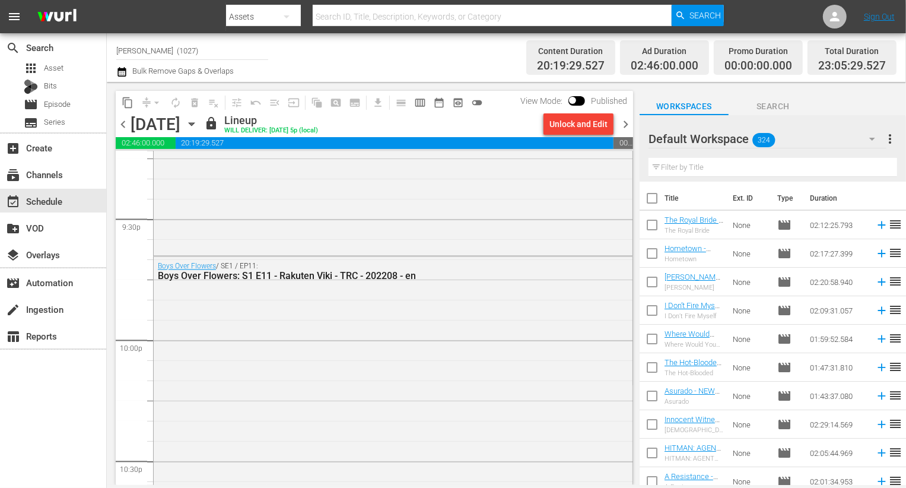
scroll to position [5490, 0]
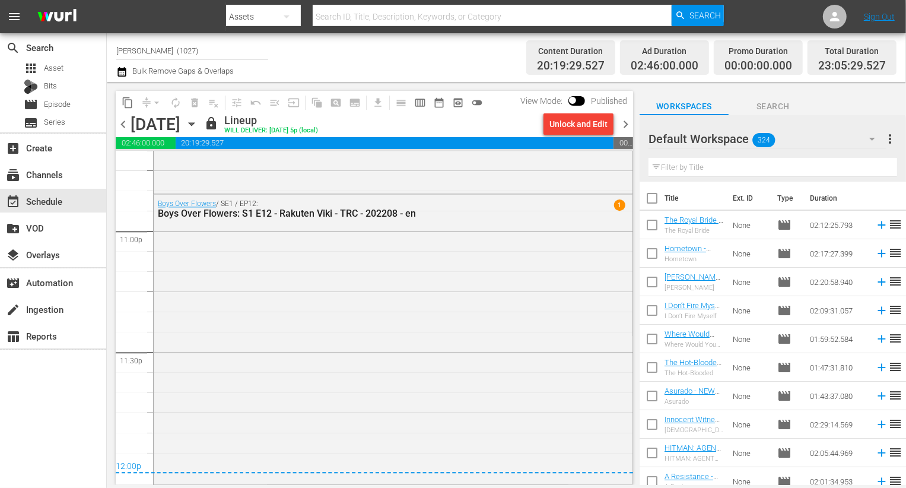
click at [620, 123] on span "chevron_right" at bounding box center [625, 124] width 15 height 15
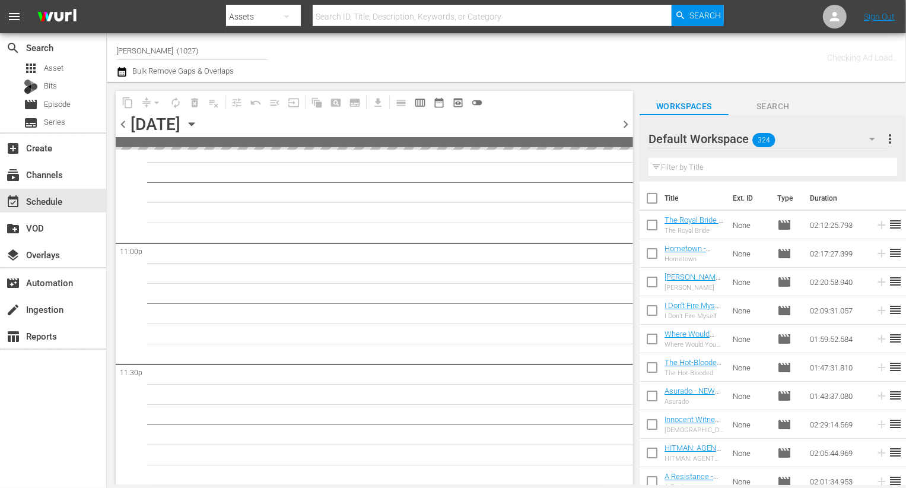
scroll to position [5476, 0]
click at [832, 118] on div "Default Workspace 324 Default more_vert" at bounding box center [773, 134] width 249 height 38
click at [822, 134] on div "Default Workspace 324" at bounding box center [768, 138] width 238 height 33
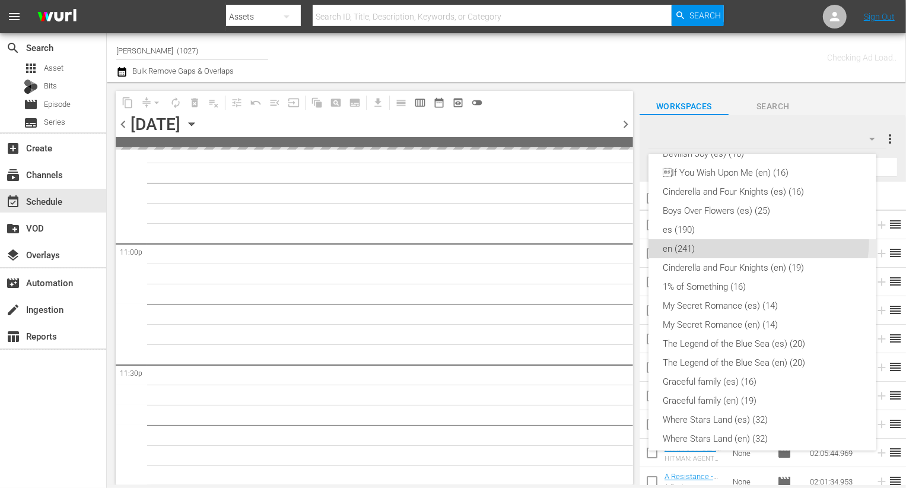
click at [757, 240] on div "en (241)" at bounding box center [762, 248] width 199 height 19
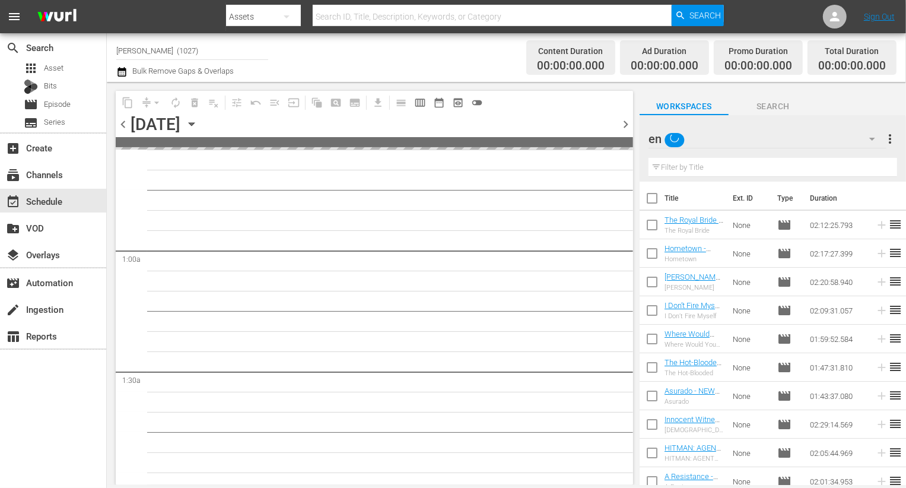
scroll to position [0, 0]
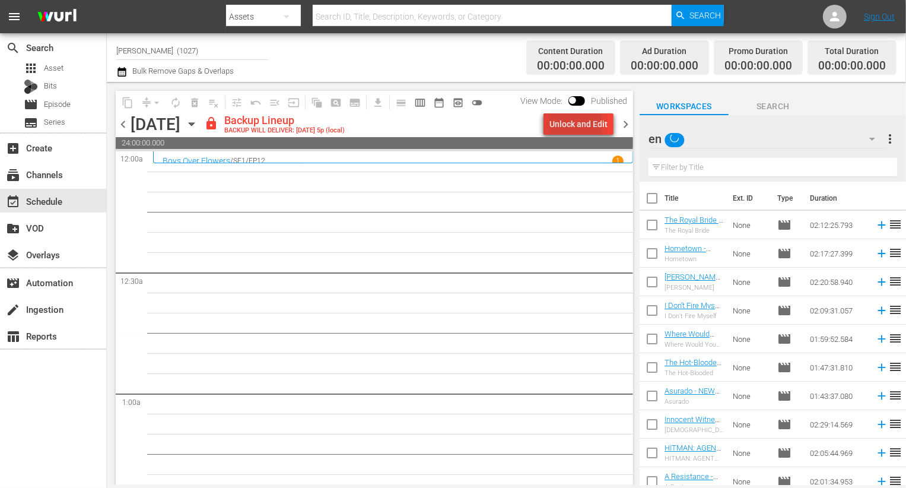
click at [564, 124] on div "Unlock and Edit" at bounding box center [579, 123] width 58 height 21
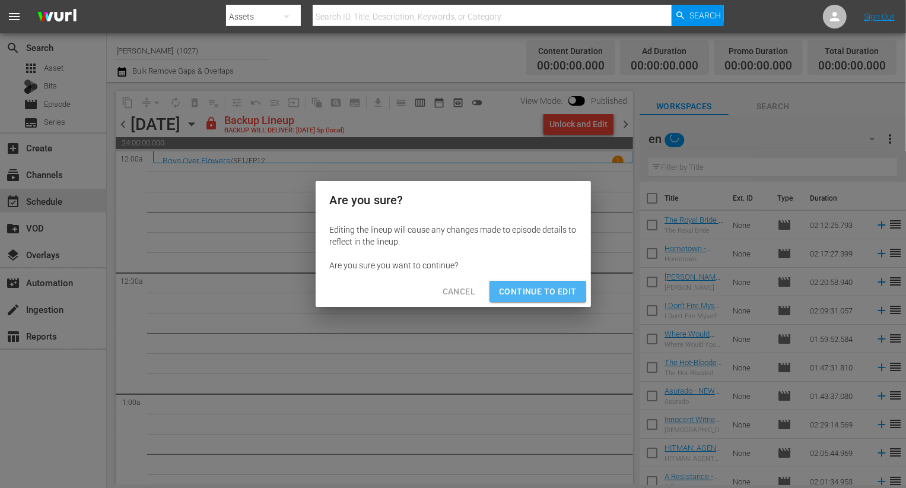
click at [513, 282] on button "Continue to Edit" at bounding box center [538, 292] width 96 height 22
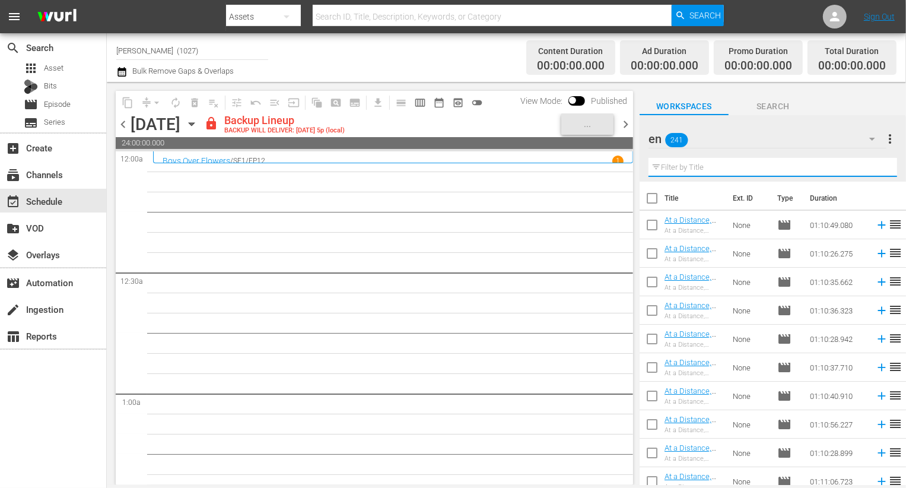
click at [778, 170] on input "text" at bounding box center [773, 167] width 249 height 19
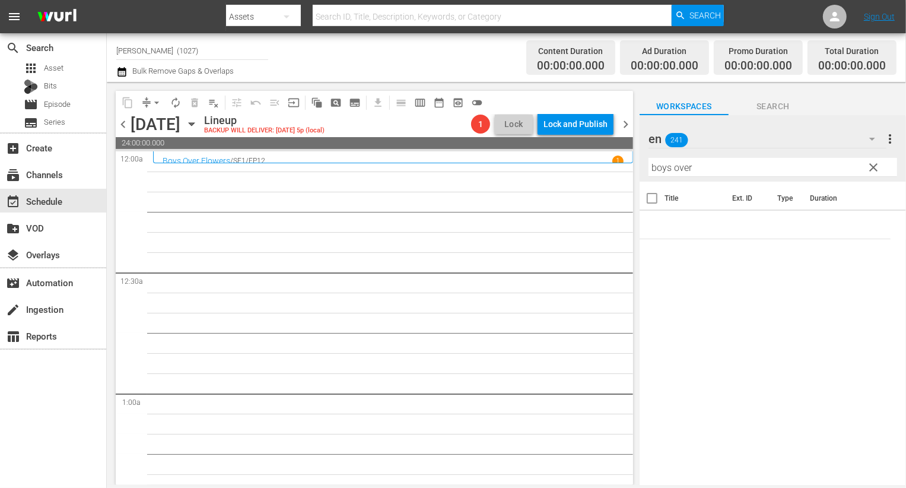
click at [778, 170] on input "boys over" at bounding box center [773, 167] width 249 height 19
type input "boys o"
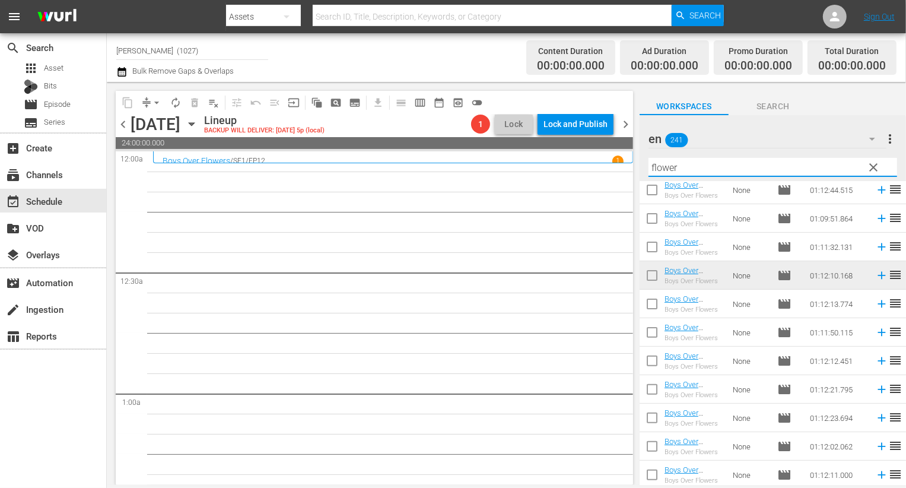
scroll to position [264, 0]
type input "flower"
click at [649, 306] on input "checkbox" at bounding box center [652, 305] width 25 height 25
checkbox input "true"
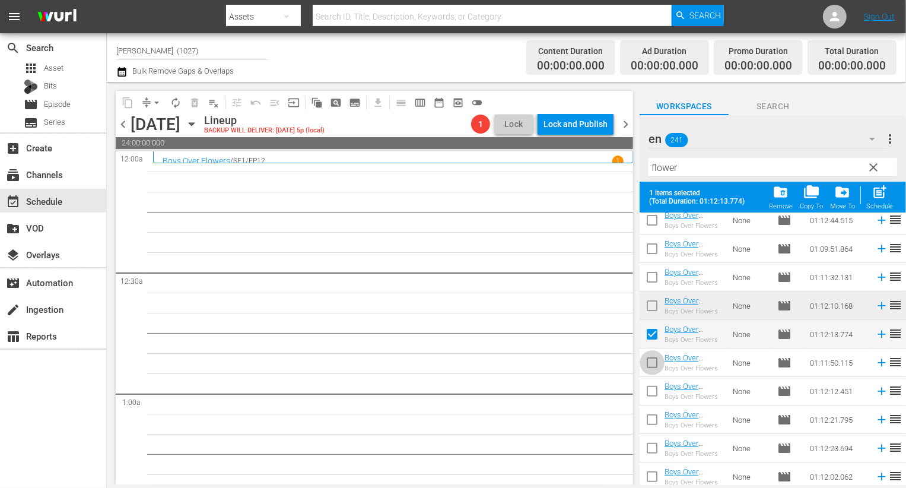
click at [649, 354] on input "checkbox" at bounding box center [652, 365] width 25 height 25
checkbox input "true"
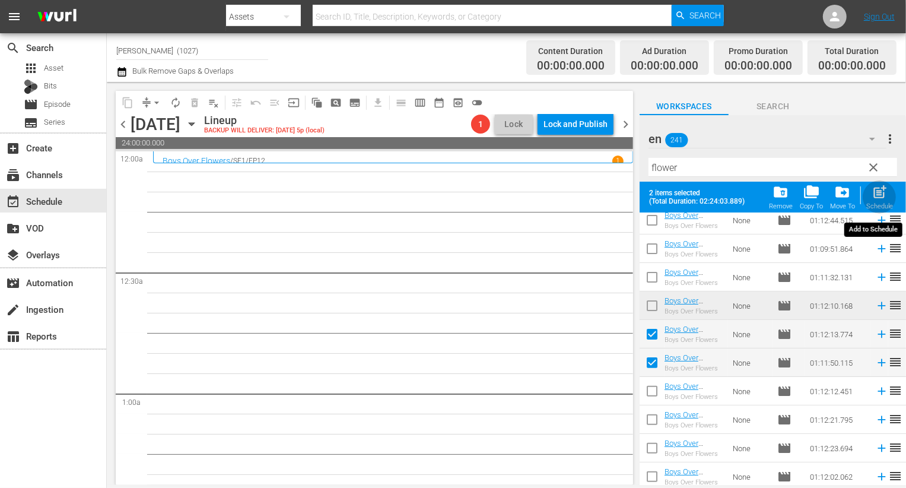
click at [884, 199] on span "post_add" at bounding box center [880, 192] width 16 height 16
checkbox input "false"
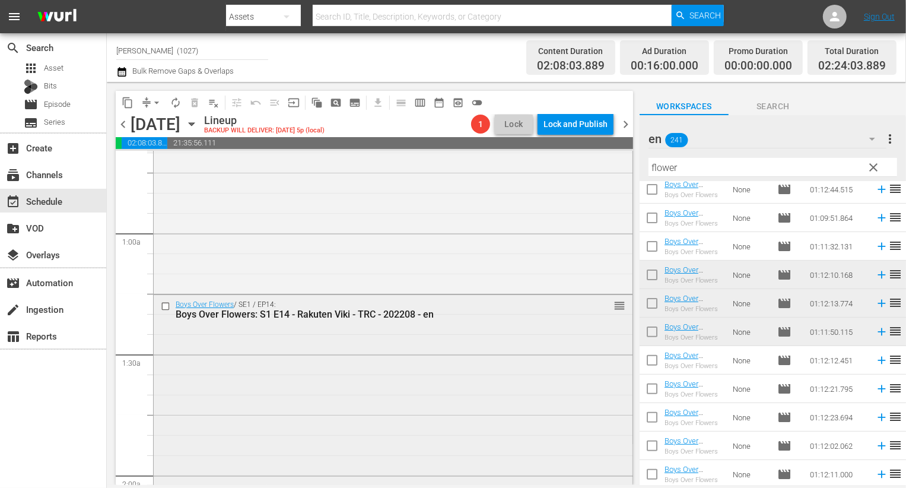
scroll to position [200, 0]
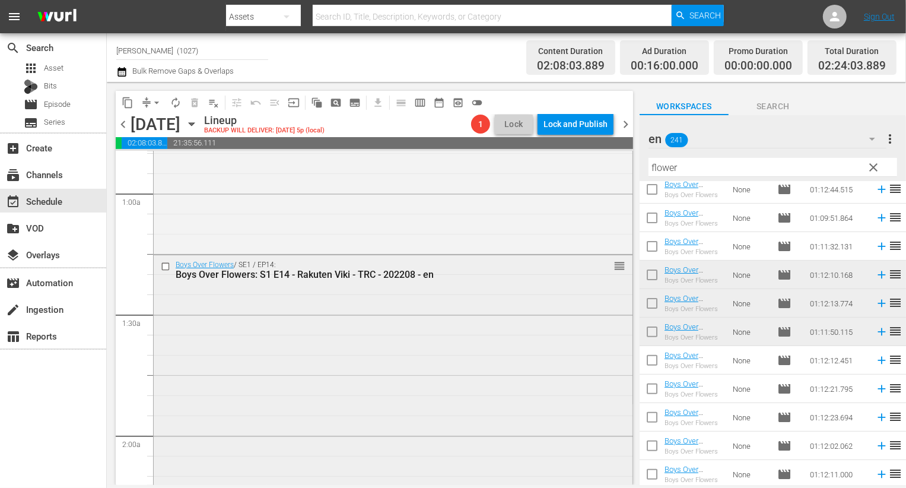
click at [516, 353] on div "Boys Over Flowers / SE1 / EP14: Boys Over Flowers: S1 E14 - Rakuten Viki - TRC …" at bounding box center [393, 398] width 479 height 286
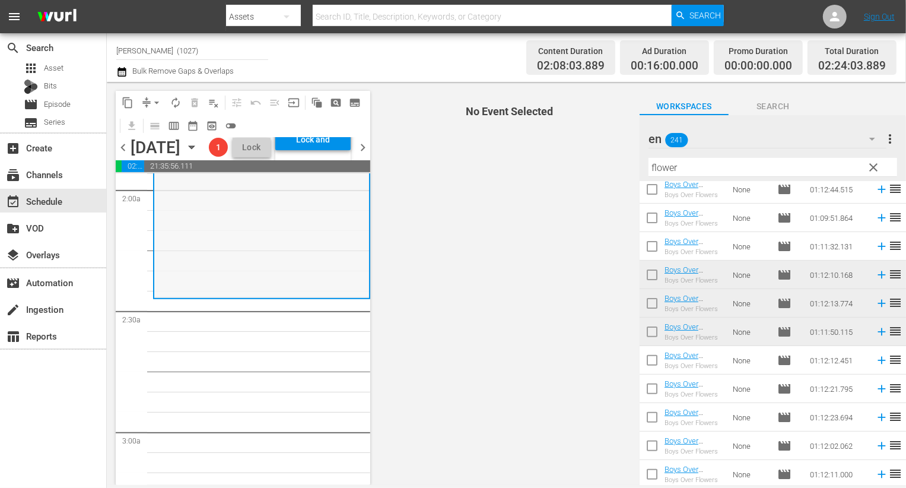
scroll to position [492, 0]
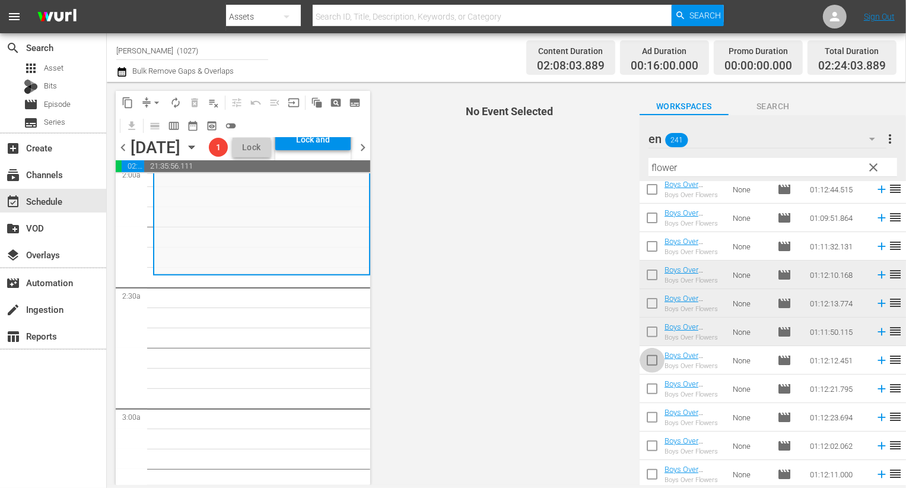
click at [653, 357] on input "checkbox" at bounding box center [652, 362] width 25 height 25
checkbox input "true"
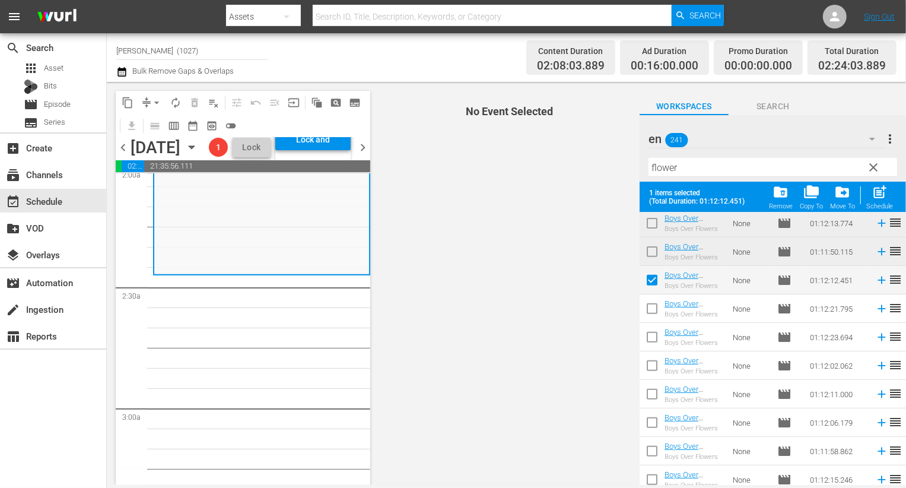
scroll to position [467, 0]
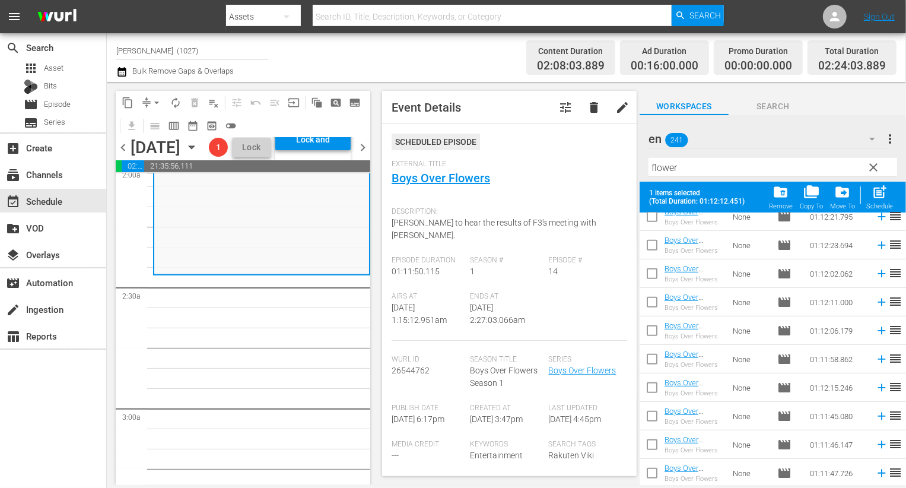
click at [648, 223] on input "checkbox" at bounding box center [652, 219] width 25 height 25
checkbox input "true"
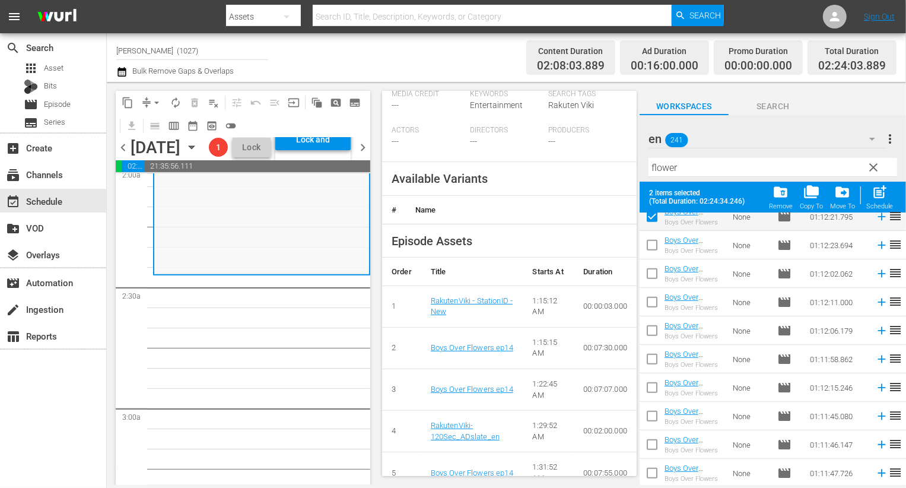
scroll to position [353, 0]
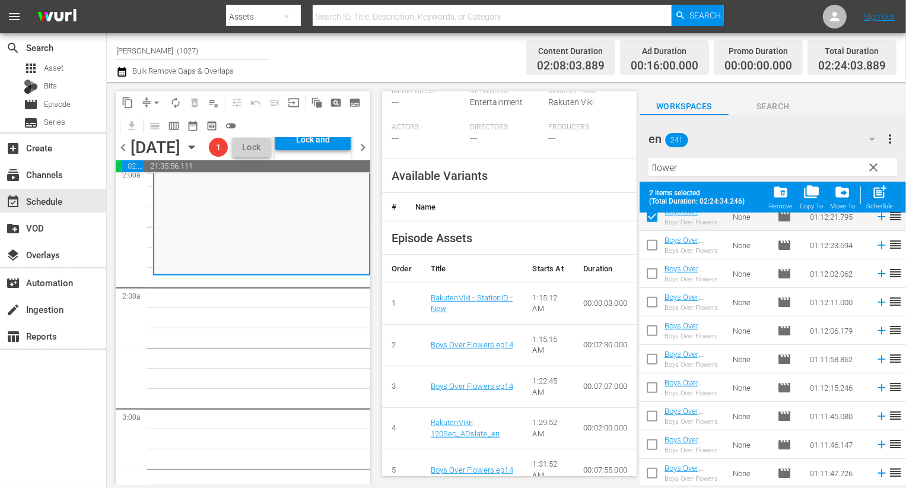
click at [655, 254] on input "checkbox" at bounding box center [652, 247] width 25 height 25
checkbox input "true"
click at [651, 289] on td at bounding box center [652, 302] width 25 height 28
click at [651, 283] on input "checkbox" at bounding box center [652, 276] width 25 height 25
checkbox input "true"
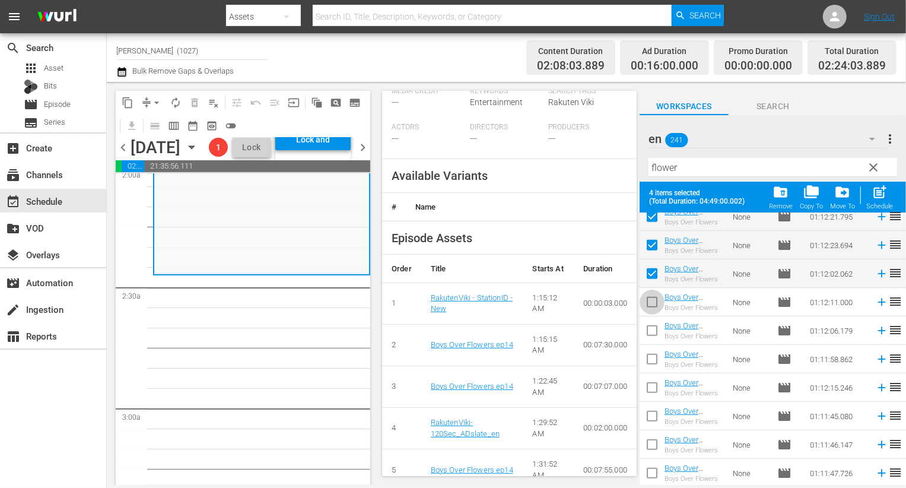
click at [653, 313] on input "checkbox" at bounding box center [652, 304] width 25 height 25
checkbox input "true"
click at [653, 349] on input "checkbox" at bounding box center [652, 361] width 25 height 25
checkbox input "true"
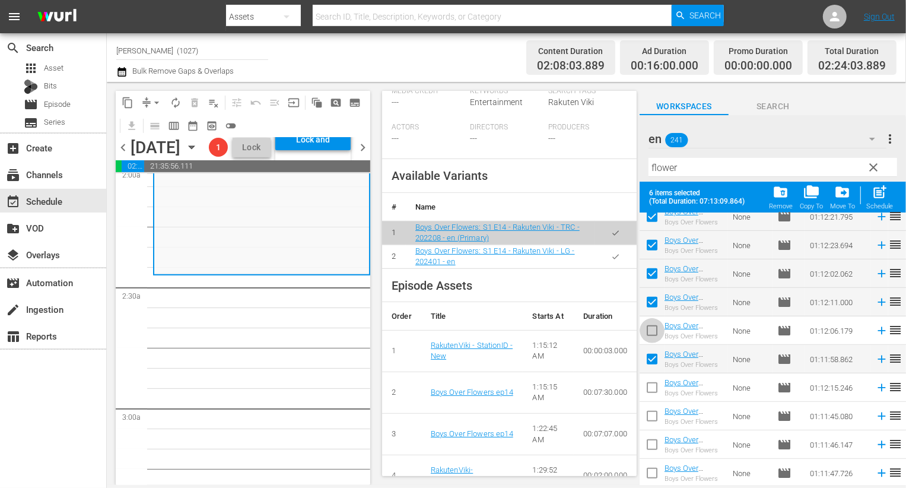
click at [653, 335] on input "checkbox" at bounding box center [652, 333] width 25 height 25
checkbox input "true"
click at [613, 259] on button "button" at bounding box center [615, 256] width 23 height 23
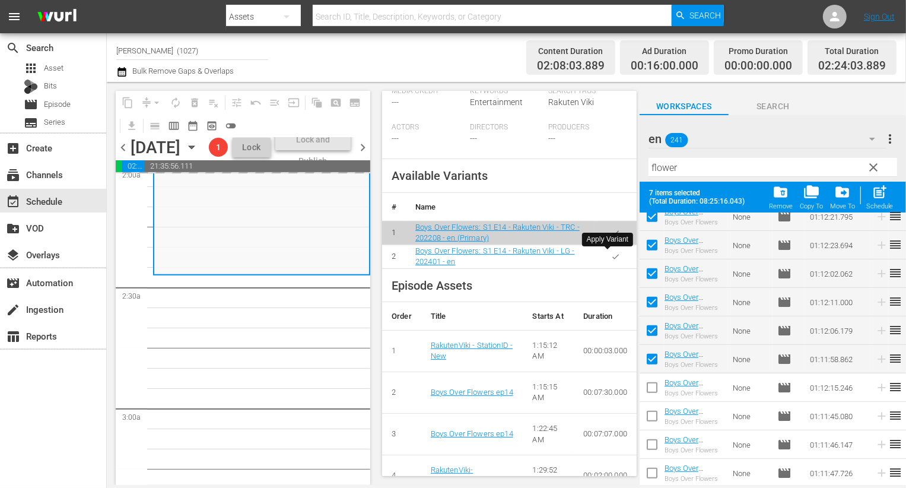
click at [613, 259] on button "button" at bounding box center [615, 256] width 23 height 23
click at [648, 390] on input "checkbox" at bounding box center [652, 389] width 25 height 25
checkbox input "true"
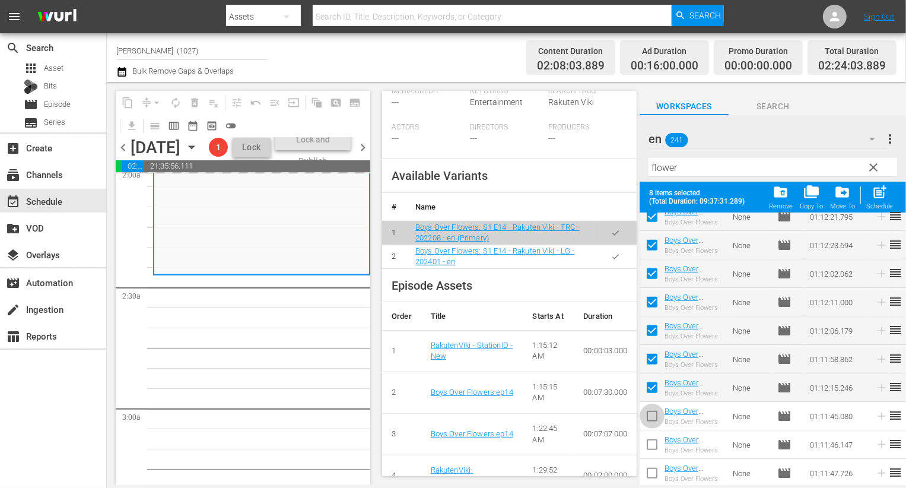
click at [655, 424] on input "checkbox" at bounding box center [652, 418] width 25 height 25
checkbox input "true"
click at [655, 448] on input "checkbox" at bounding box center [652, 446] width 25 height 25
checkbox input "true"
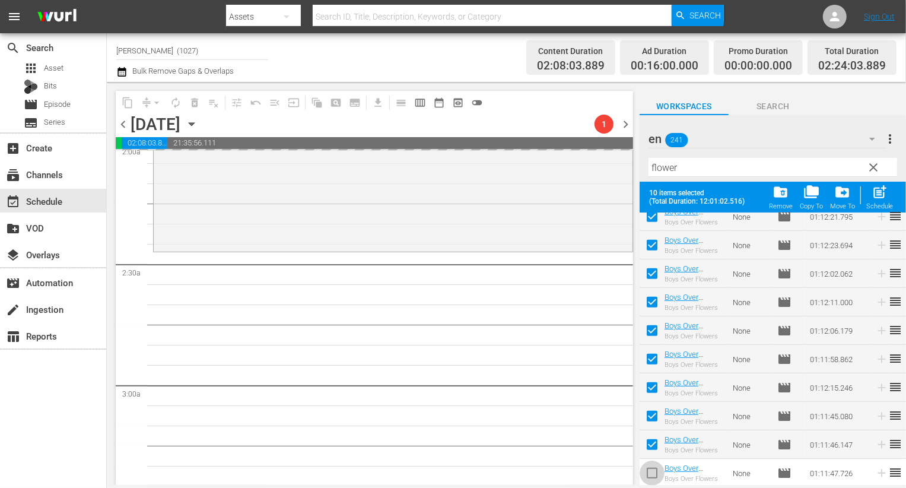
click at [648, 472] on input "checkbox" at bounding box center [652, 475] width 25 height 25
checkbox input "true"
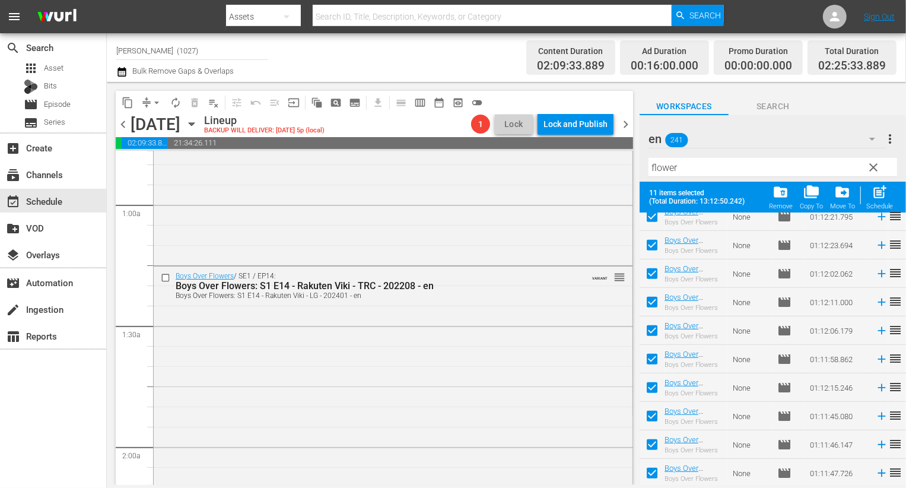
scroll to position [188, 0]
click at [884, 188] on span "post_add" at bounding box center [880, 192] width 16 height 16
checkbox input "false"
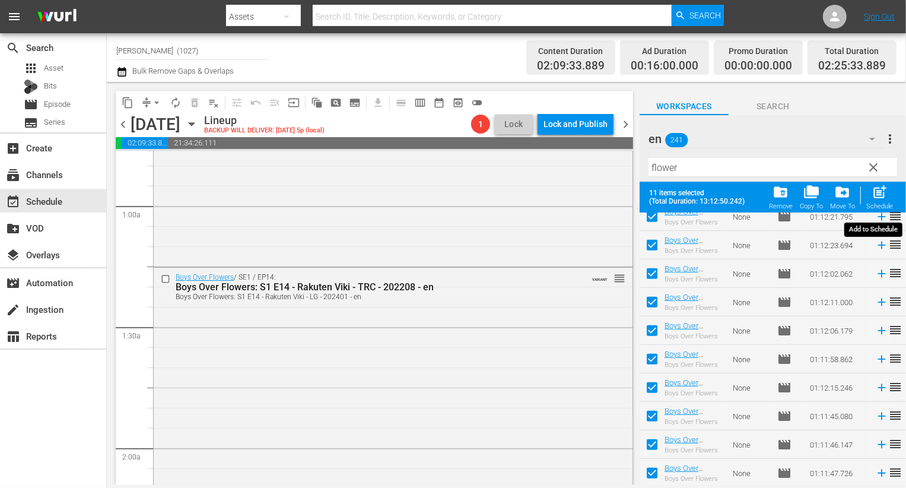
checkbox input "false"
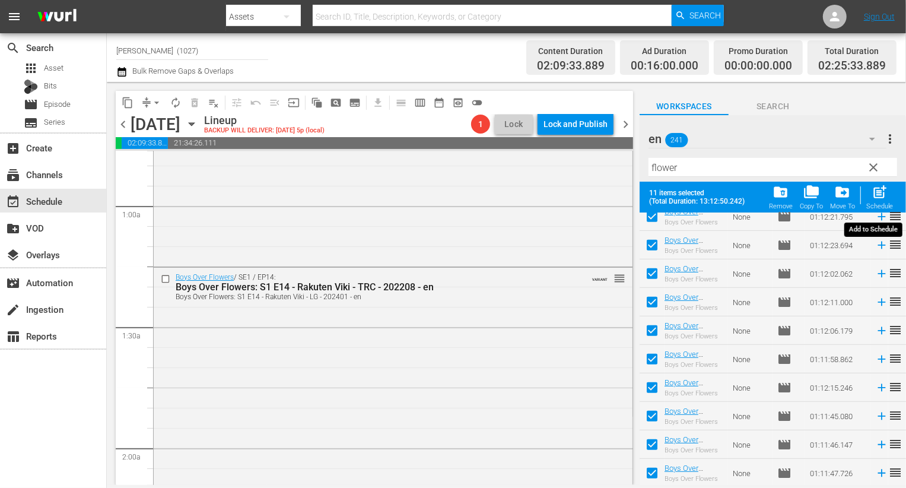
checkbox input "false"
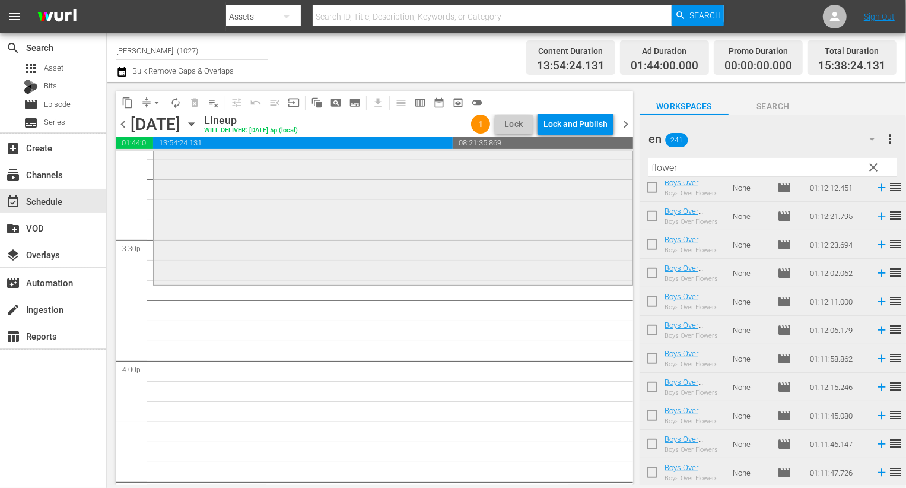
scroll to position [3664, 0]
click at [871, 170] on span "clear" at bounding box center [874, 167] width 14 height 14
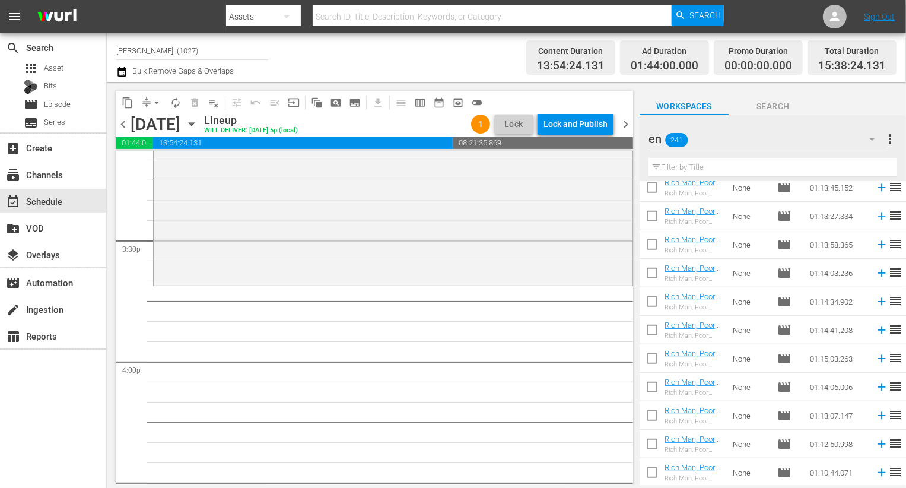
click at [827, 130] on div "en 241" at bounding box center [768, 138] width 238 height 33
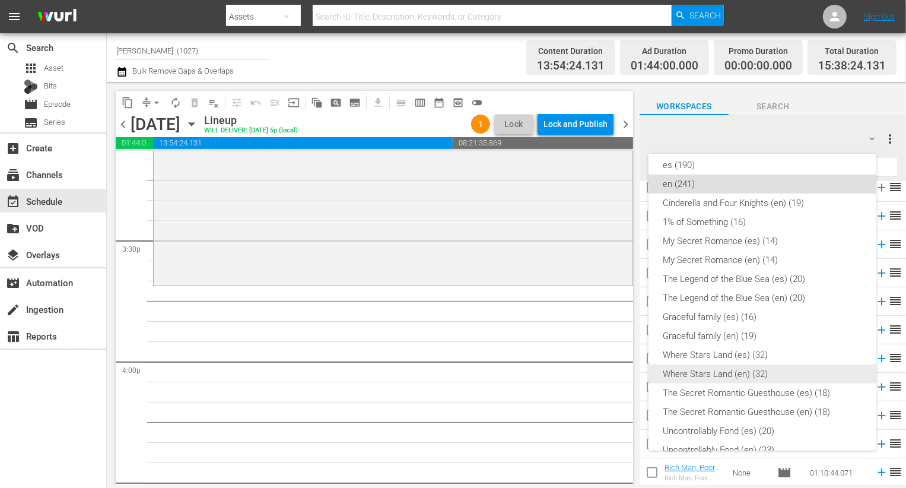
scroll to position [226, 0]
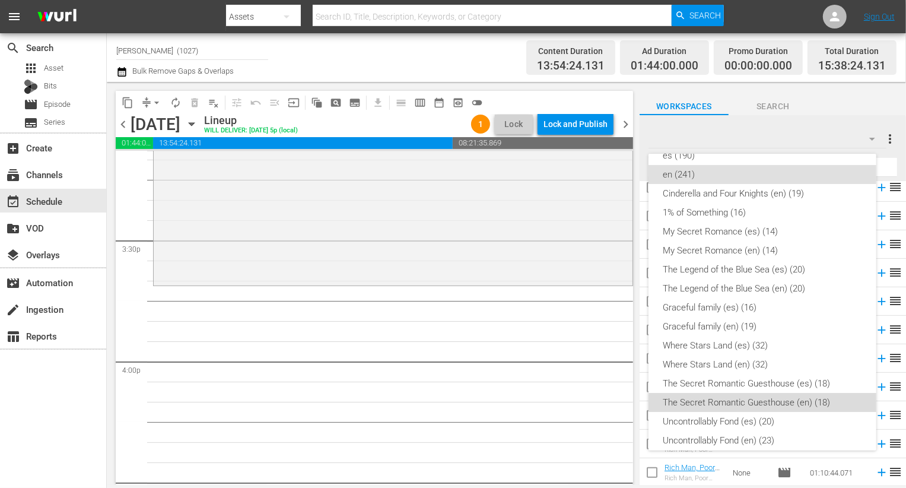
click at [794, 402] on div "The Secret Romantic Guesthouse (en) (18)" at bounding box center [762, 402] width 199 height 19
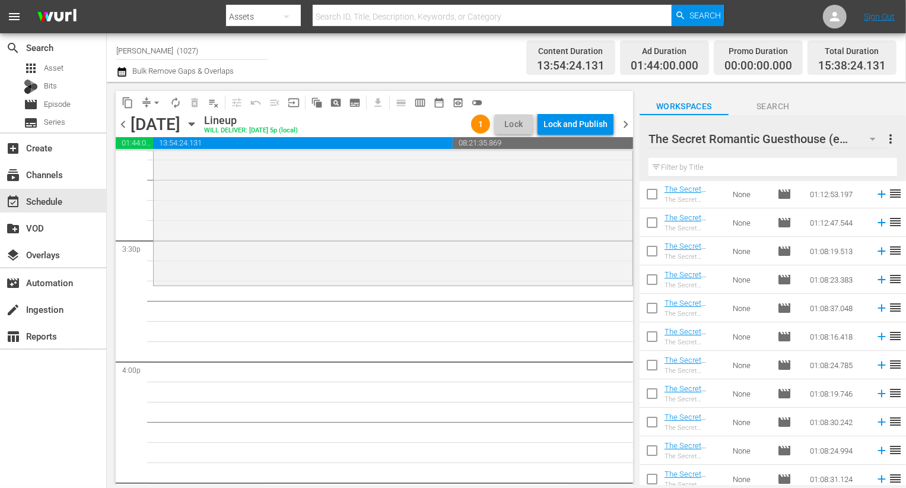
scroll to position [0, 0]
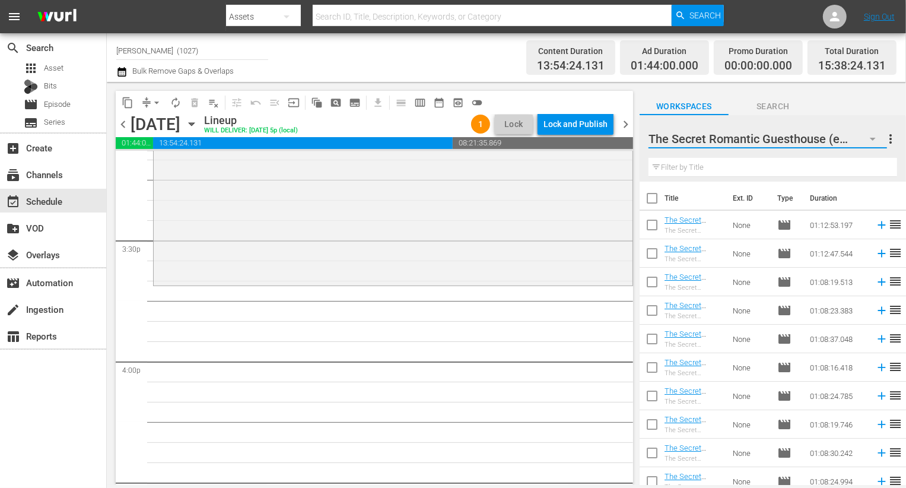
click at [865, 136] on button "button" at bounding box center [873, 139] width 28 height 28
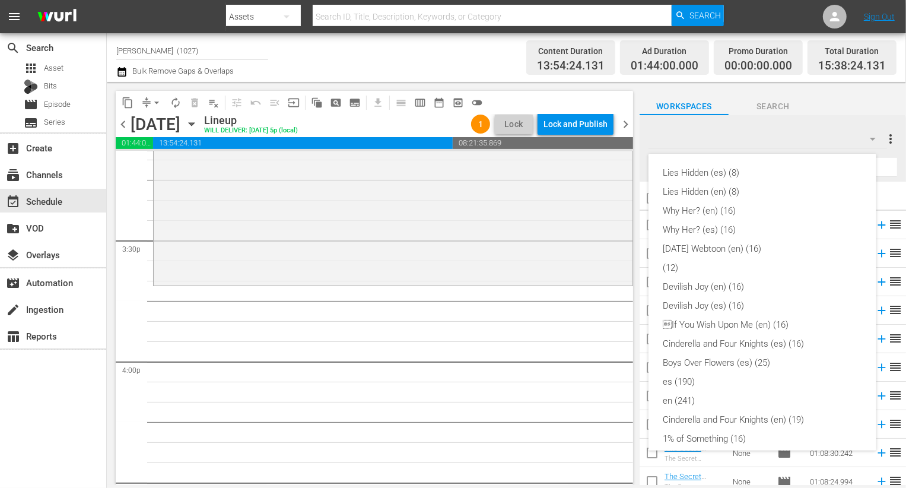
scroll to position [292, 0]
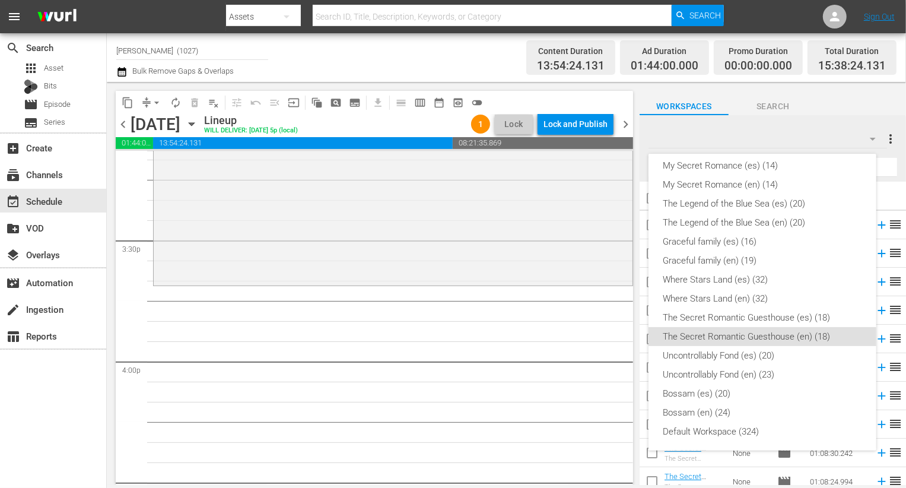
click at [543, 375] on div "Lies Hidden (es) (8) Lies Hidden (en) (8) Why Her? (en) (16) Why Her? (es) (16)…" at bounding box center [453, 244] width 906 height 488
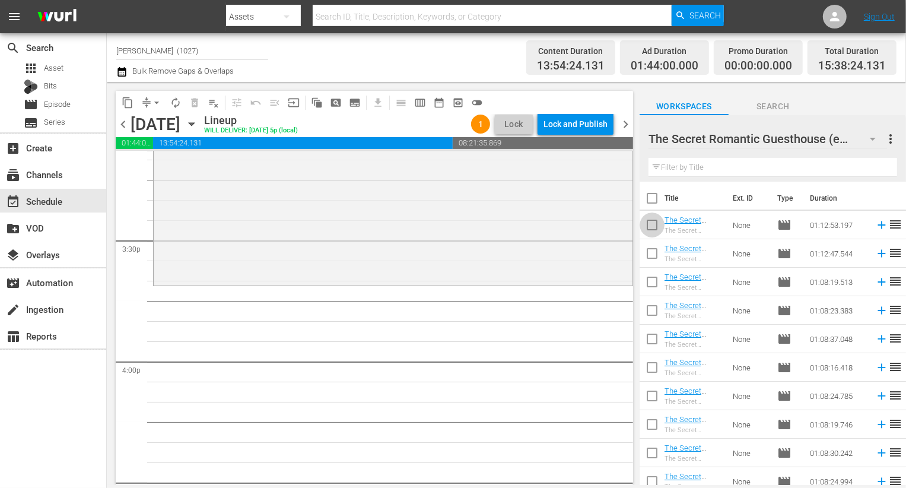
click at [653, 232] on input "checkbox" at bounding box center [652, 227] width 25 height 25
checkbox input "true"
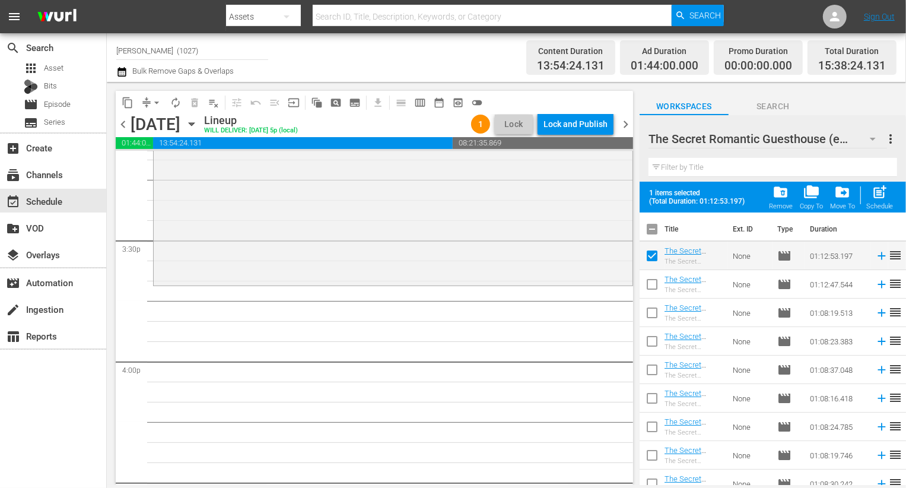
click at [653, 285] on input "checkbox" at bounding box center [652, 286] width 25 height 25
checkbox input "true"
click at [653, 319] on input "checkbox" at bounding box center [652, 315] width 25 height 25
checkbox input "true"
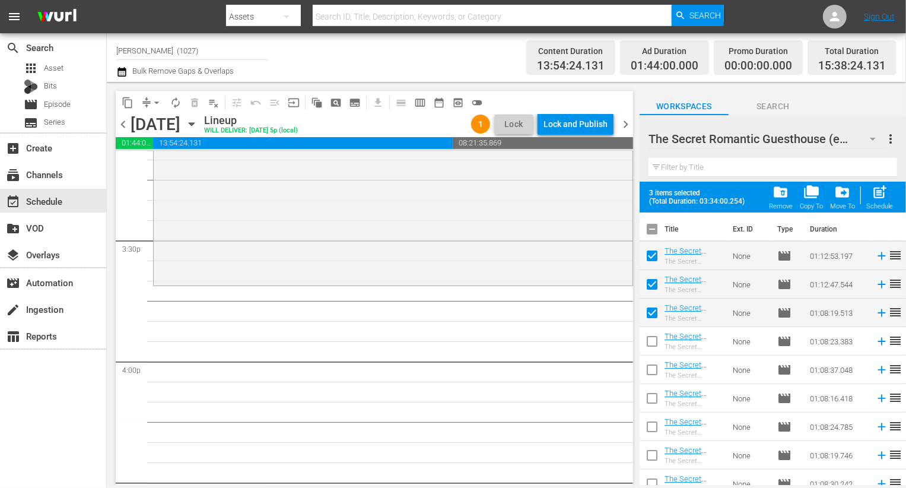
click at [653, 332] on input "checkbox" at bounding box center [652, 343] width 25 height 25
checkbox input "true"
click at [645, 370] on input "checkbox" at bounding box center [652, 372] width 25 height 25
checkbox input "true"
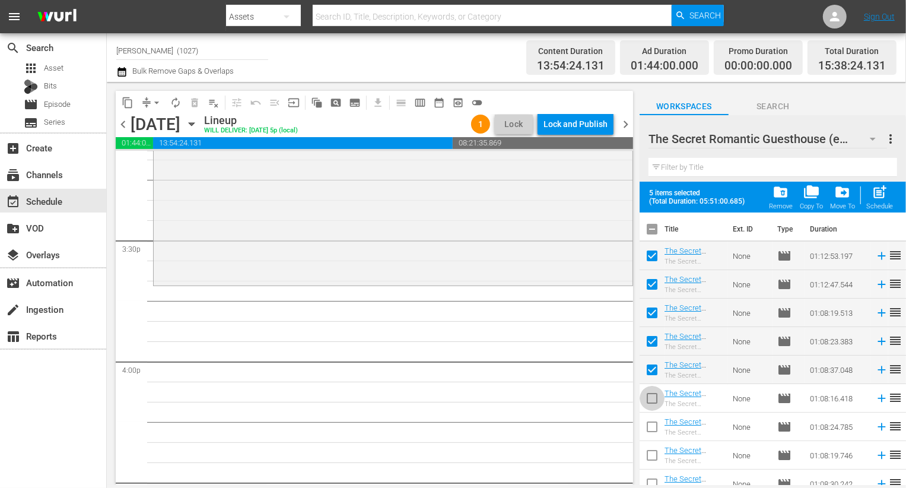
click at [645, 391] on input "checkbox" at bounding box center [652, 400] width 25 height 25
checkbox input "true"
click at [653, 427] on input "checkbox" at bounding box center [652, 429] width 25 height 25
checkbox input "true"
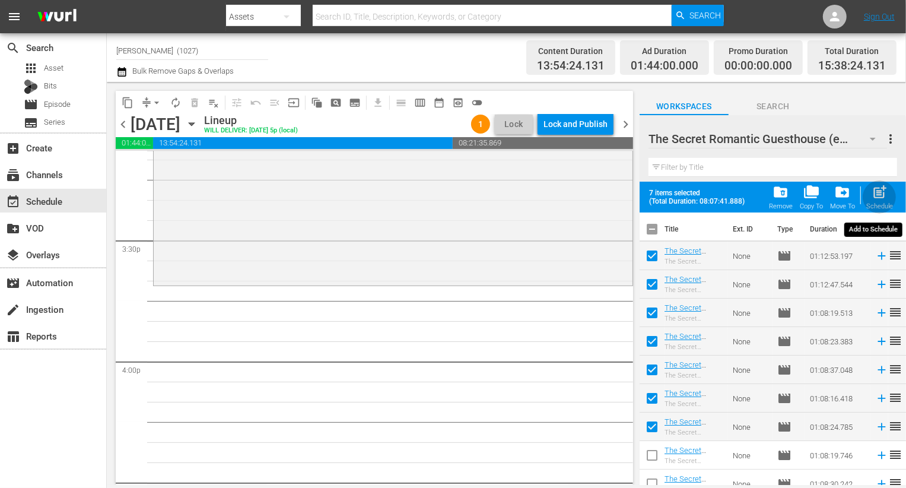
click at [884, 186] on span "post_add" at bounding box center [880, 192] width 16 height 16
checkbox input "false"
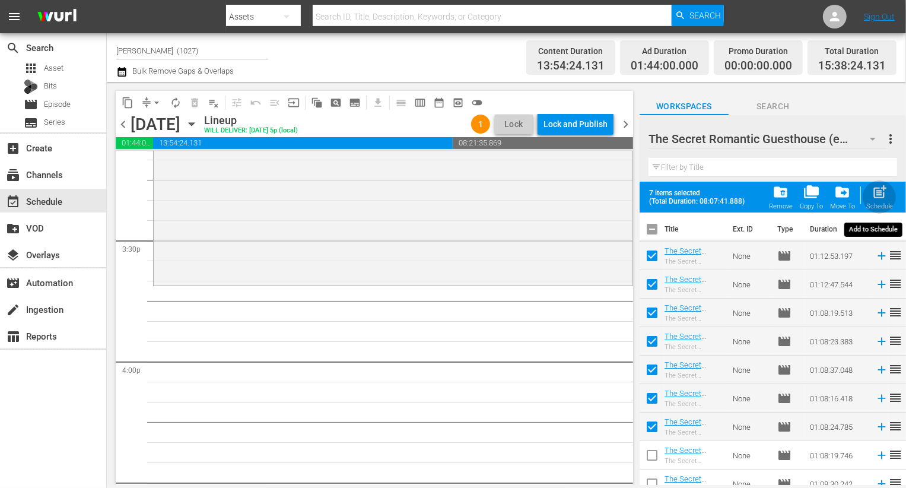
checkbox input "false"
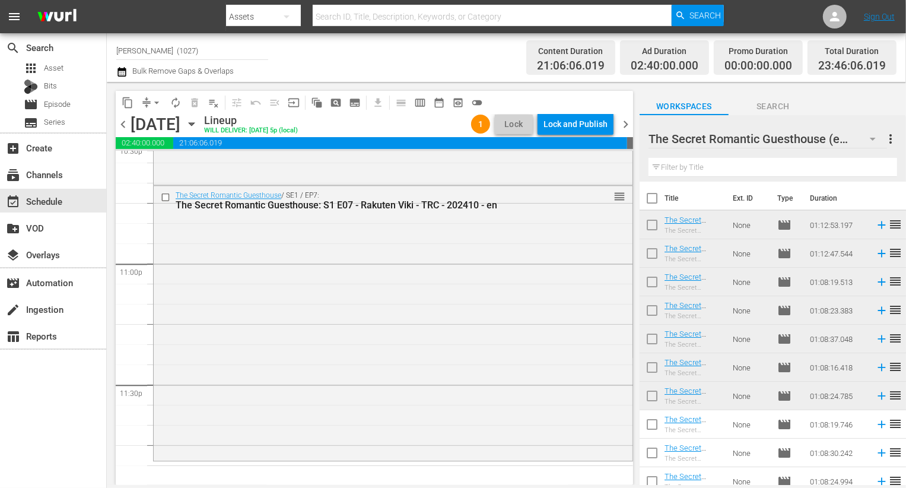
scroll to position [5478, 0]
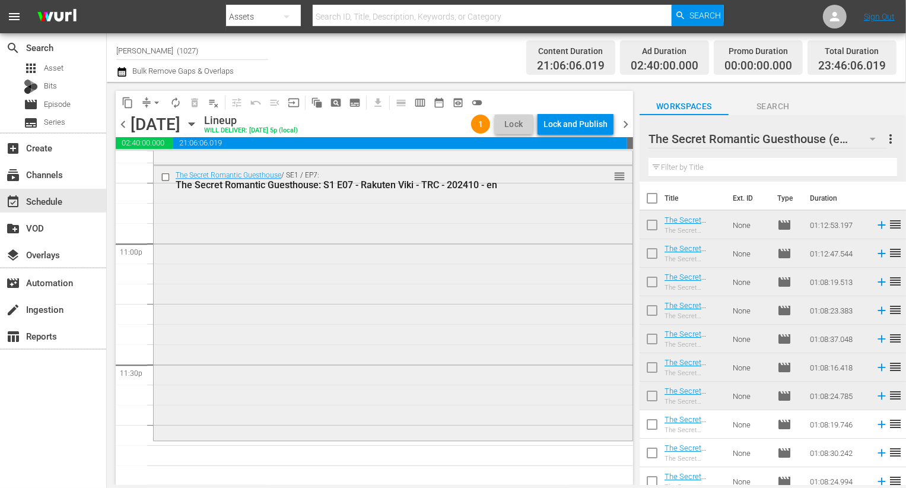
click at [520, 385] on div "The Secret Romantic Guesthouse / SE1 / EP7: The Secret Romantic Guesthouse: S1 …" at bounding box center [393, 302] width 479 height 272
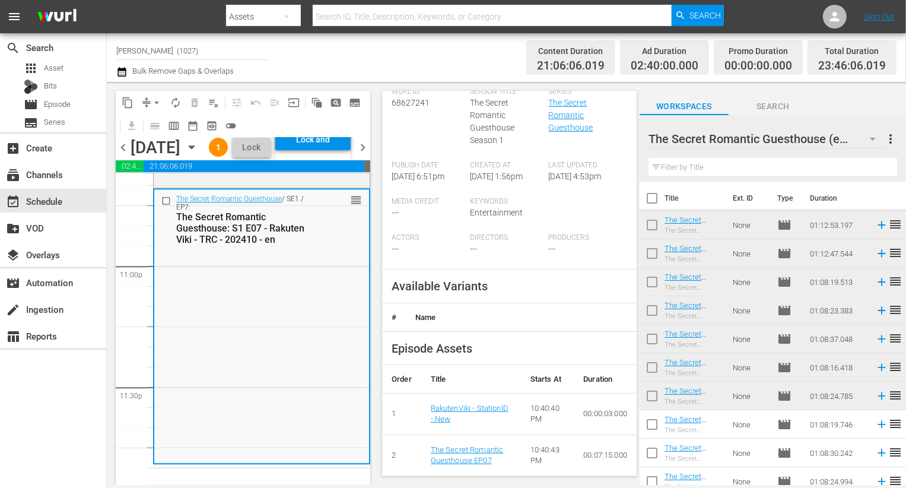
scroll to position [271, 0]
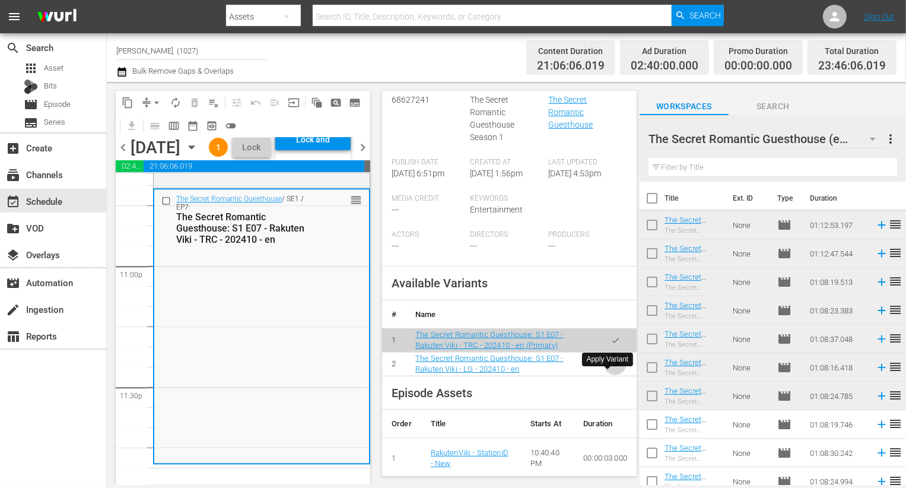
click at [611, 369] on icon "button" at bounding box center [615, 364] width 9 height 9
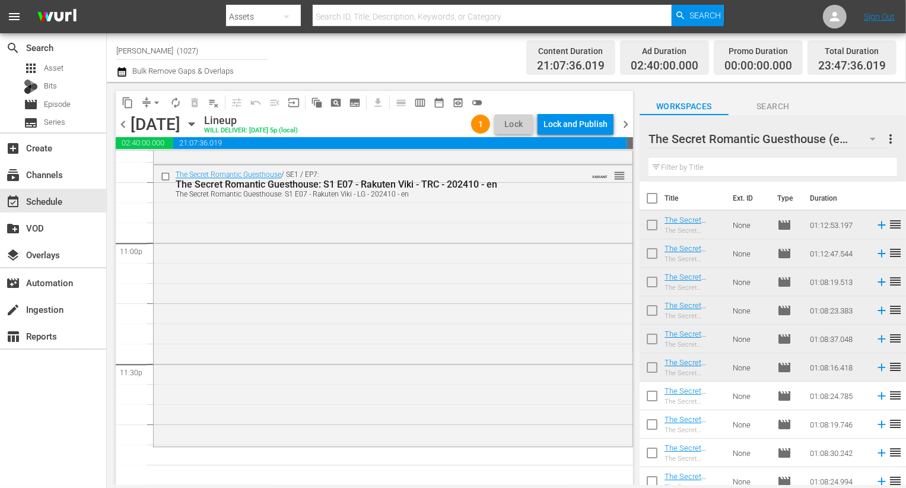
scroll to position [5478, 0]
click at [822, 126] on div at bounding box center [748, 140] width 198 height 30
click at [862, 132] on input "The Secret Romantic Guesthouse (en)" at bounding box center [768, 139] width 238 height 28
click at [851, 113] on div "Workspaces Search" at bounding box center [773, 103] width 266 height 24
click at [864, 139] on button "button" at bounding box center [873, 139] width 28 height 28
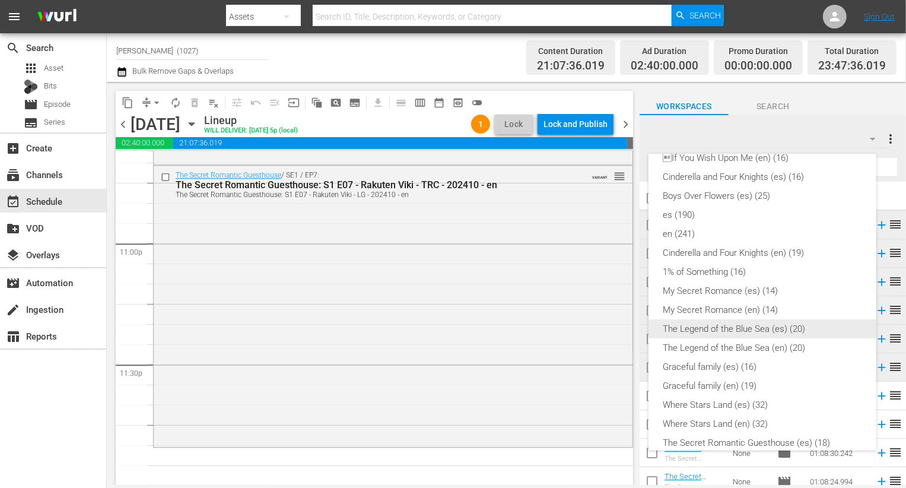
scroll to position [0, 0]
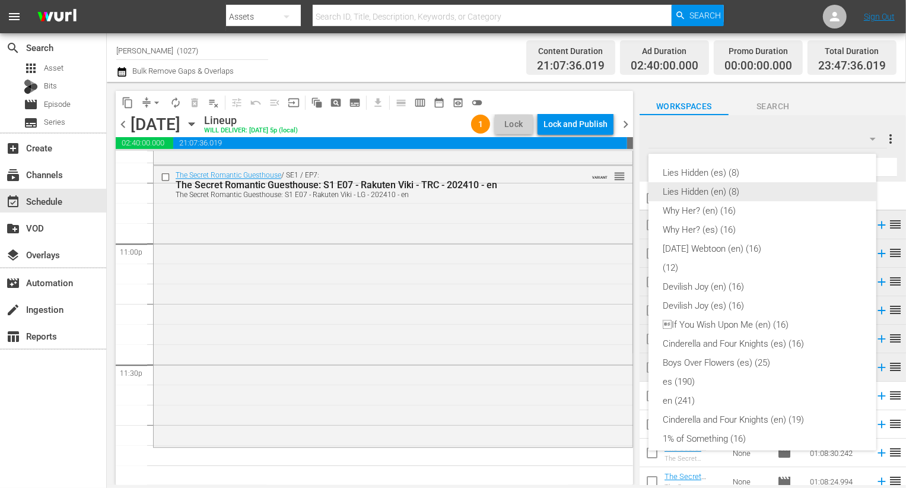
click at [774, 198] on div "Lies Hidden (en) (8)" at bounding box center [762, 191] width 199 height 19
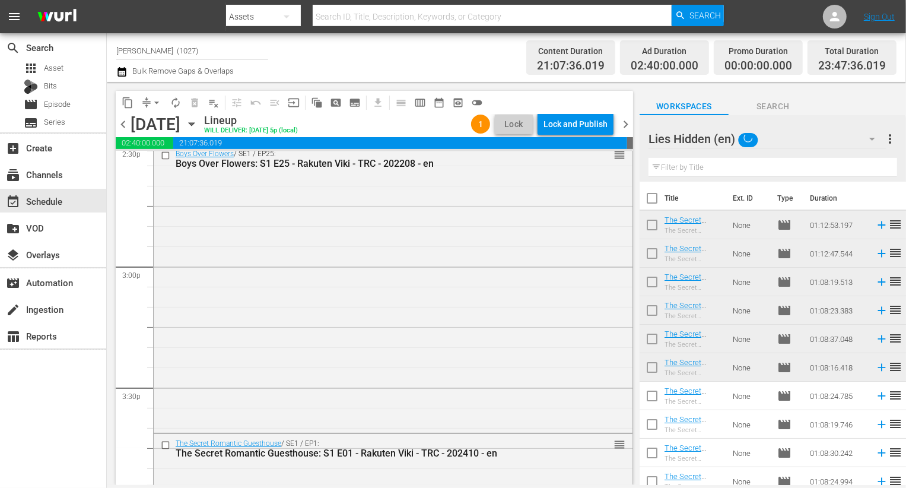
scroll to position [3514, 0]
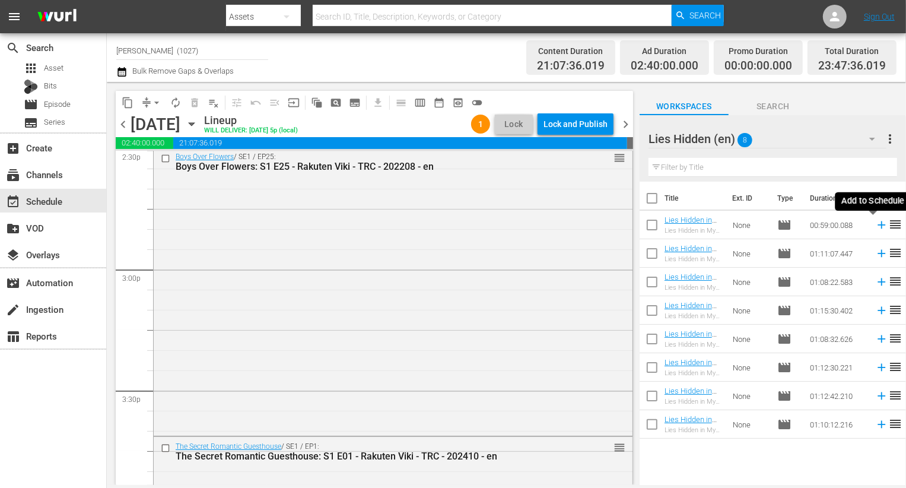
click at [875, 230] on icon at bounding box center [881, 224] width 13 height 13
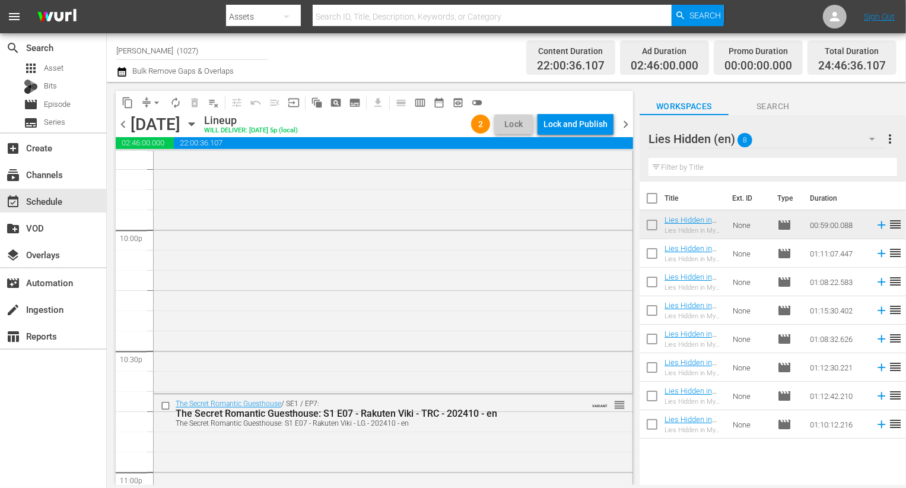
scroll to position [5678, 0]
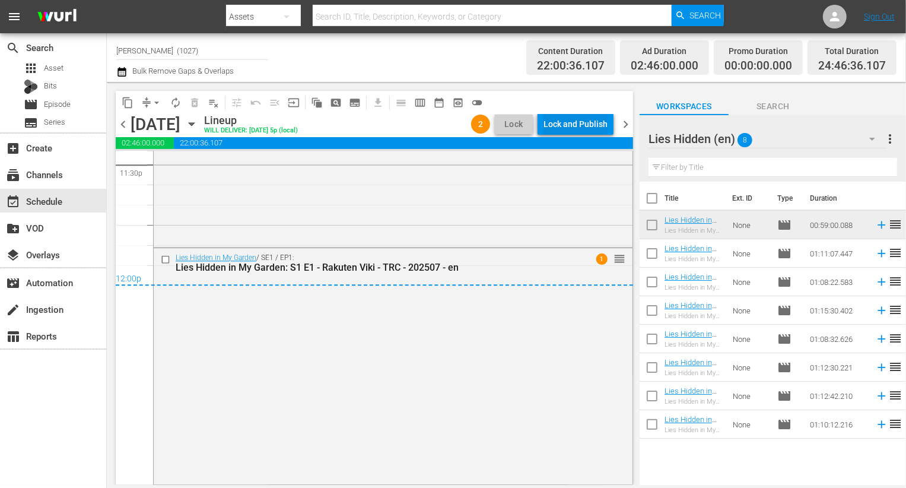
click at [576, 125] on div "Lock and Publish" at bounding box center [576, 123] width 64 height 21
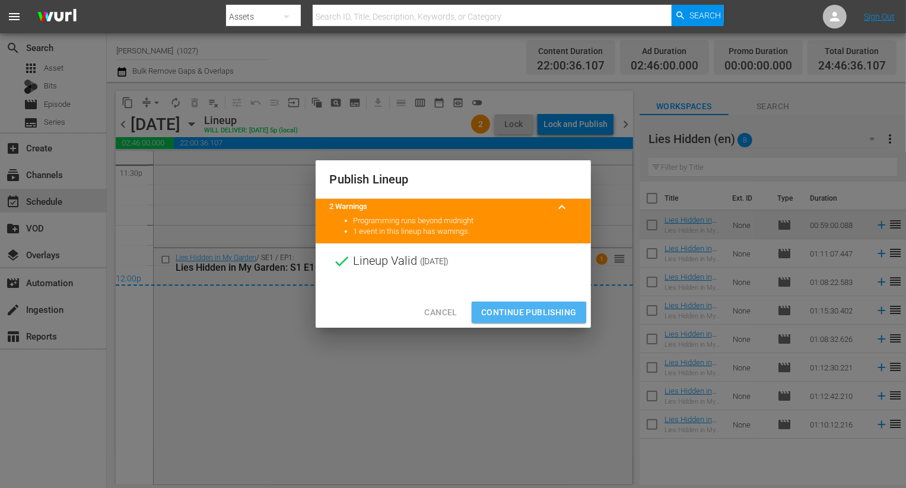
click at [525, 313] on span "Continue Publishing" at bounding box center [529, 312] width 96 height 15
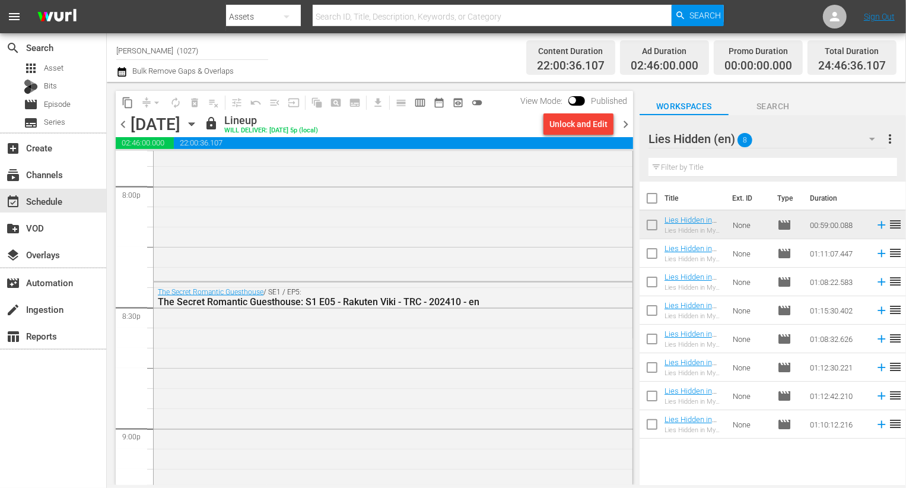
scroll to position [4507, 0]
